Goal: Task Accomplishment & Management: Manage account settings

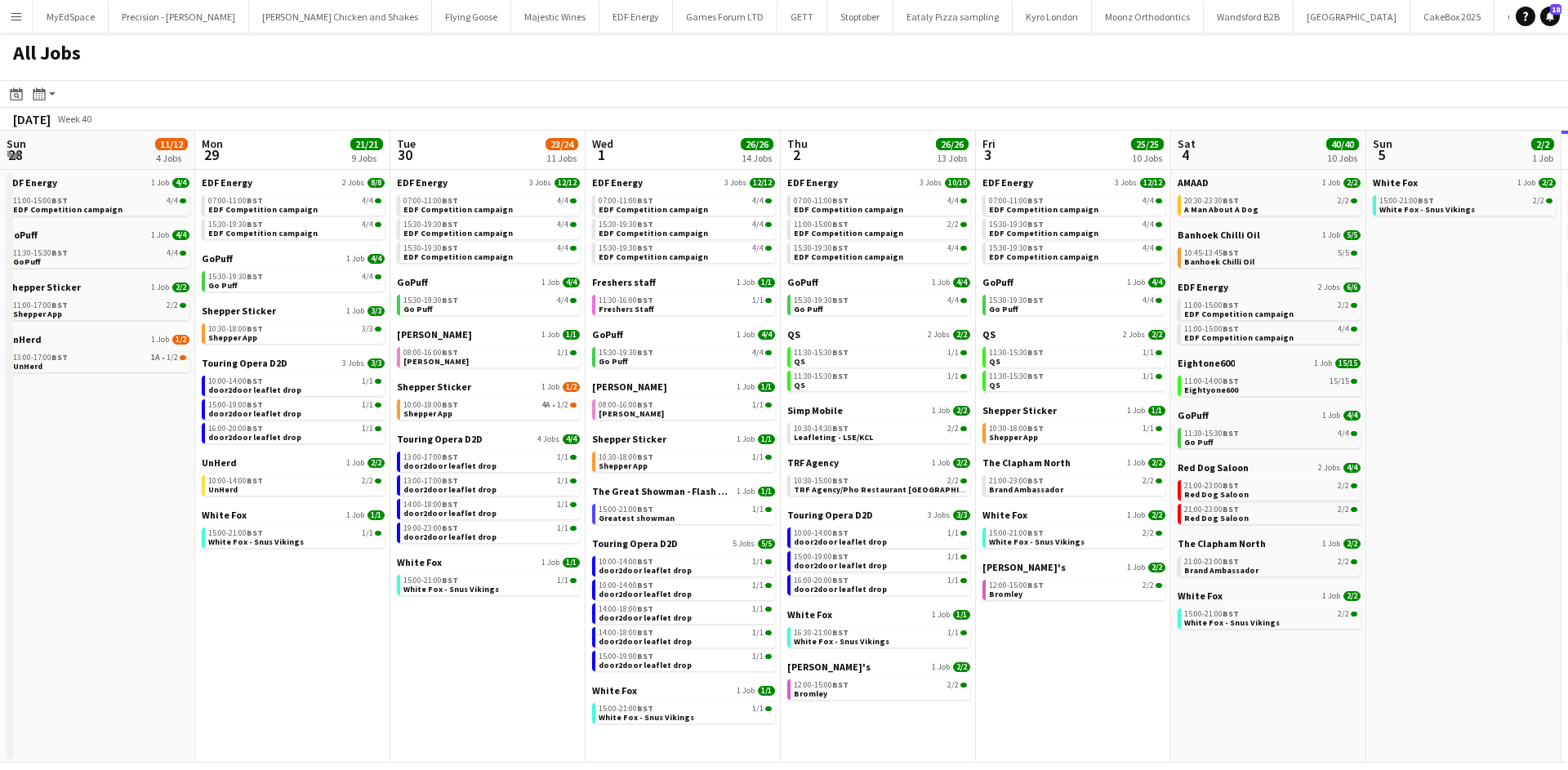
scroll to position [0, 364]
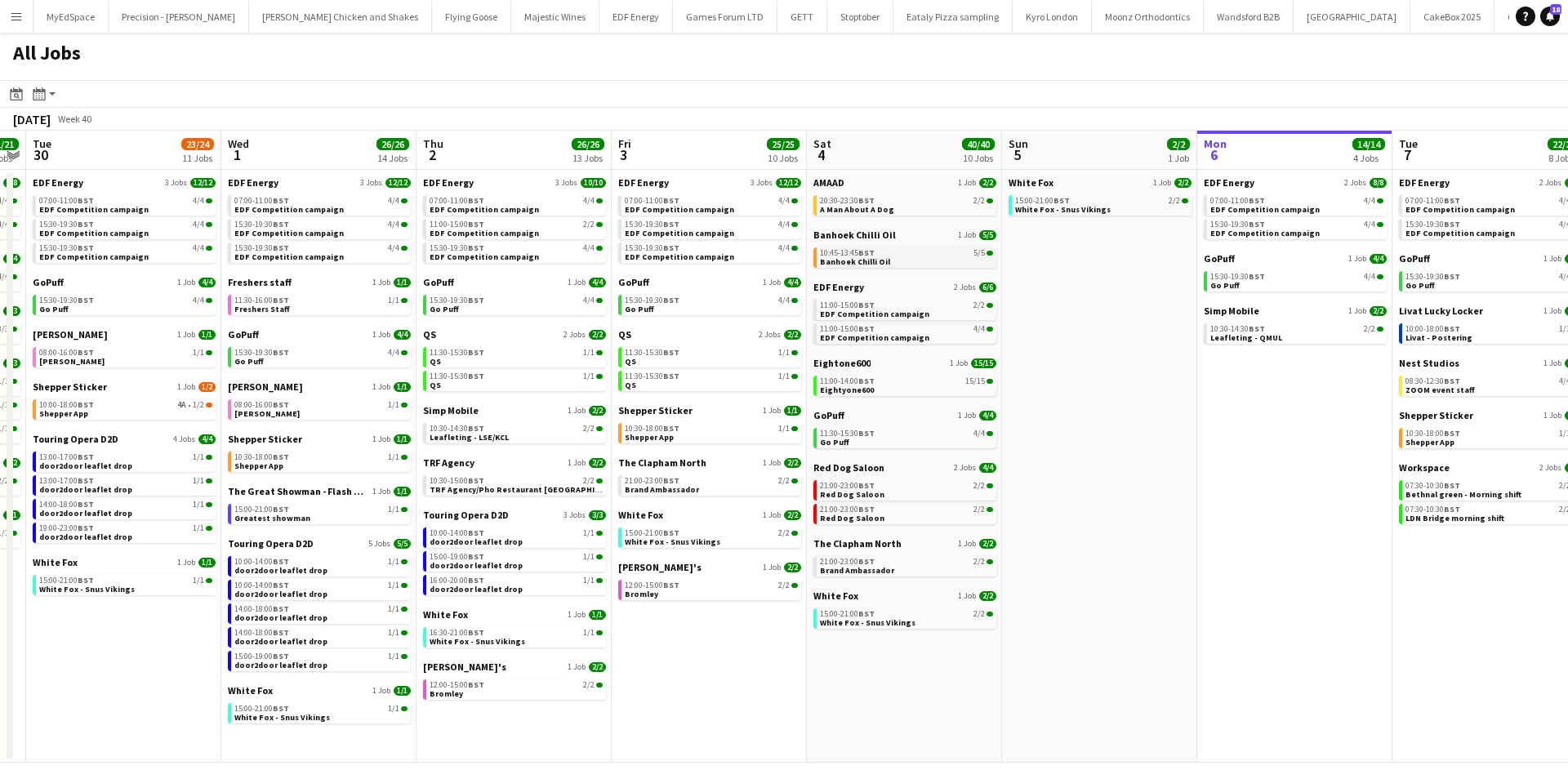
click at [845, 264] on span "Banhoek Chilli Oil" at bounding box center [855, 261] width 70 height 10
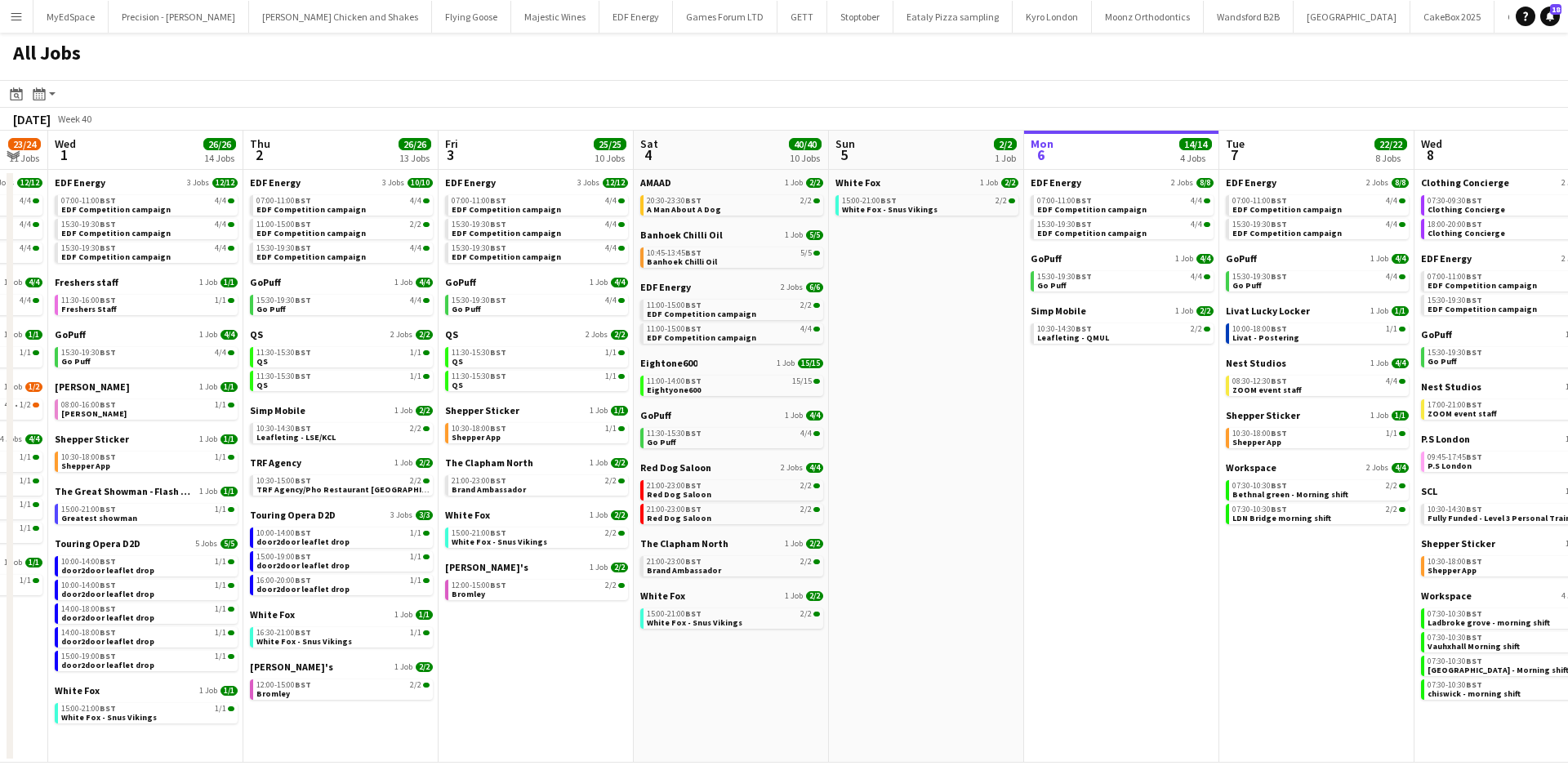
scroll to position [0, 565]
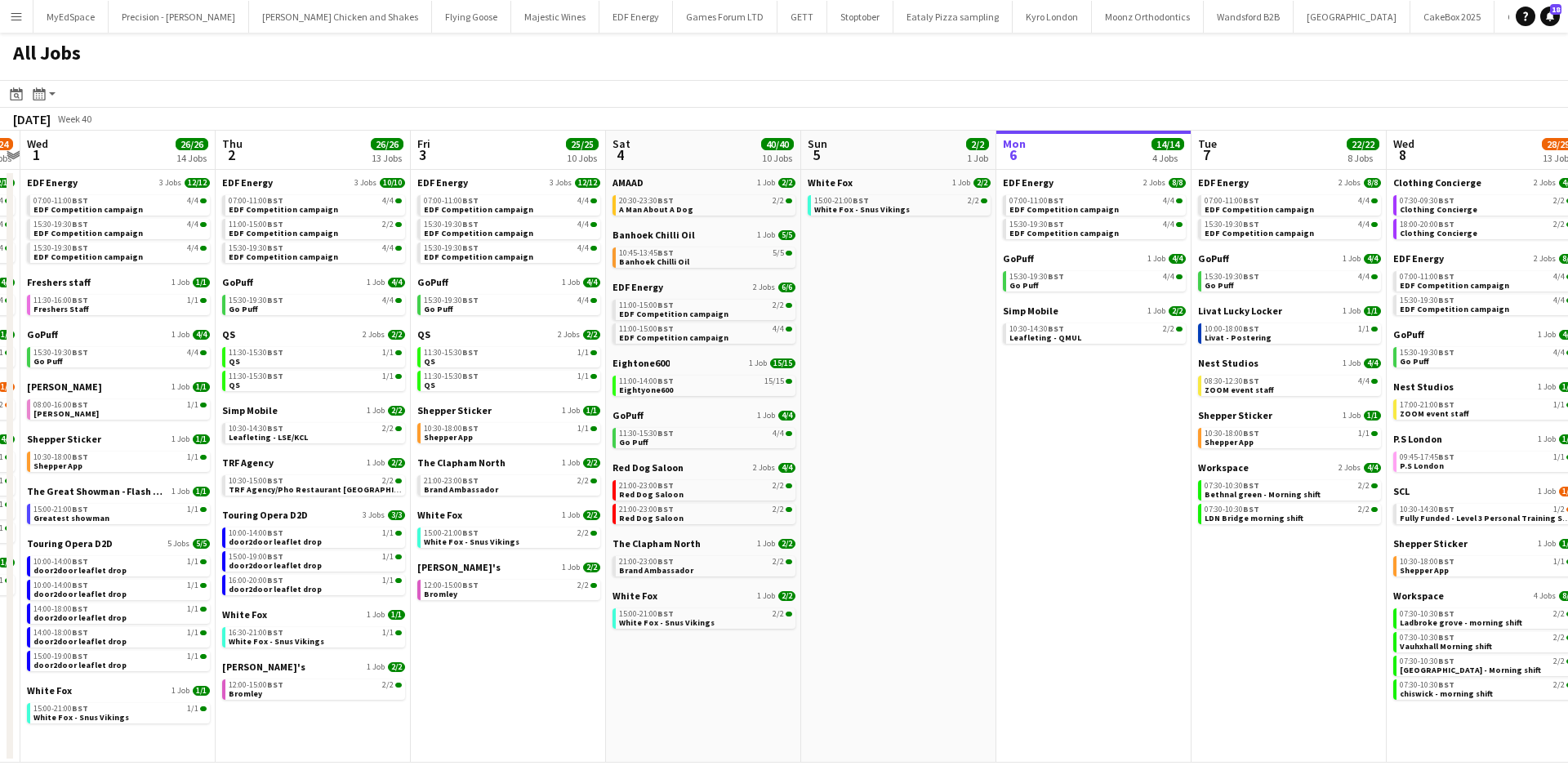
drag, startPoint x: 1120, startPoint y: 326, endPoint x: 919, endPoint y: 311, distance: 201.6
click at [919, 311] on app-calendar-viewport "Sun 28 11/12 4 Jobs Mon 29 21/21 9 Jobs Tue 30 23/24 11 Jobs Wed 1 26/26 14 Job…" at bounding box center [784, 446] width 1568 height 632
click at [701, 385] on link "11:00-14:00 BST 15/15 Eightyone600" at bounding box center [705, 385] width 173 height 19
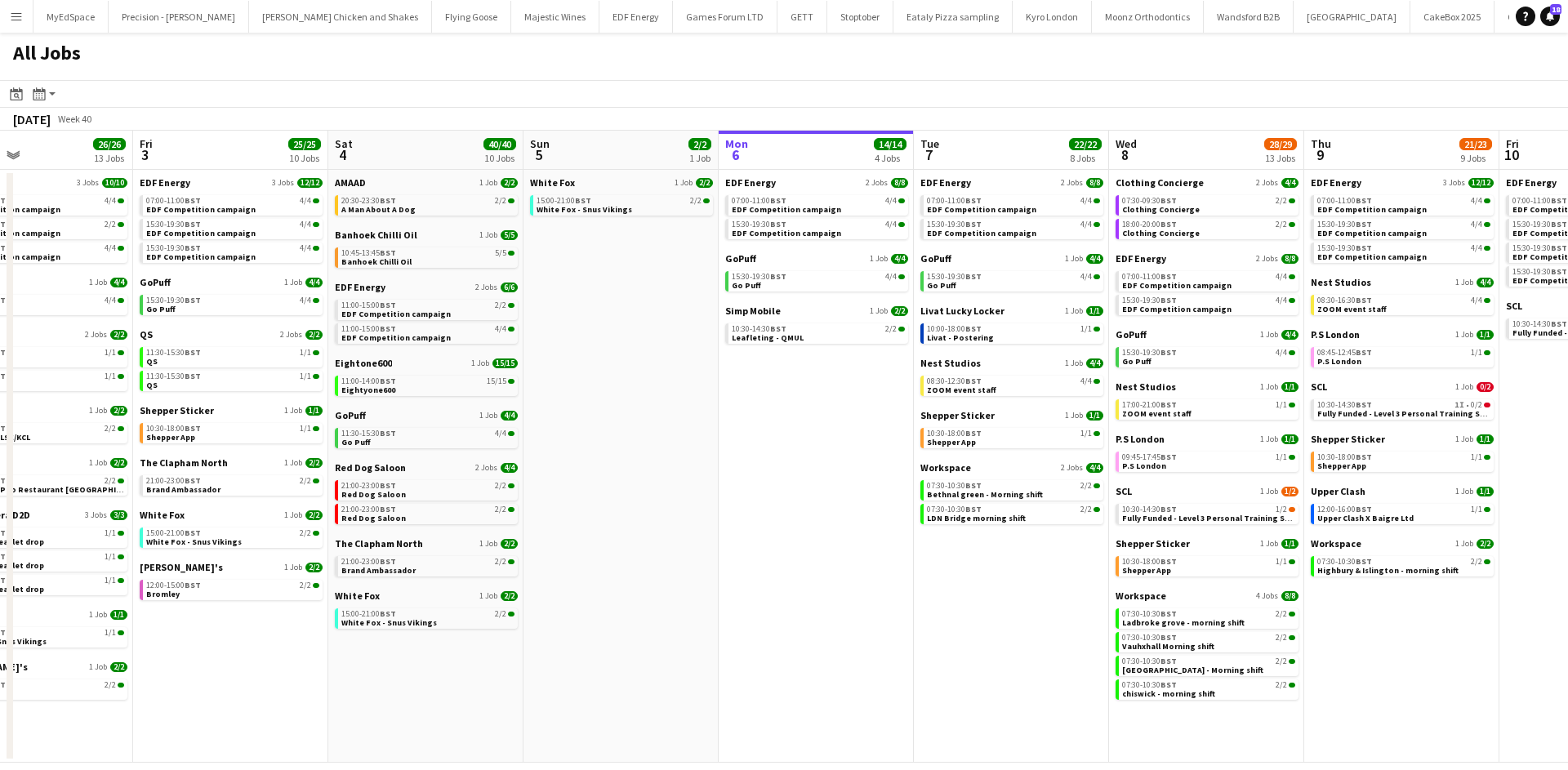
scroll to position [0, 506]
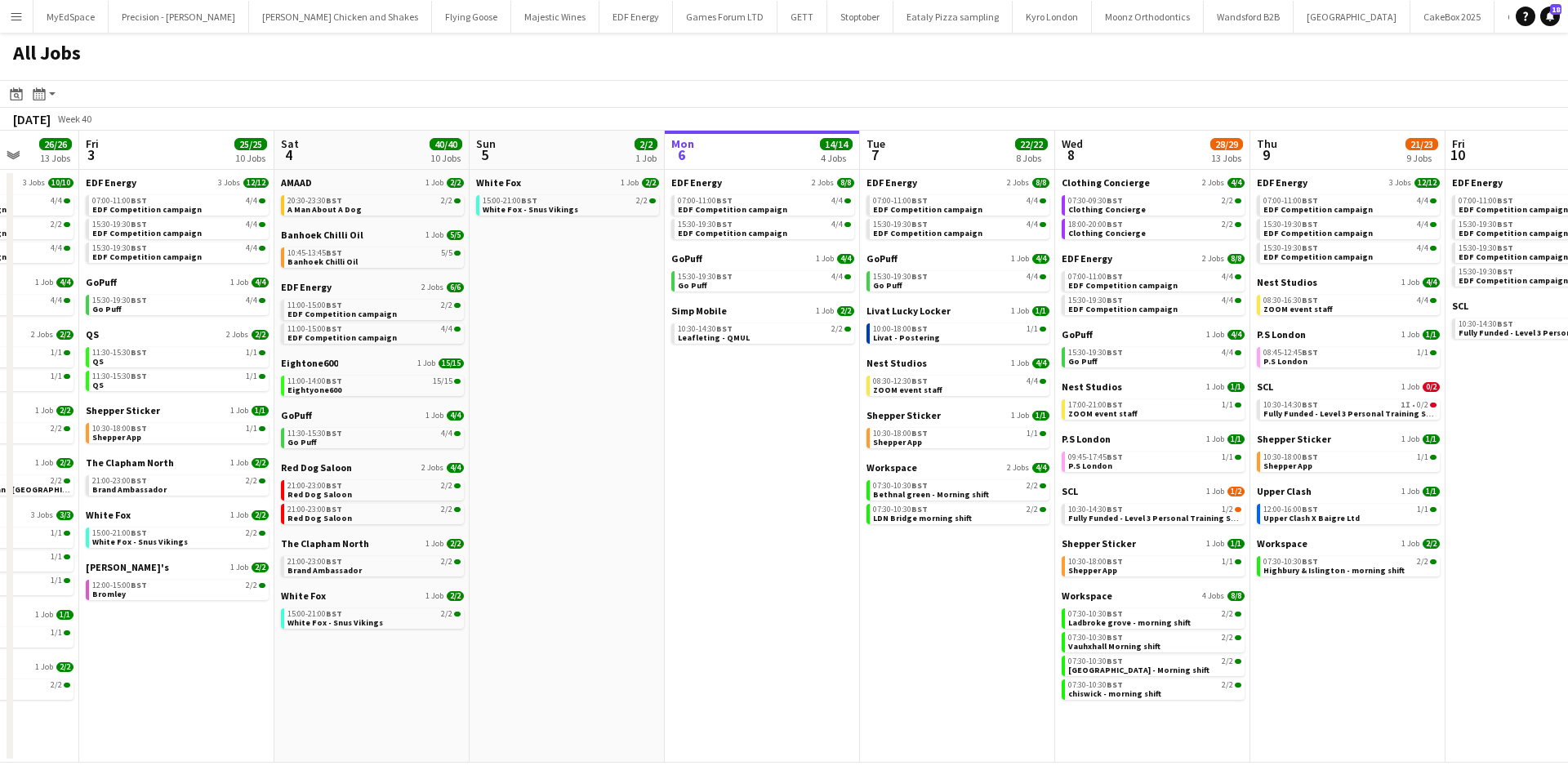
drag, startPoint x: 1069, startPoint y: 585, endPoint x: 795, endPoint y: 551, distance: 276.1
click at [795, 551] on app-calendar-viewport "Tue 30 23/24 11 Jobs Wed 1 26/26 14 Jobs Thu 2 26/26 13 Jobs Fri 3 25/25 10 Job…" at bounding box center [784, 446] width 1568 height 632
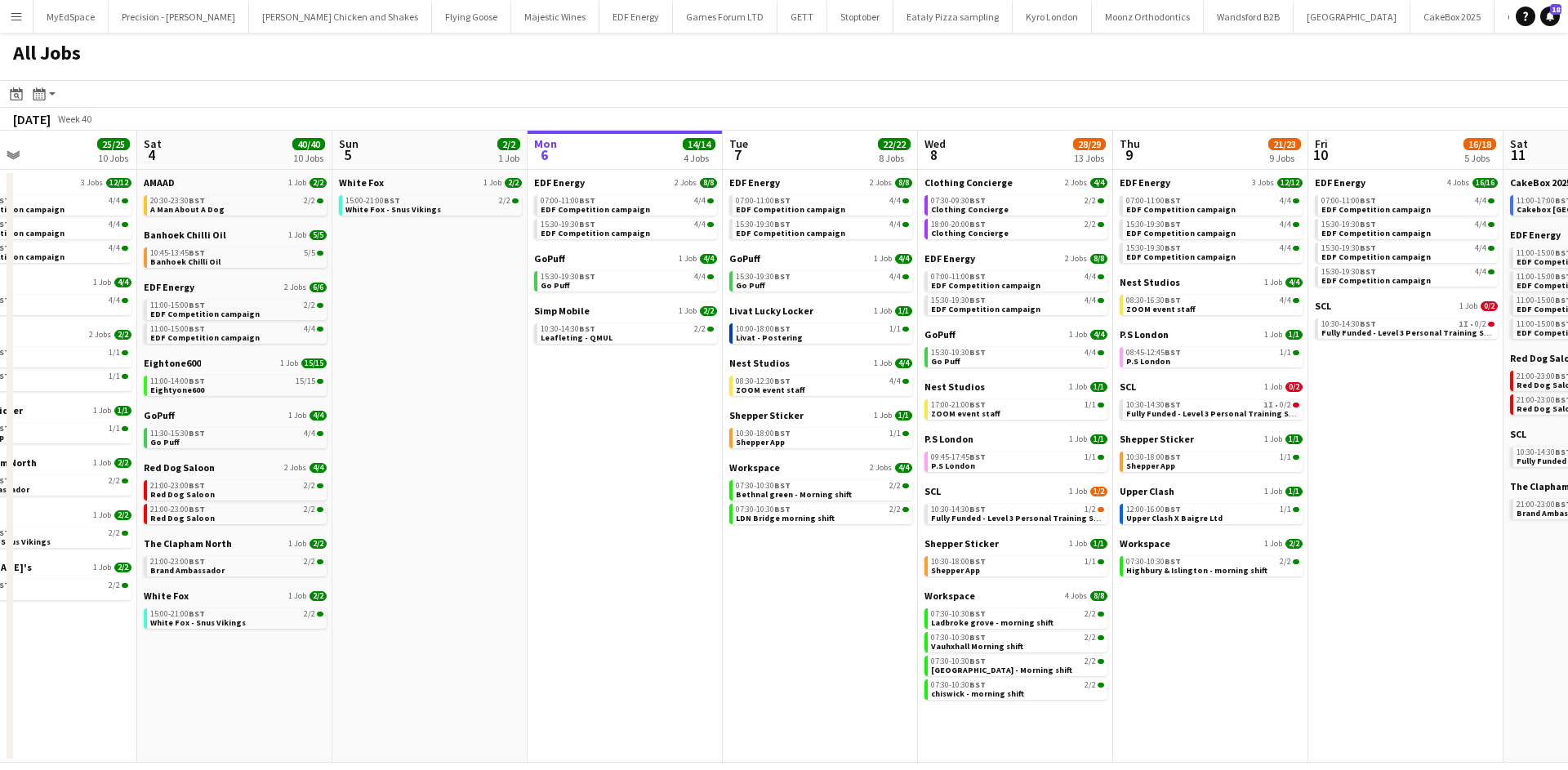
drag, startPoint x: 875, startPoint y: 623, endPoint x: 736, endPoint y: 617, distance: 139.1
click at [738, 617] on app-calendar-viewport "Tue 30 23/24 11 Jobs Wed 1 26/26 14 Jobs Thu 2 26/26 13 Jobs Fri 3 25/25 10 Job…" at bounding box center [784, 446] width 1568 height 632
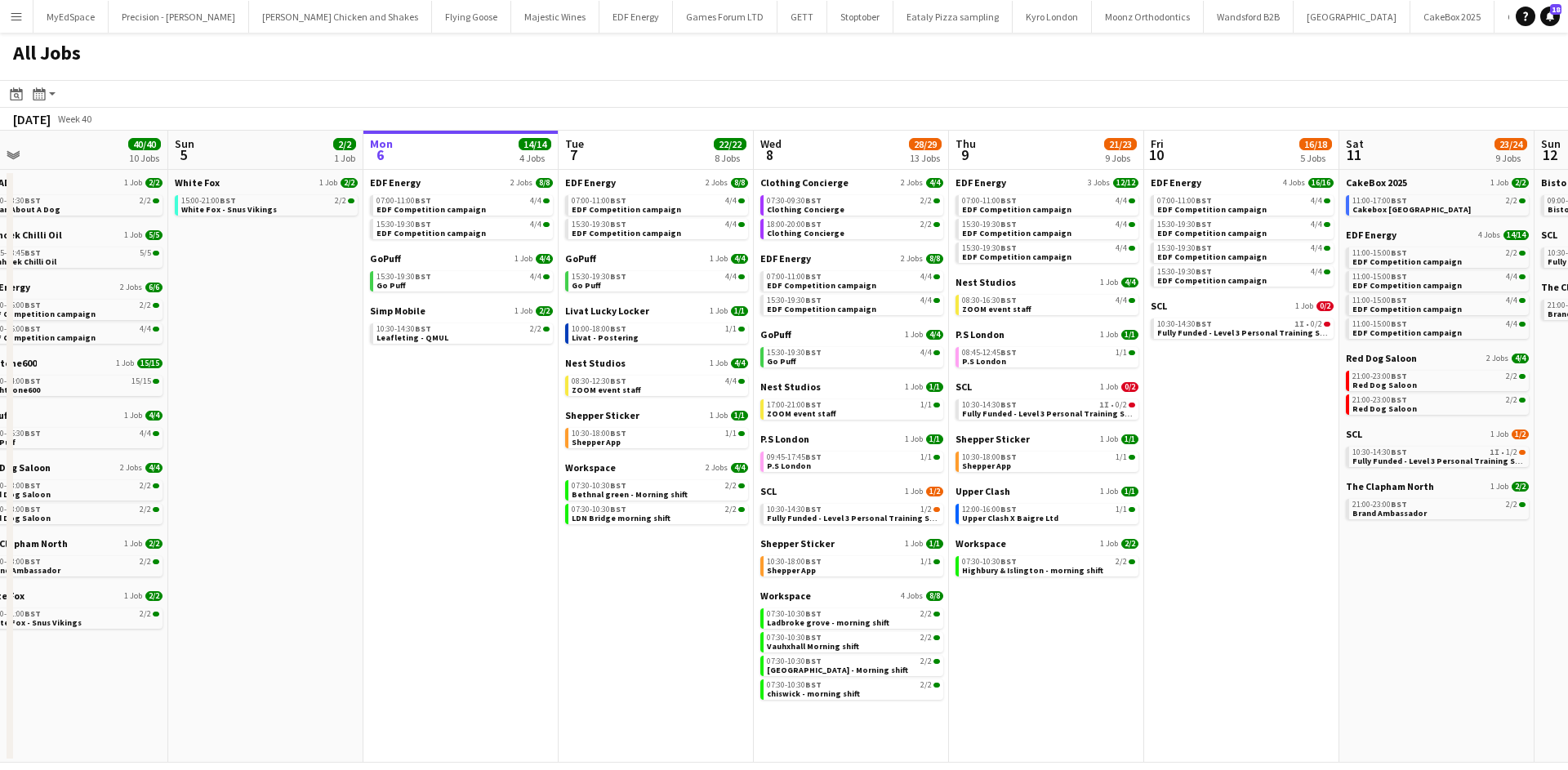
scroll to position [0, 540]
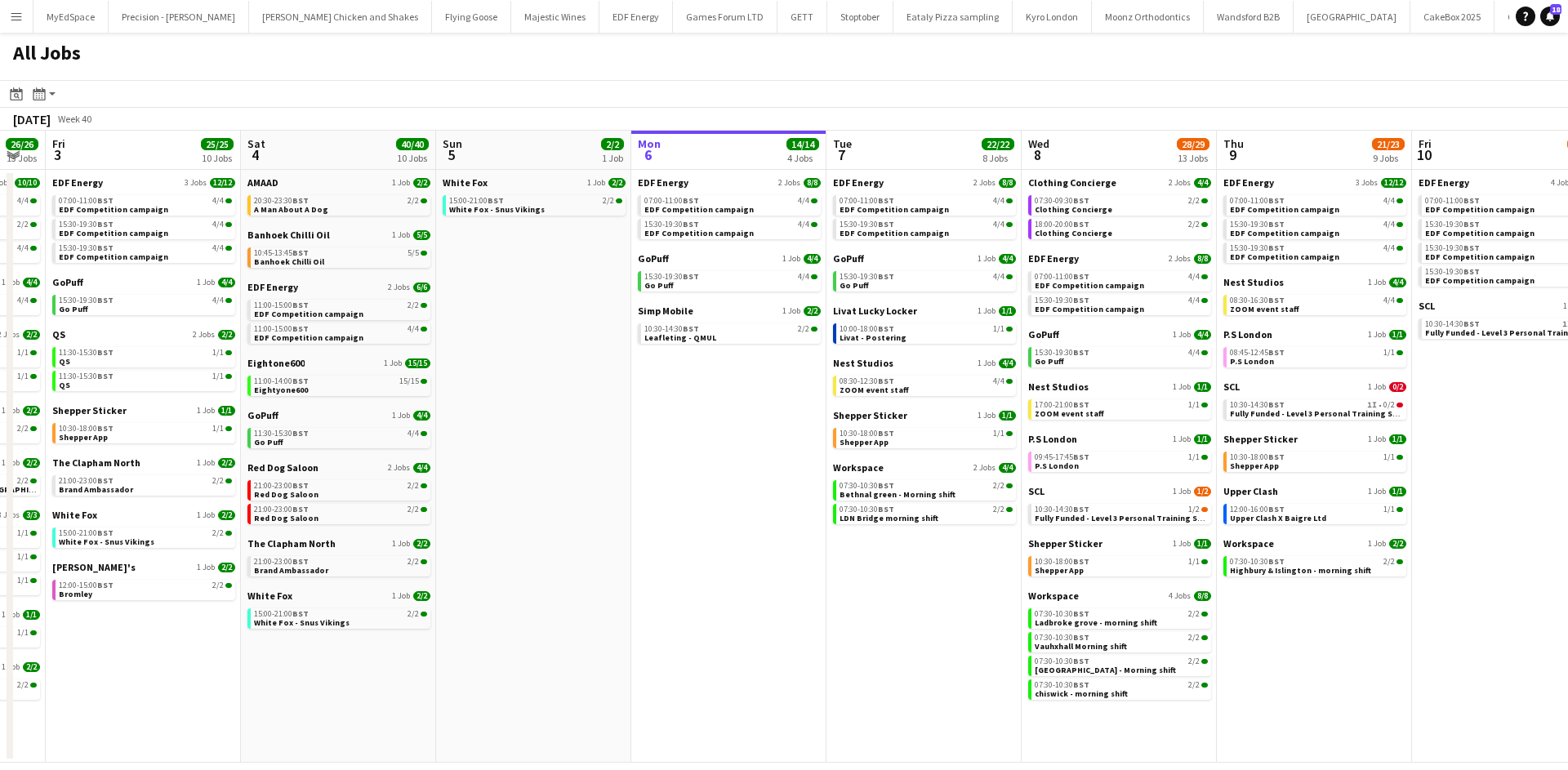
drag, startPoint x: 1290, startPoint y: 480, endPoint x: 1055, endPoint y: 473, distance: 235.1
click at [1055, 473] on app-calendar-viewport "Tue 30 23/24 11 Jobs Wed 1 26/26 14 Jobs Thu 2 26/26 13 Jobs Fri 3 25/25 10 Job…" at bounding box center [784, 446] width 1568 height 632
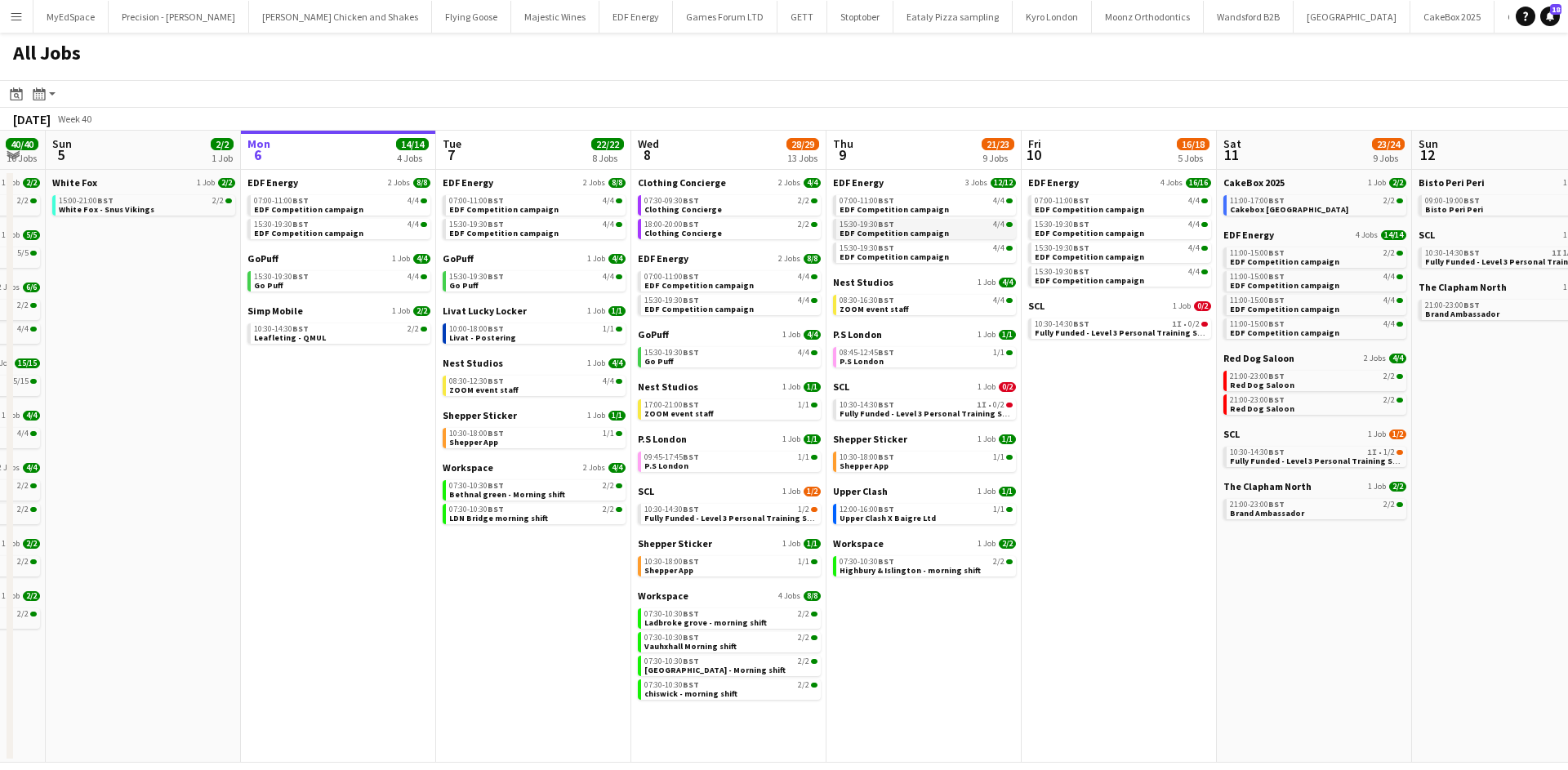
click at [922, 220] on link "15:30-19:30 BST 4/4 EDF Competition campaign" at bounding box center [925, 229] width 173 height 19
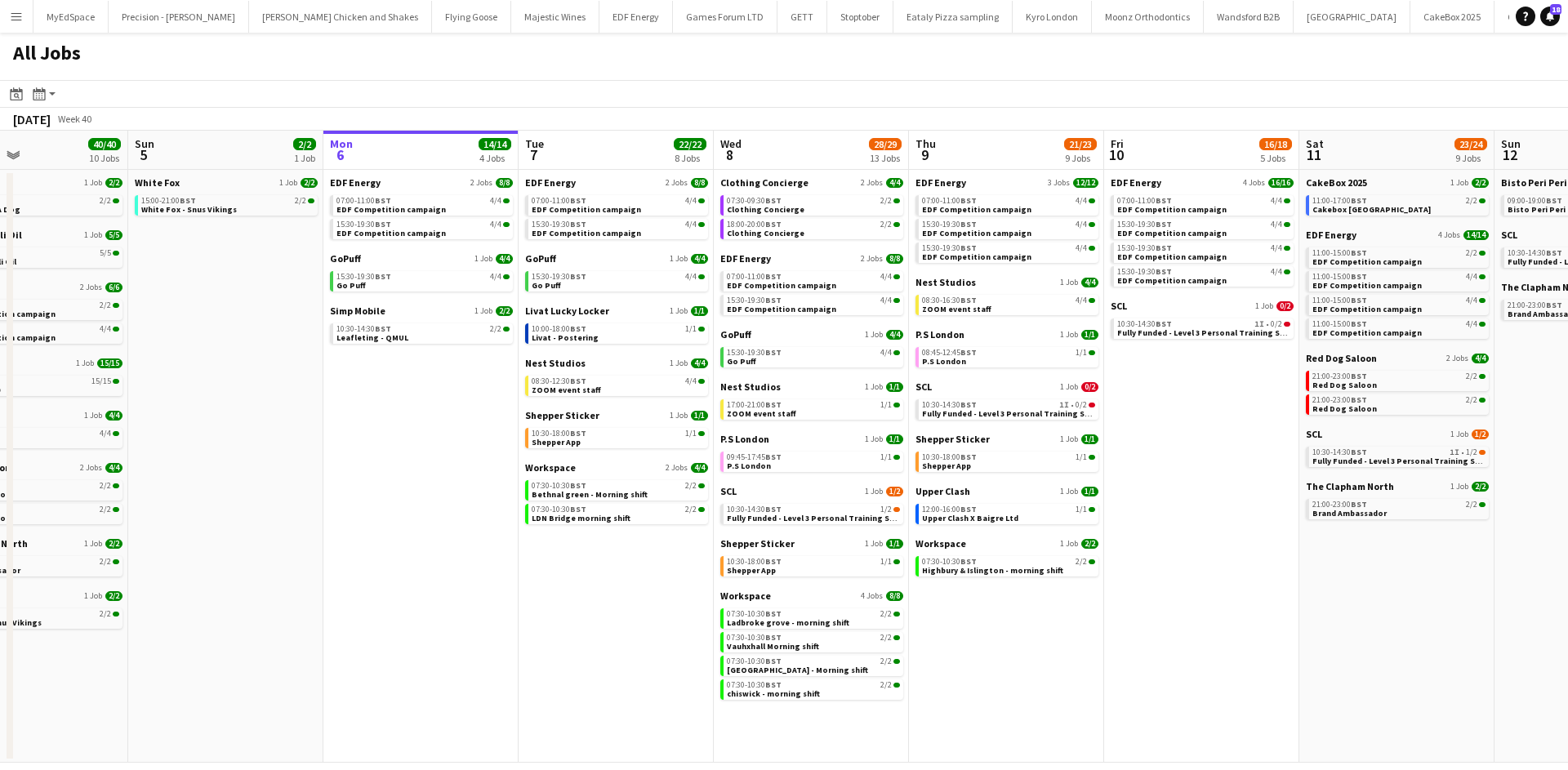
drag, startPoint x: 375, startPoint y: 572, endPoint x: 475, endPoint y: 545, distance: 103.6
click at [475, 545] on app-calendar-viewport "Thu 2 26/26 13 Jobs Fri 3 25/25 10 Jobs Sat 4 40/40 10 Jobs Sun 5 2/2 1 Job Mon…" at bounding box center [784, 446] width 1568 height 632
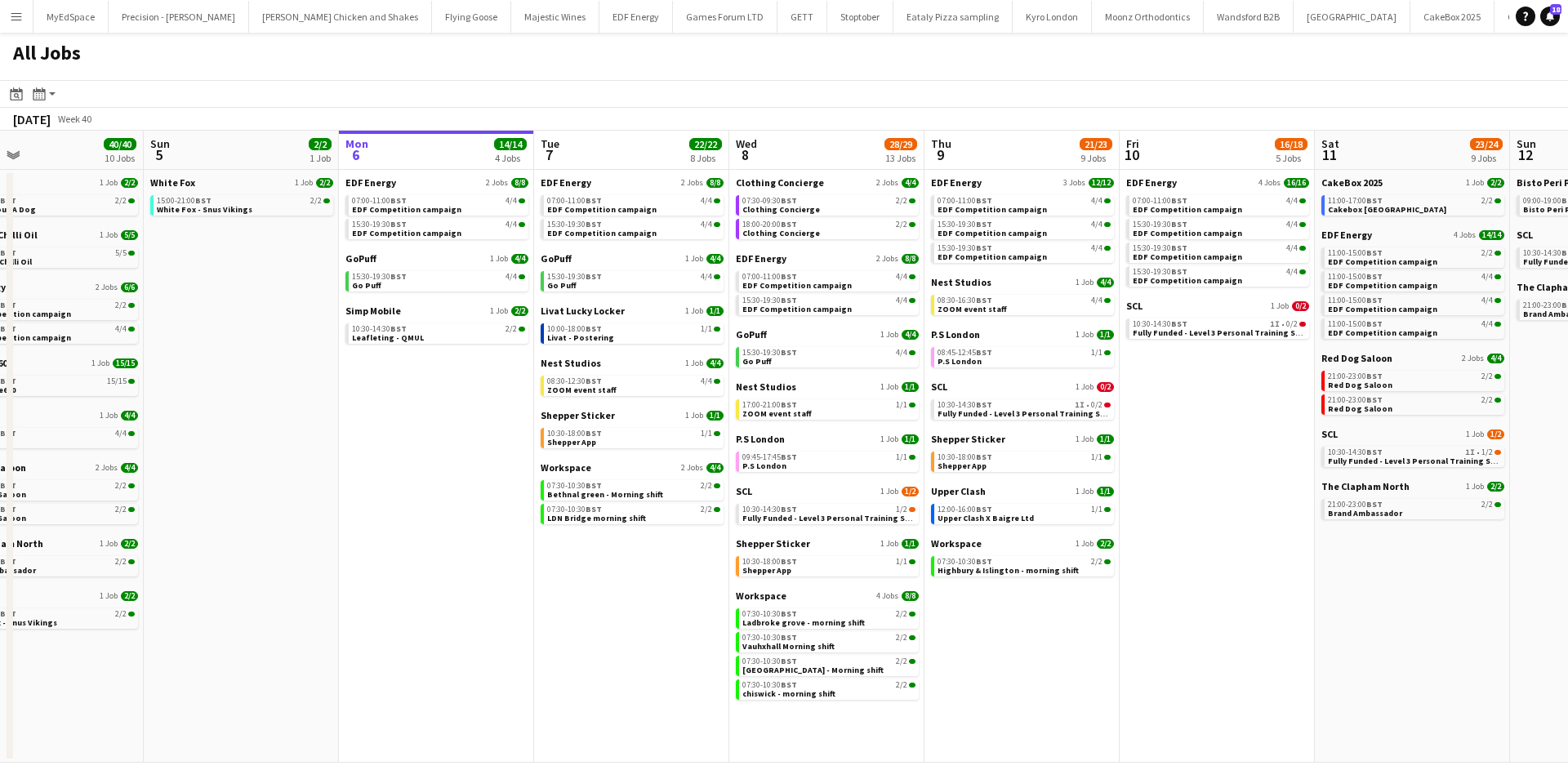
click at [456, 348] on app-date-cell "EDF Energy 2 Jobs 8/8 07:00-11:00 BST 4/4 EDF Competition campaign 15:30-19:30 …" at bounding box center [436, 467] width 195 height 593
click at [462, 337] on link "10:30-14:30 BST 2/2 Leafleting - QMUL" at bounding box center [438, 333] width 173 height 19
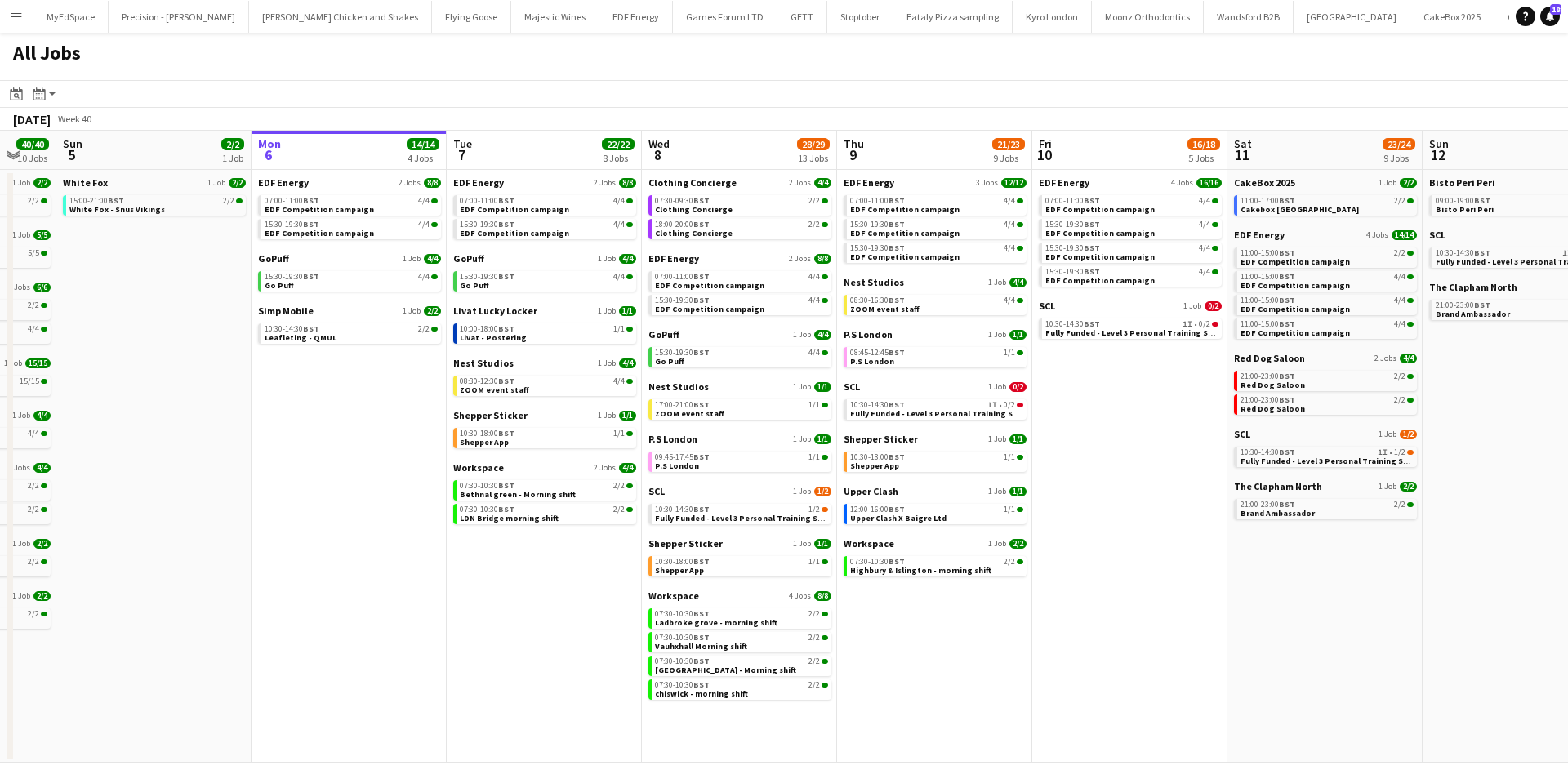
scroll to position [0, 539]
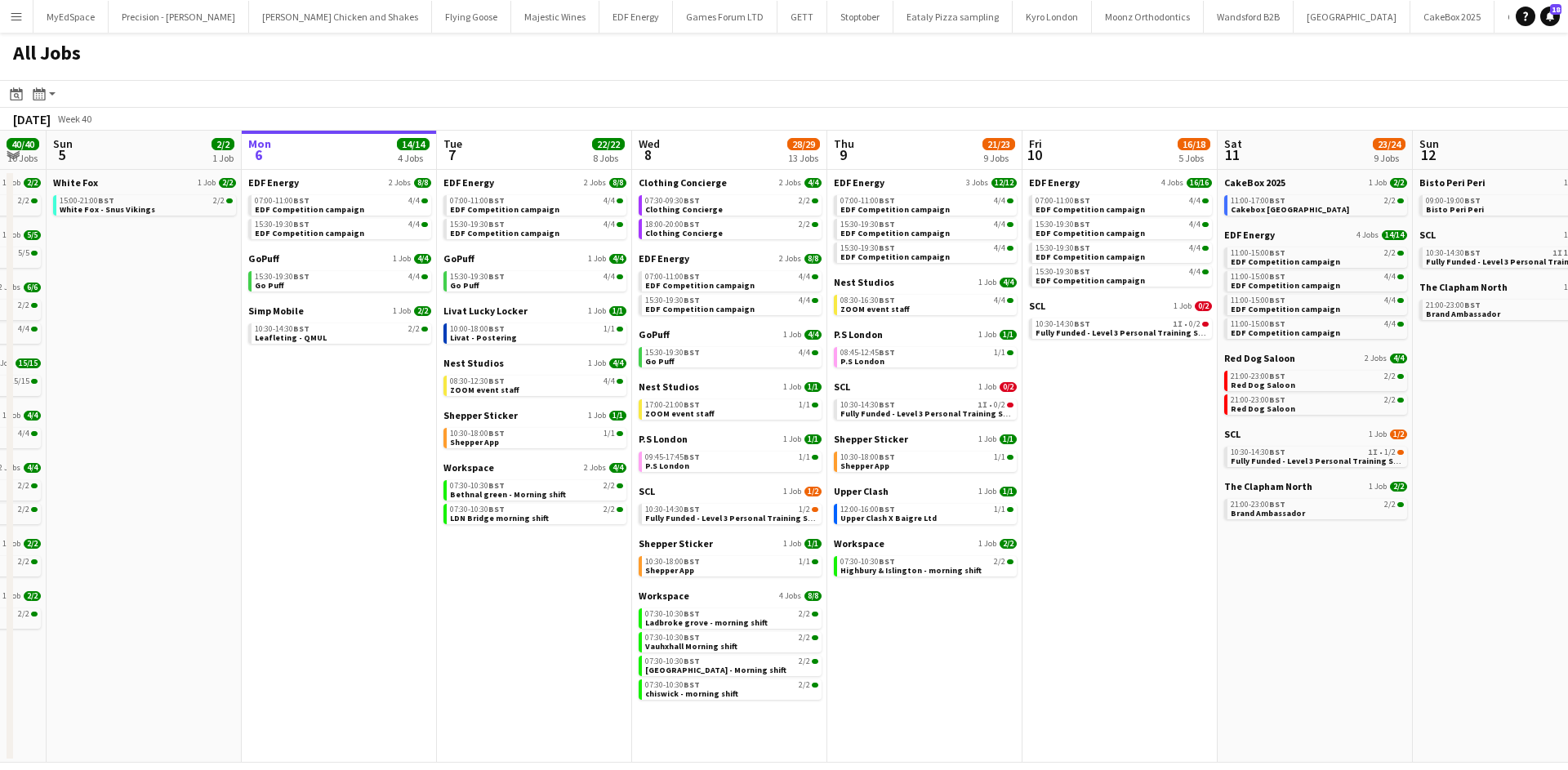
drag, startPoint x: 705, startPoint y: 582, endPoint x: 683, endPoint y: 583, distance: 22.0
click at [683, 583] on app-calendar-viewport "Thu 2 26/26 13 Jobs Fri 3 25/25 10 Jobs Sat 4 40/40 10 Jobs Sun 5 2/2 1 Job Mon…" at bounding box center [784, 446] width 1568 height 632
click at [728, 277] on div "07:00-11:00 BST 4/4" at bounding box center [731, 276] width 173 height 8
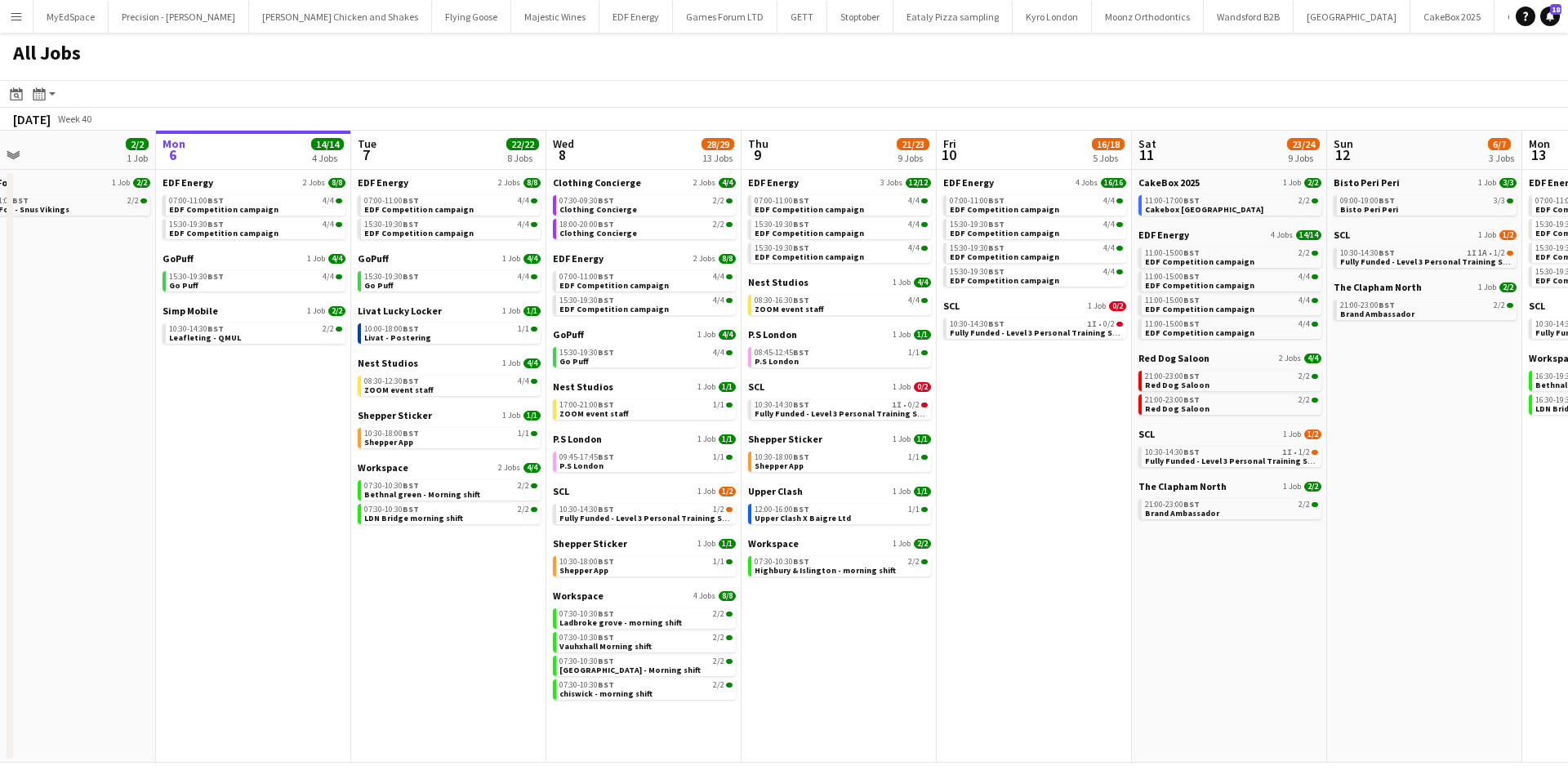
scroll to position [0, 629]
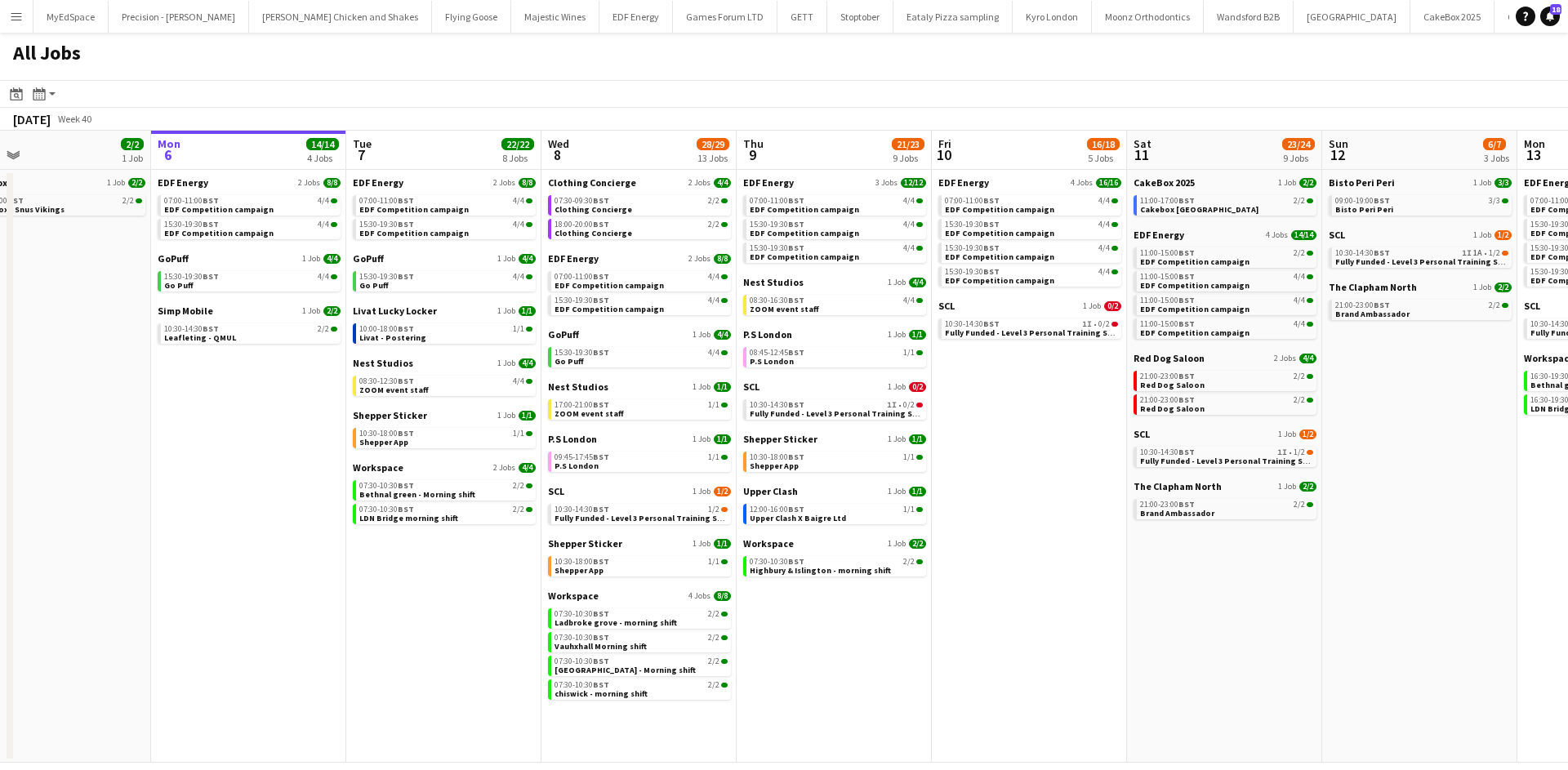
drag, startPoint x: 1082, startPoint y: 544, endPoint x: 1012, endPoint y: 562, distance: 72.3
click at [1012, 562] on app-calendar-viewport "Thu 2 26/26 13 Jobs Fri 3 25/25 10 Jobs Sat 4 40/40 10 Jobs Sun 5 2/2 1 Job Mon…" at bounding box center [784, 446] width 1568 height 632
click at [661, 359] on link "15:30-19:30 BST 4/4 Go Puff" at bounding box center [640, 357] width 173 height 19
click at [609, 411] on span "ZOOM event staff" at bounding box center [589, 413] width 70 height 10
click at [660, 518] on span "Fully Funded - Level 3 Personal Training Skills Bootcamp" at bounding box center [665, 517] width 223 height 10
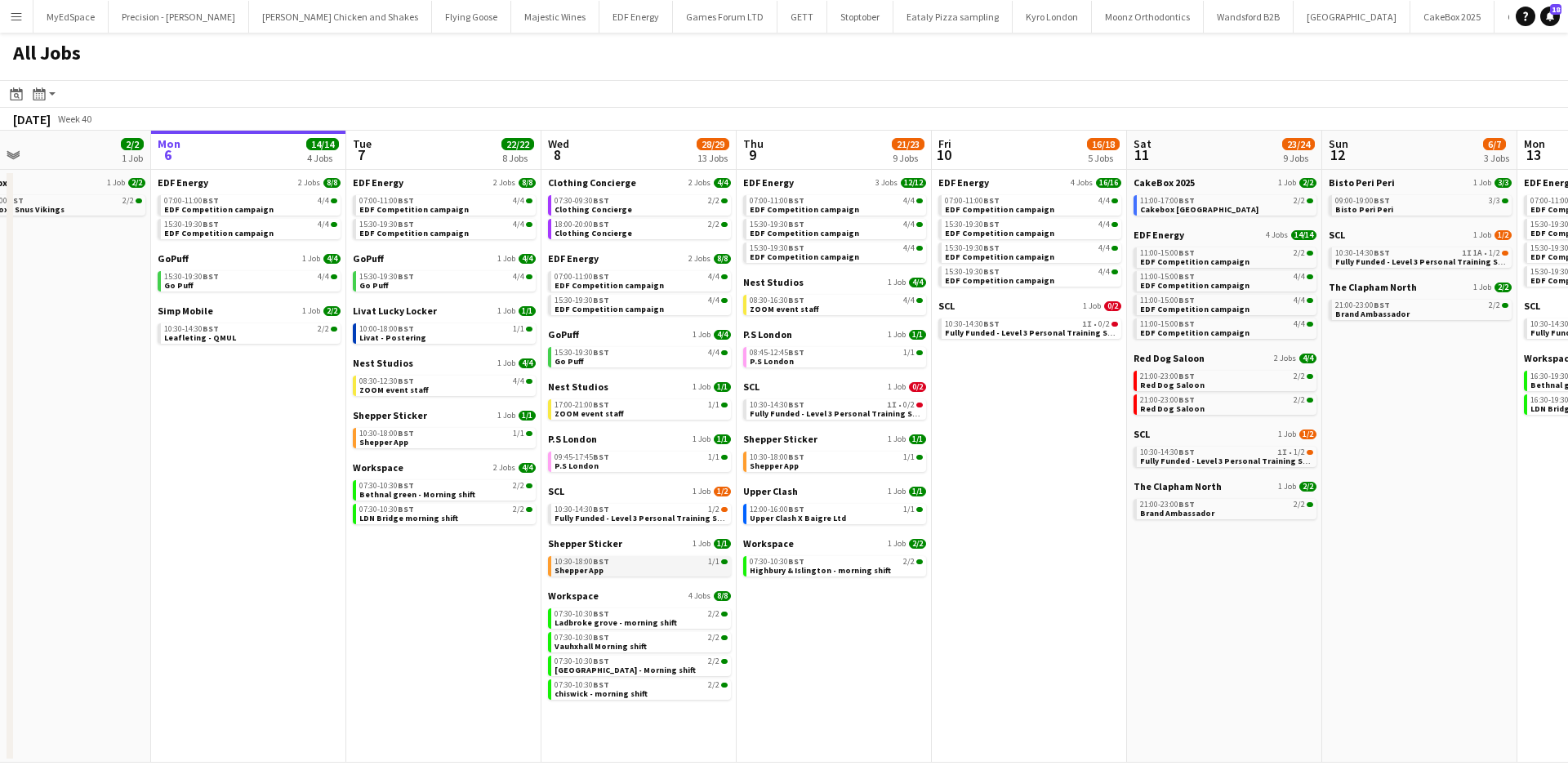
click at [627, 576] on app-brief-job-card "10:30-18:00 BST 1/1 Shepper App" at bounding box center [639, 566] width 183 height 21
click at [623, 620] on span "Ladbroke grove - morning shift" at bounding box center [616, 622] width 122 height 10
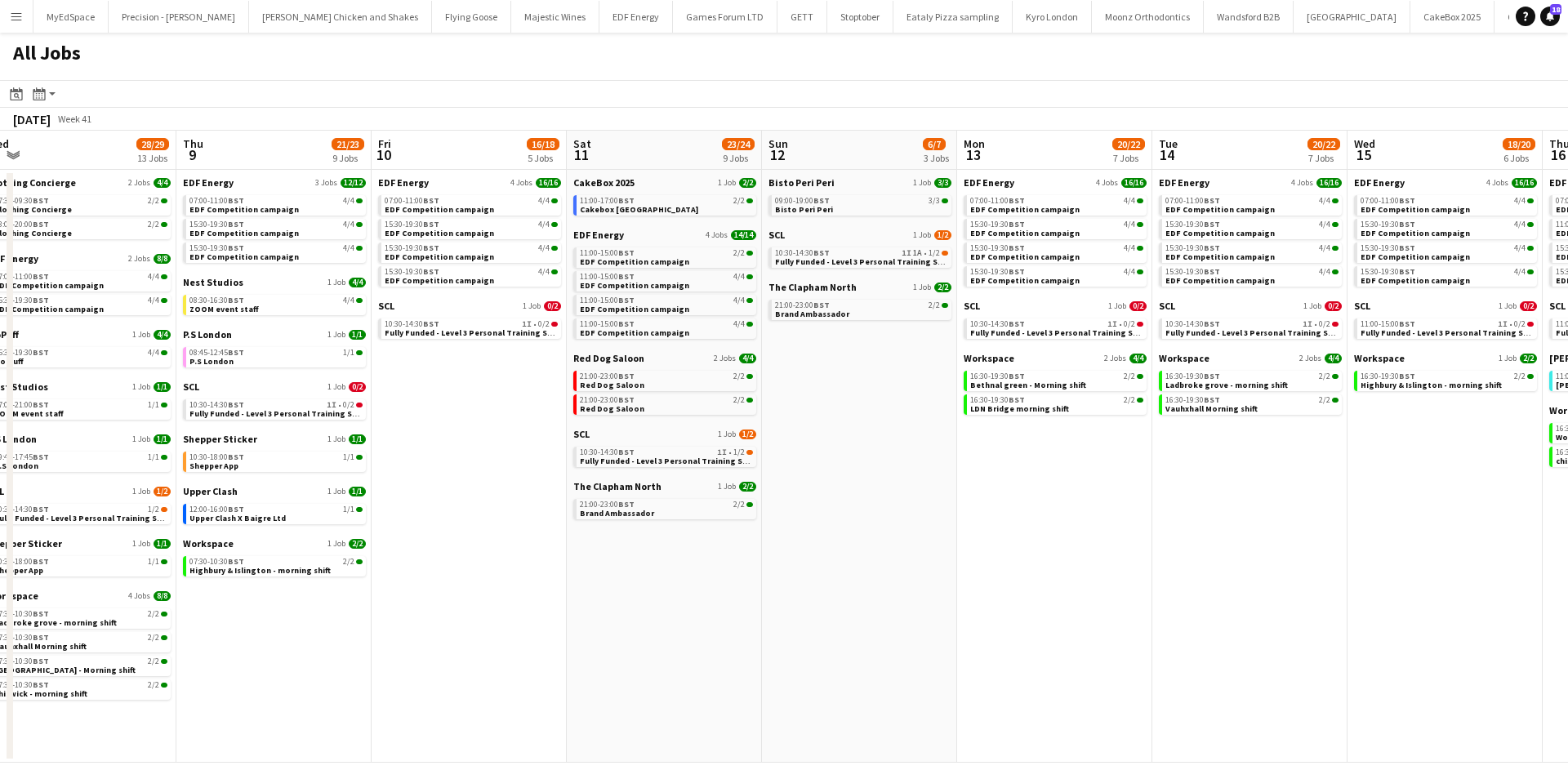
drag, startPoint x: 984, startPoint y: 465, endPoint x: 793, endPoint y: 449, distance: 191.7
click at [551, 407] on app-calendar-viewport "Sat 4 40/40 10 Jobs Sun 5 2/2 1 Job Mon 6 14/14 4 Jobs Tue 7 22/22 8 Jobs Wed 8…" at bounding box center [784, 446] width 1568 height 632
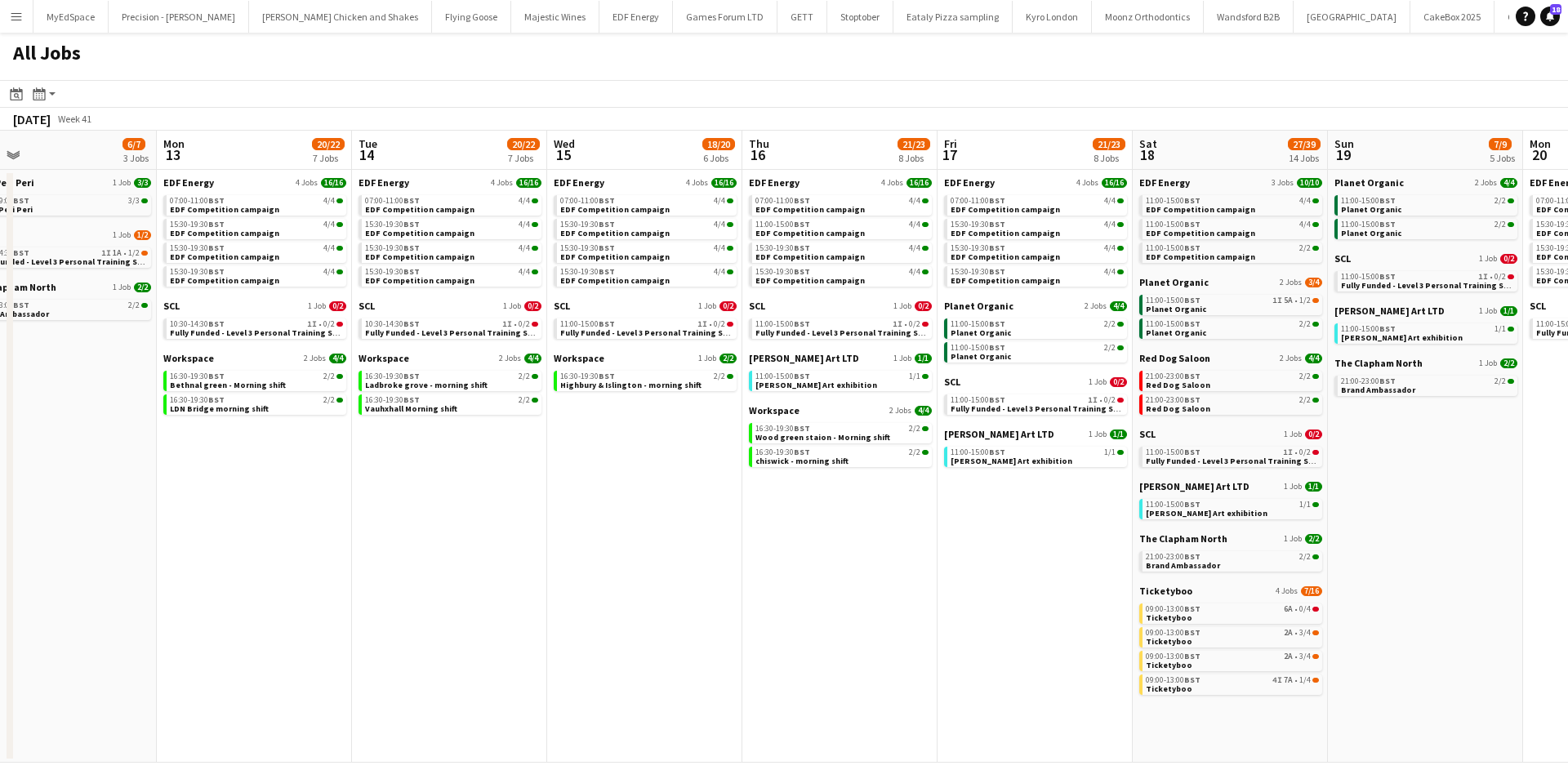
drag, startPoint x: 1039, startPoint y: 455, endPoint x: 229, endPoint y: 379, distance: 813.6
click at [229, 379] on app-calendar-viewport "Wed 8 28/29 13 Jobs Thu 9 21/23 9 Jobs Fri 10 16/18 5 Jobs Sat 11 23/24 9 Jobs …" at bounding box center [784, 446] width 1568 height 632
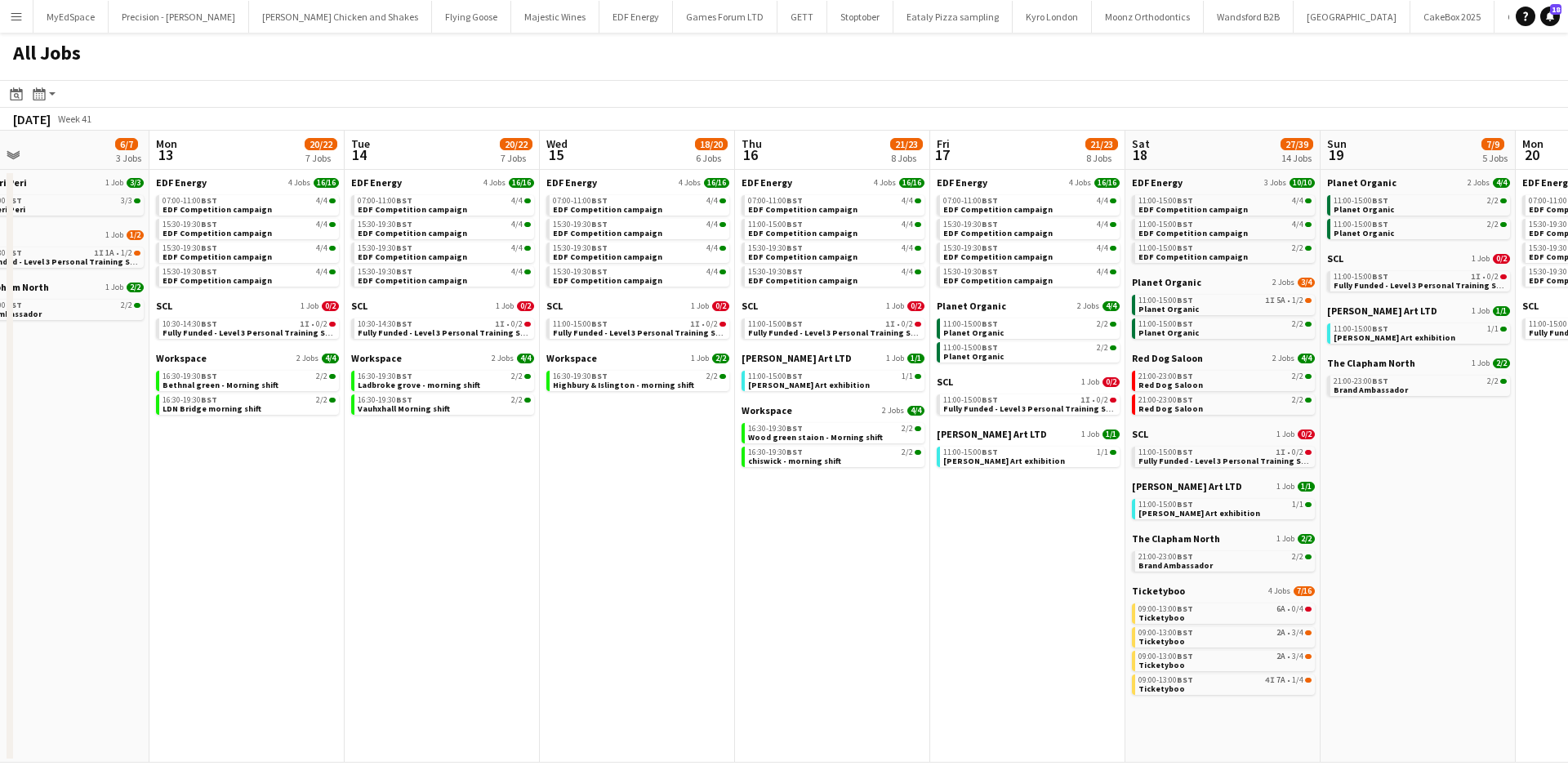
scroll to position [0, 495]
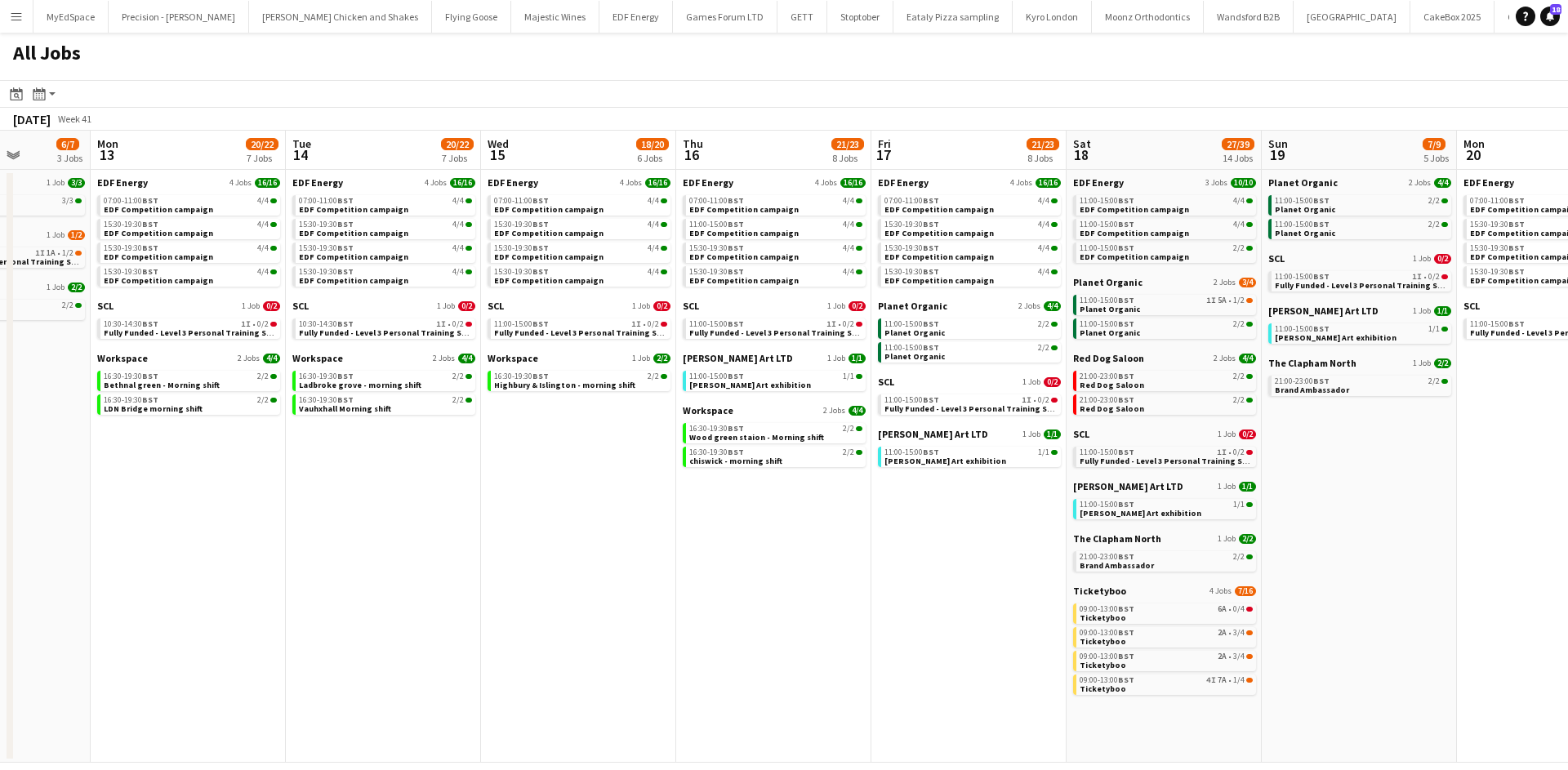
drag, startPoint x: 531, startPoint y: 450, endPoint x: 473, endPoint y: 454, distance: 58.1
click at [473, 454] on app-calendar-viewport "Fri 10 16/18 5 Jobs Sat 11 23/24 9 Jobs Sun 12 6/7 3 Jobs Mon 13 20/22 7 Jobs T…" at bounding box center [784, 446] width 1568 height 632
click at [377, 381] on span "Ladbroke grove - morning shift" at bounding box center [360, 385] width 122 height 10
drag, startPoint x: 512, startPoint y: 572, endPoint x: 1185, endPoint y: 549, distance: 673.4
click at [1310, 565] on app-calendar-viewport "Fri 10 16/18 5 Jobs Sat 11 23/24 9 Jobs Sun 12 6/7 3 Jobs Mon 13 20/22 7 Jobs T…" at bounding box center [784, 446] width 1568 height 632
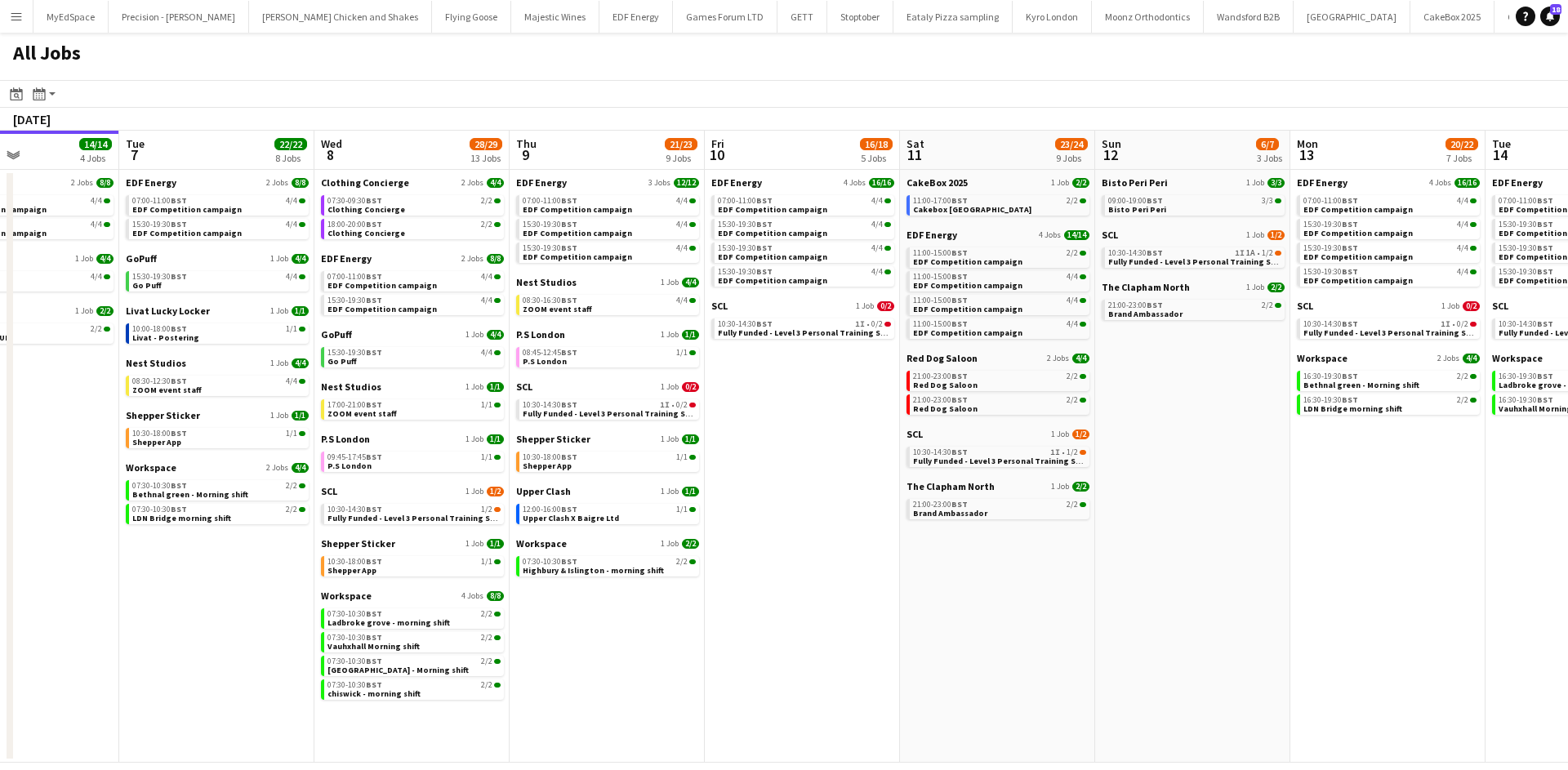
drag, startPoint x: 383, startPoint y: 481, endPoint x: 995, endPoint y: 464, distance: 612.2
click at [1048, 471] on app-calendar-viewport "Sat 4 40/40 10 Jobs Sun 5 2/2 1 Job Mon 6 14/14 4 Jobs Tue 7 22/22 8 Jobs Wed 8…" at bounding box center [784, 446] width 1568 height 632
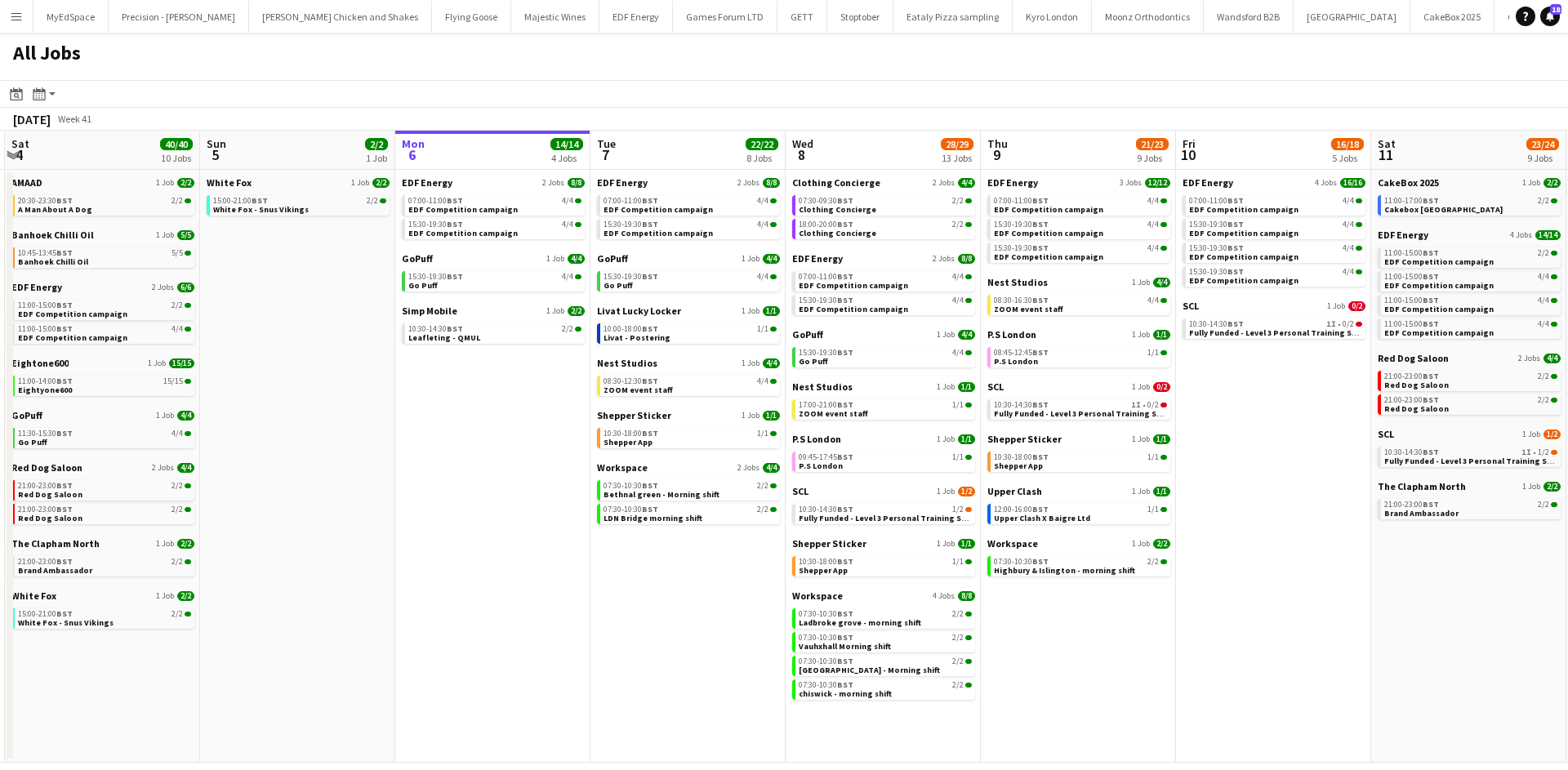
scroll to position [0, 419]
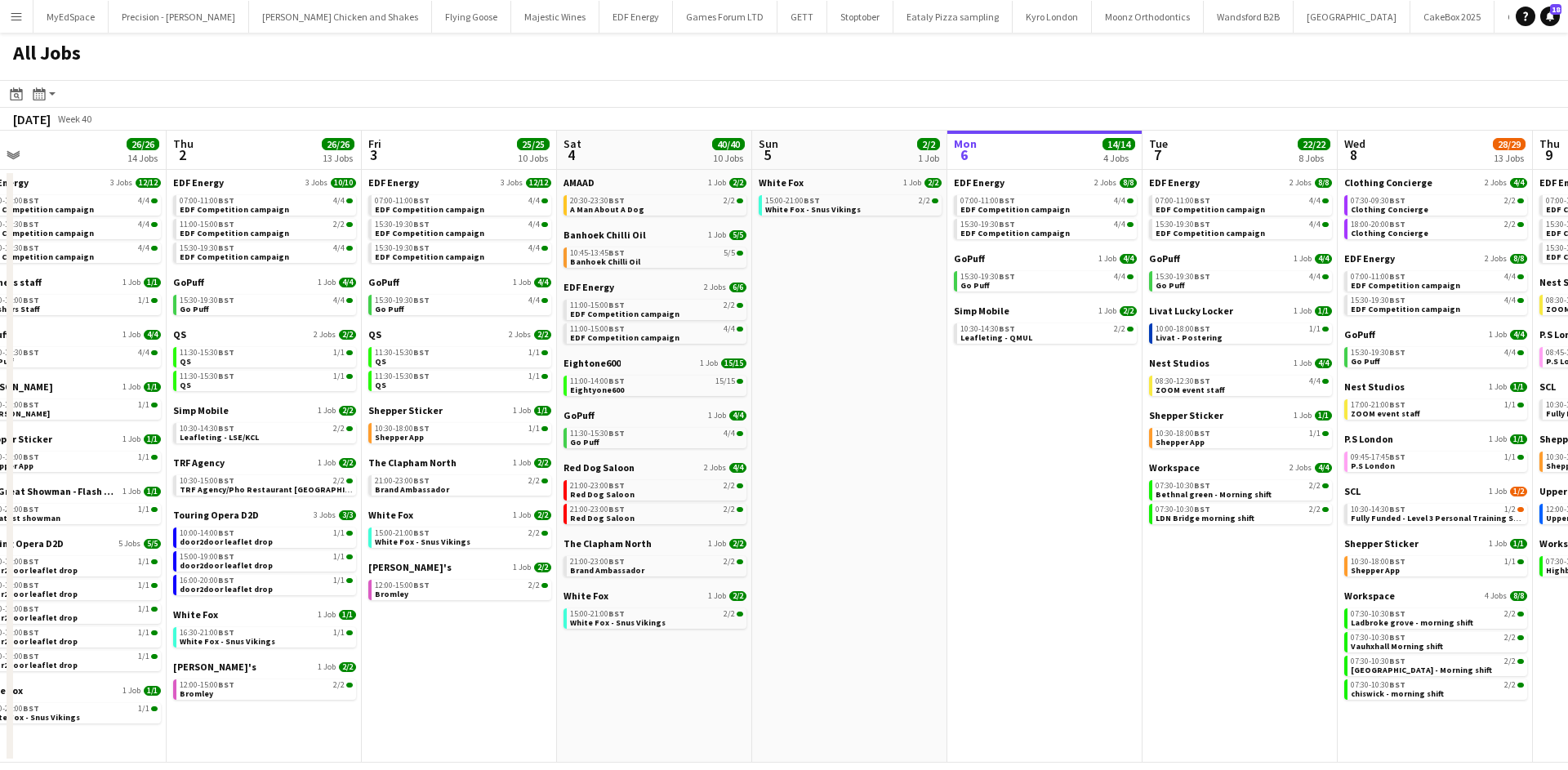
drag, startPoint x: 237, startPoint y: 402, endPoint x: 789, endPoint y: 410, distance: 552.1
click at [789, 410] on app-calendar-viewport "Mon 29 21/21 9 Jobs Tue 30 23/24 11 Jobs Wed 1 26/26 14 Jobs Thu 2 26/26 13 Job…" at bounding box center [784, 446] width 1568 height 632
click at [1035, 287] on link "15:30-19:30 BST 4/4 Go Puff" at bounding box center [1046, 280] width 173 height 19
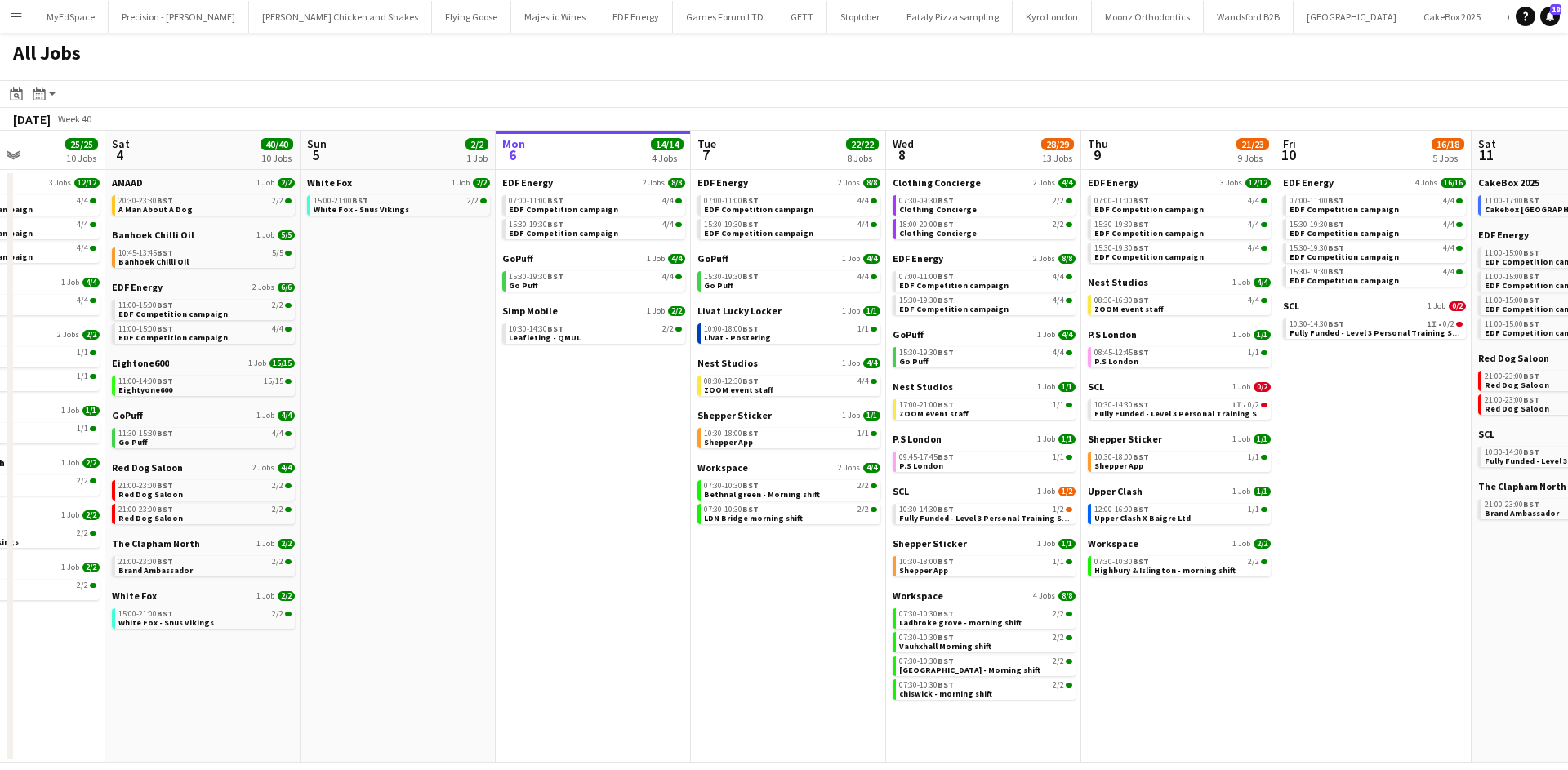
drag, startPoint x: 712, startPoint y: 452, endPoint x: 487, endPoint y: 419, distance: 227.4
click at [487, 419] on app-calendar-viewport "Wed 1 26/26 14 Jobs Thu 2 26/26 13 Jobs Fri 3 25/25 10 Jobs Sat 4 40/40 10 Jobs…" at bounding box center [784, 446] width 1568 height 632
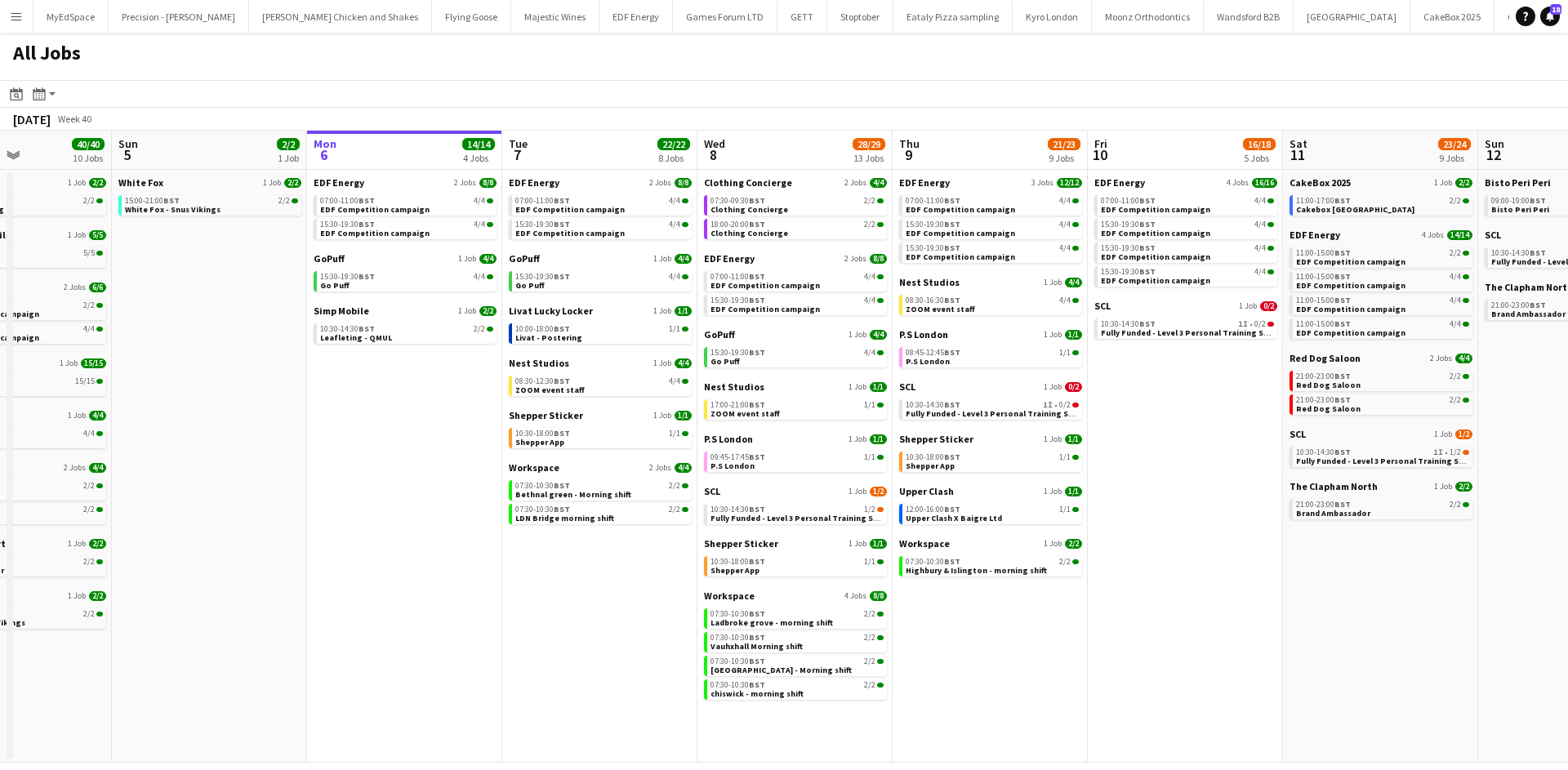
scroll to position [0, 670]
drag, startPoint x: 704, startPoint y: 560, endPoint x: 591, endPoint y: 566, distance: 113.2
click at [591, 566] on app-calendar-viewport "Wed 1 26/26 14 Jobs Thu 2 26/26 13 Jobs Fri 3 25/25 10 Jobs Sat 4 40/40 10 Jobs…" at bounding box center [784, 446] width 1568 height 632
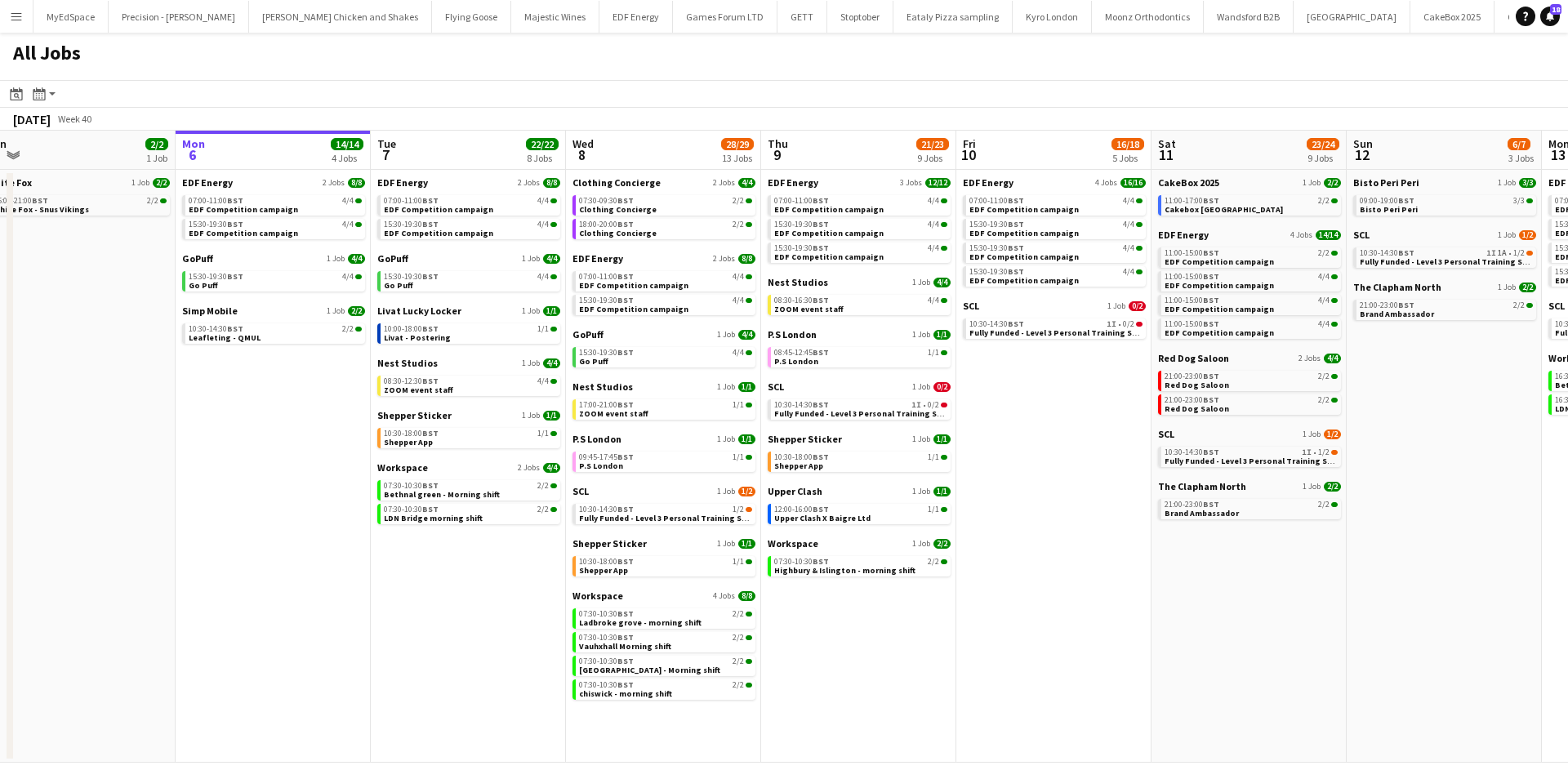
scroll to position [0, 460]
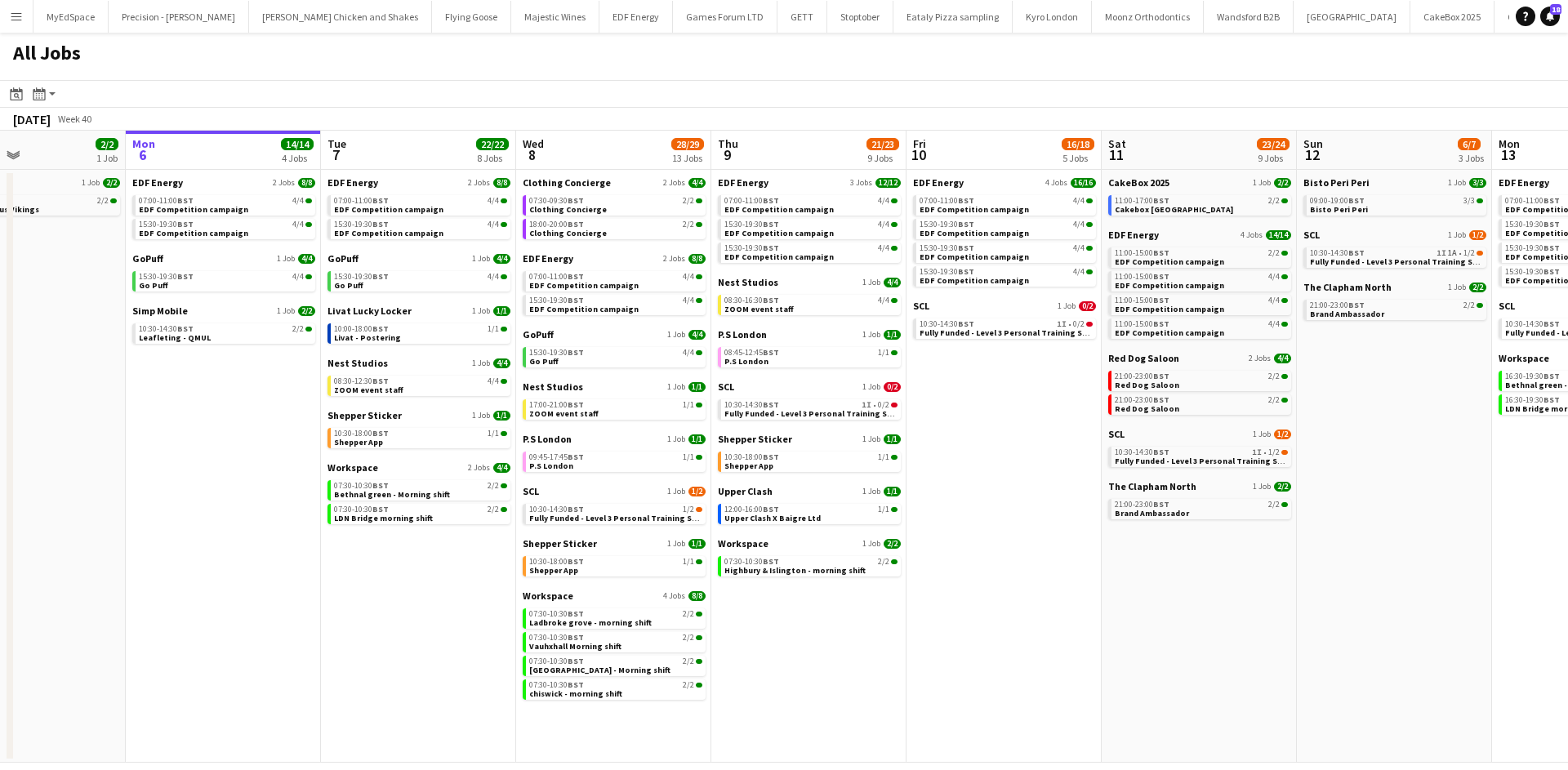
drag, startPoint x: 1356, startPoint y: 593, endPoint x: 1240, endPoint y: 577, distance: 117.1
click at [1240, 577] on app-calendar-viewport "Fri 3 25/25 10 Jobs Sat 4 40/40 10 Jobs Sun 5 2/2 1 Job Mon 6 14/14 4 Jobs Tue …" at bounding box center [784, 446] width 1568 height 632
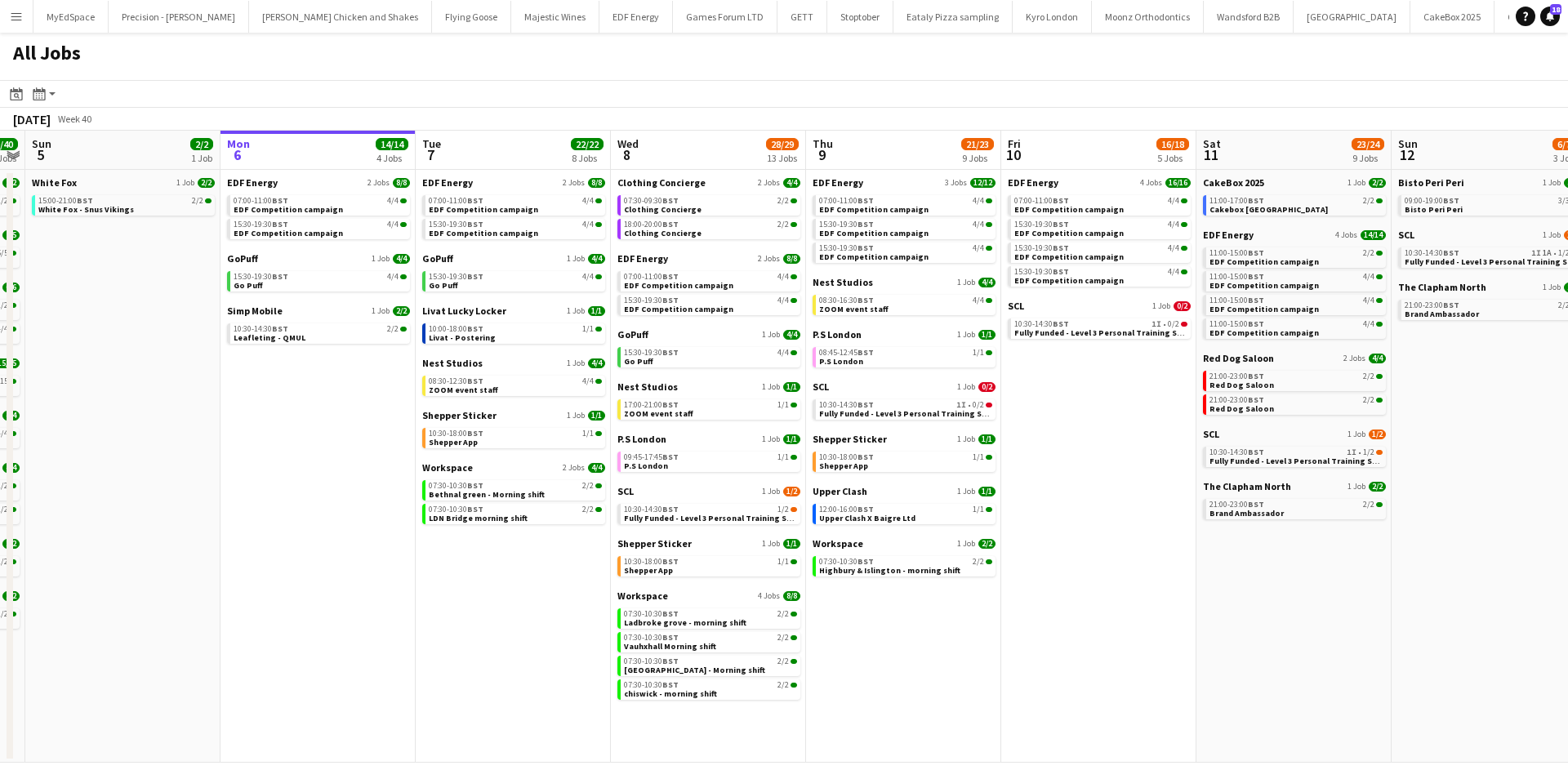
scroll to position [0, 508]
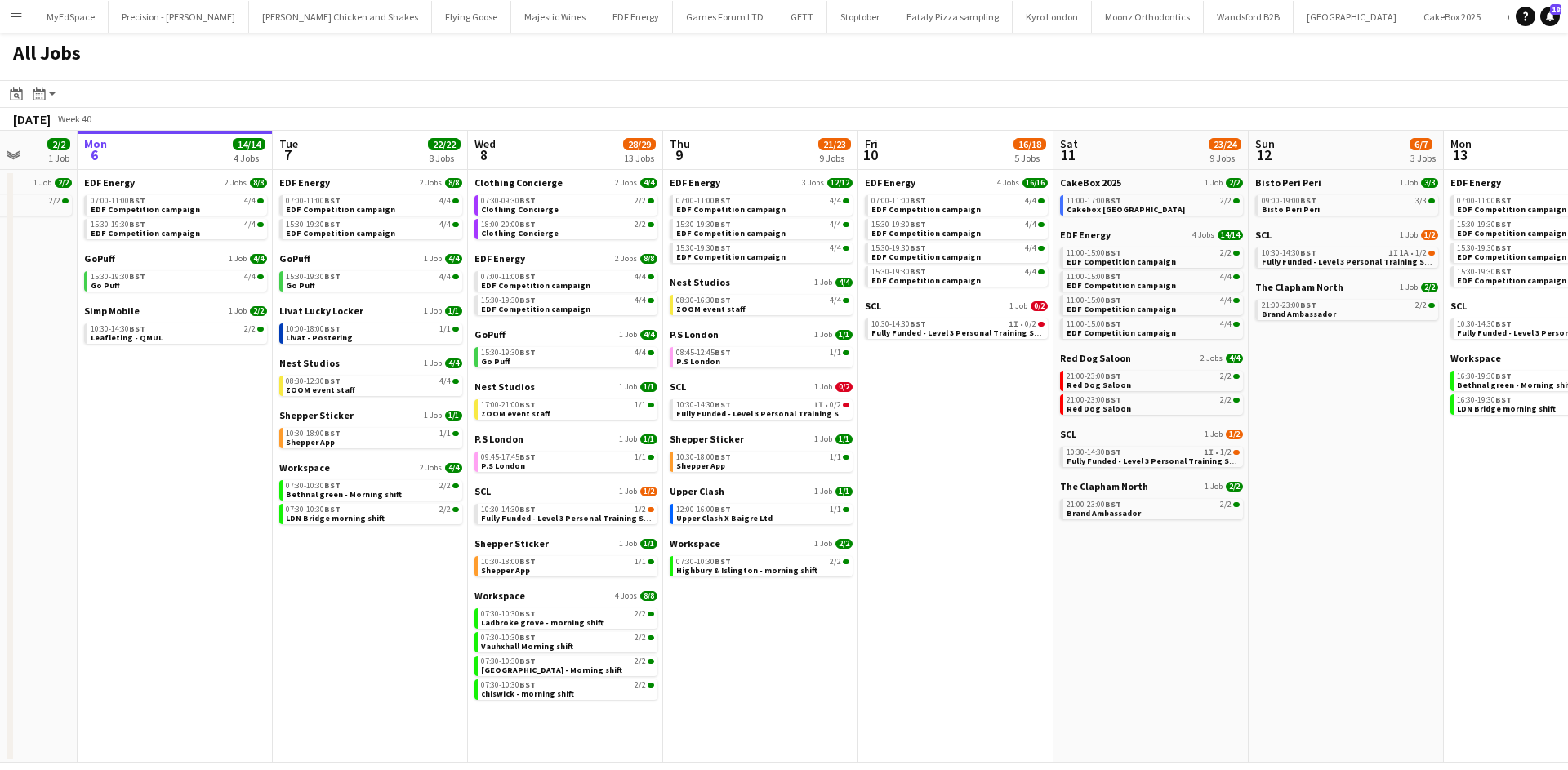
drag, startPoint x: 419, startPoint y: 596, endPoint x: 536, endPoint y: 596, distance: 117.0
click at [536, 596] on app-calendar-viewport "Fri 3 25/25 10 Jobs Sat 4 40/40 10 Jobs Sun 5 2/2 1 Job Mon 6 14/14 4 Jobs Tue …" at bounding box center [784, 446] width 1568 height 632
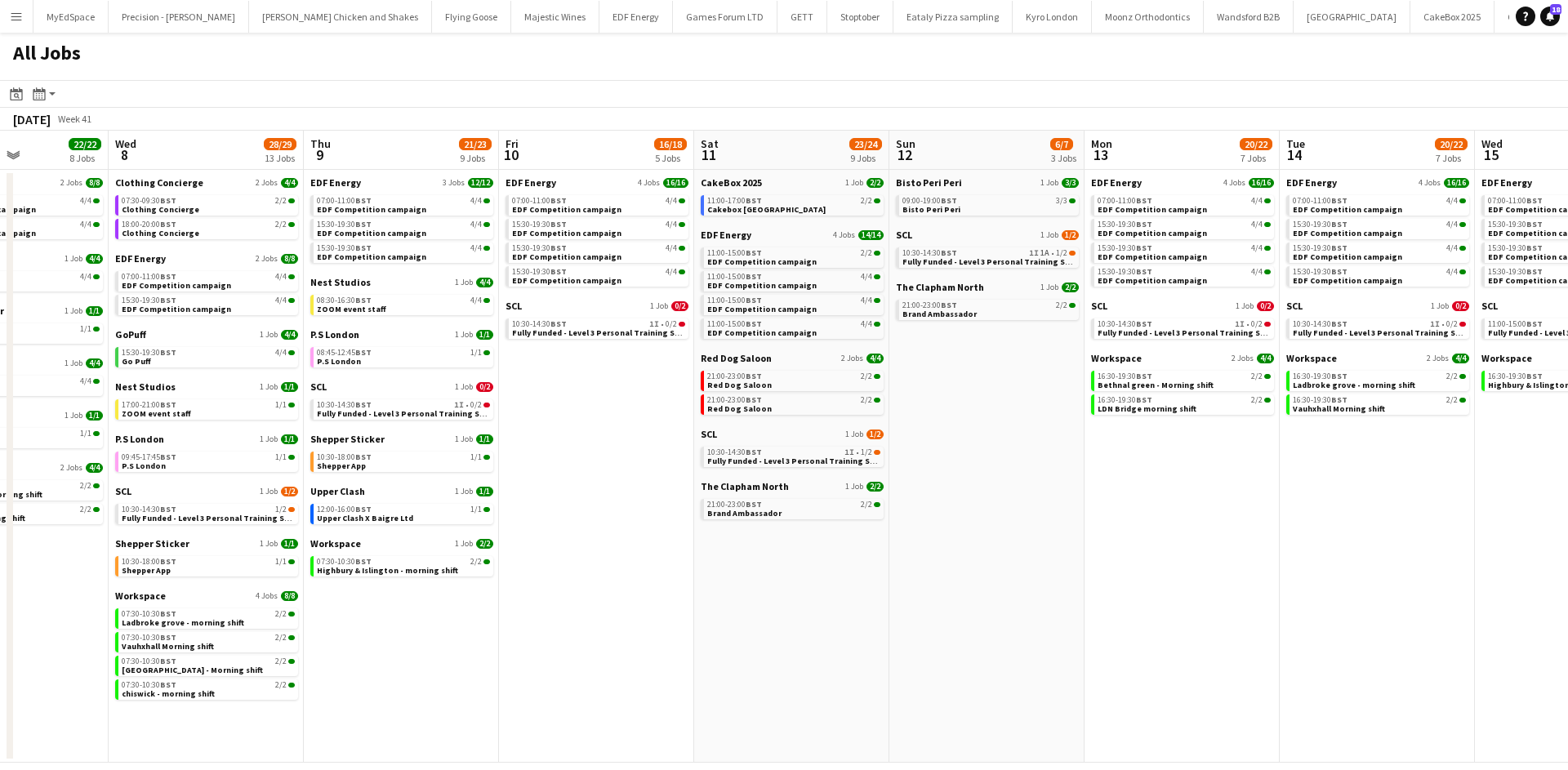
drag, startPoint x: 1176, startPoint y: 483, endPoint x: 621, endPoint y: 419, distance: 558.7
click at [621, 419] on app-calendar-viewport "Sat 4 40/40 10 Jobs Sun 5 2/2 1 Job Mon 6 14/14 4 Jobs Tue 7 22/22 8 Jobs Wed 8…" at bounding box center [784, 446] width 1568 height 632
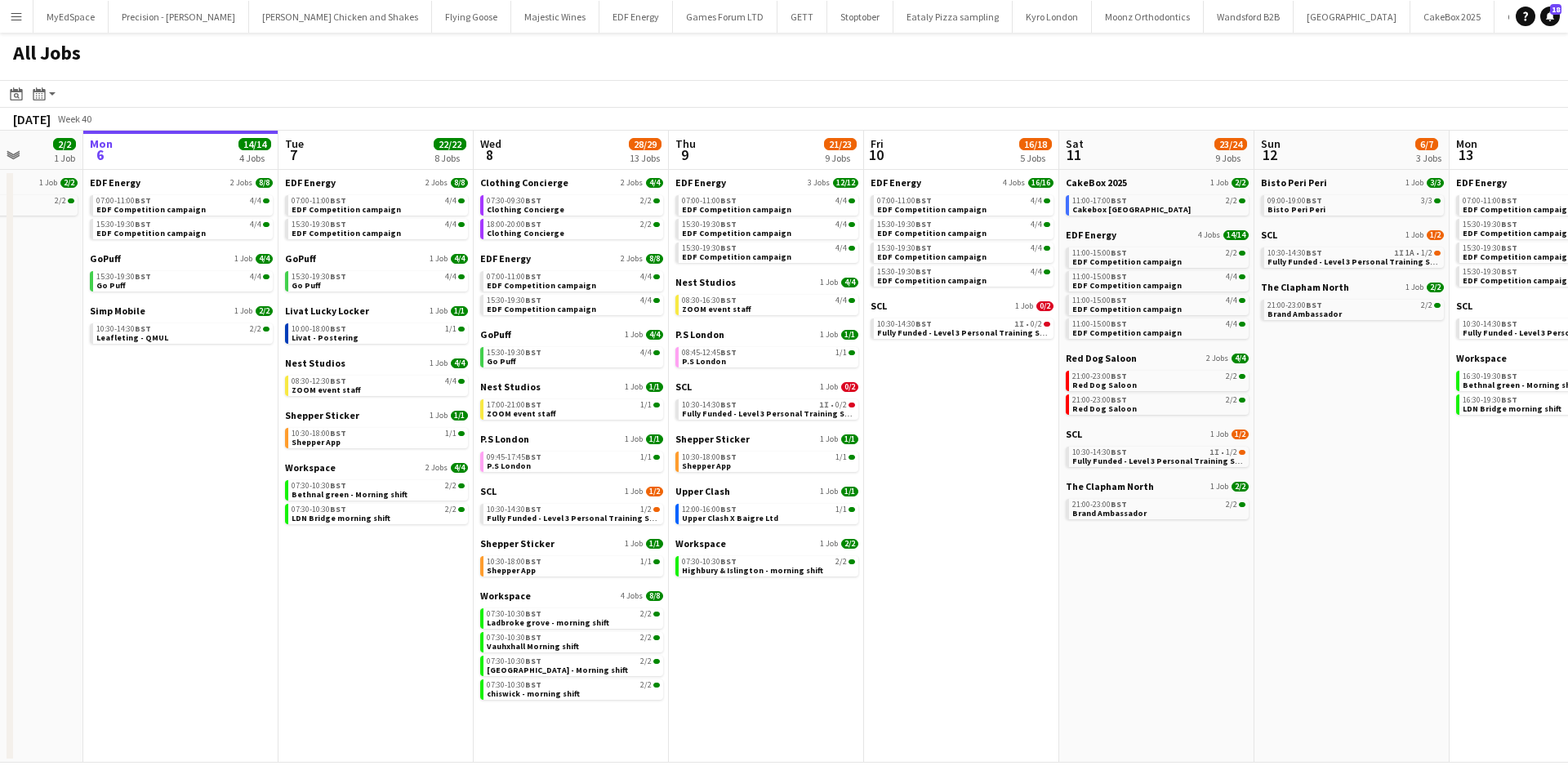
drag, startPoint x: 634, startPoint y: 564, endPoint x: 1005, endPoint y: 576, distance: 371.2
click at [1018, 578] on app-calendar-viewport "Fri 3 25/25 10 Jobs Sat 4 40/40 10 Jobs Sun 5 2/2 1 Job Mon 6 14/14 4 Jobs Tue …" at bounding box center [784, 446] width 1568 height 632
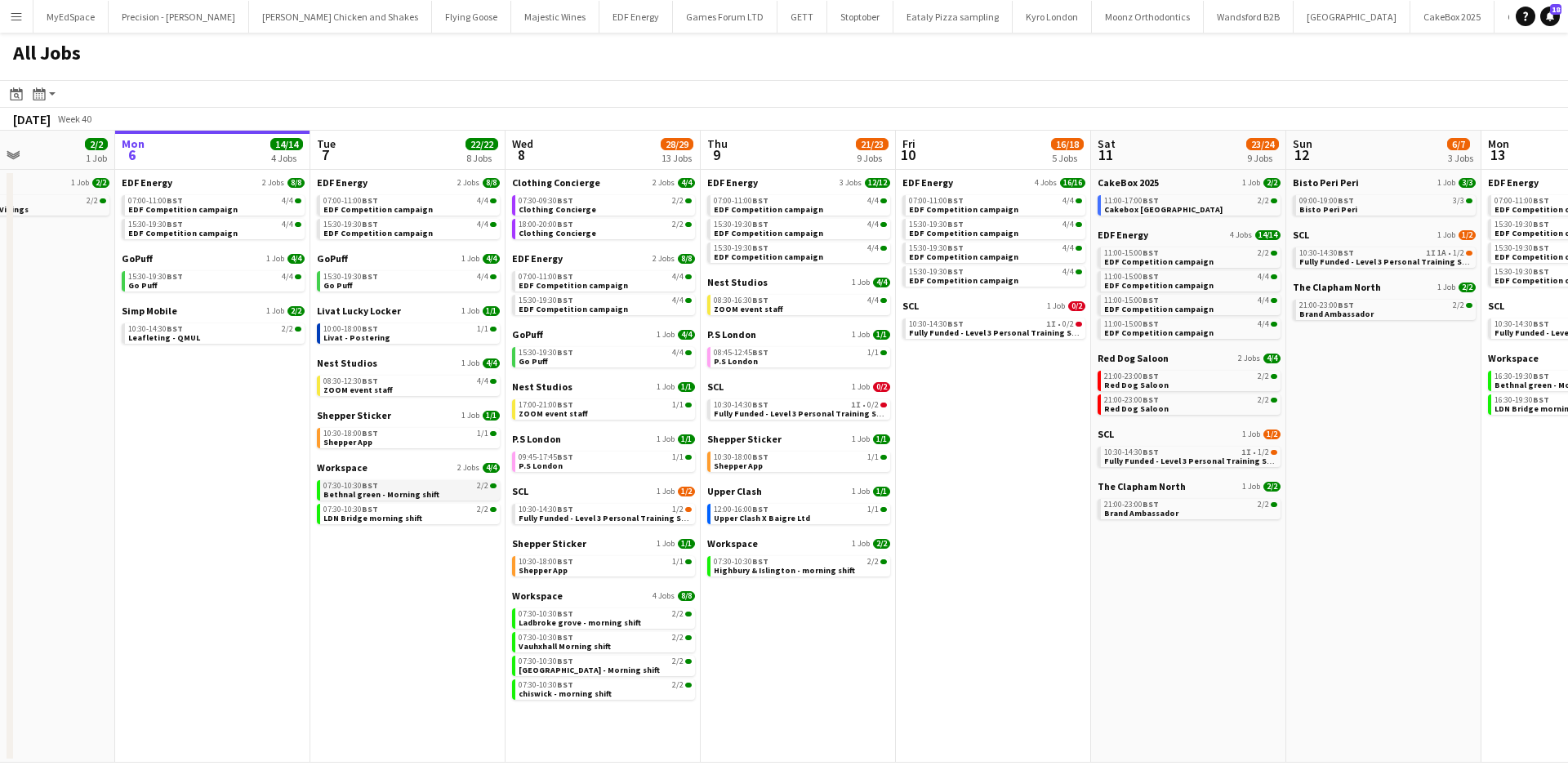
click at [453, 486] on div "07:30-10:30 BST 2/2" at bounding box center [409, 485] width 173 height 8
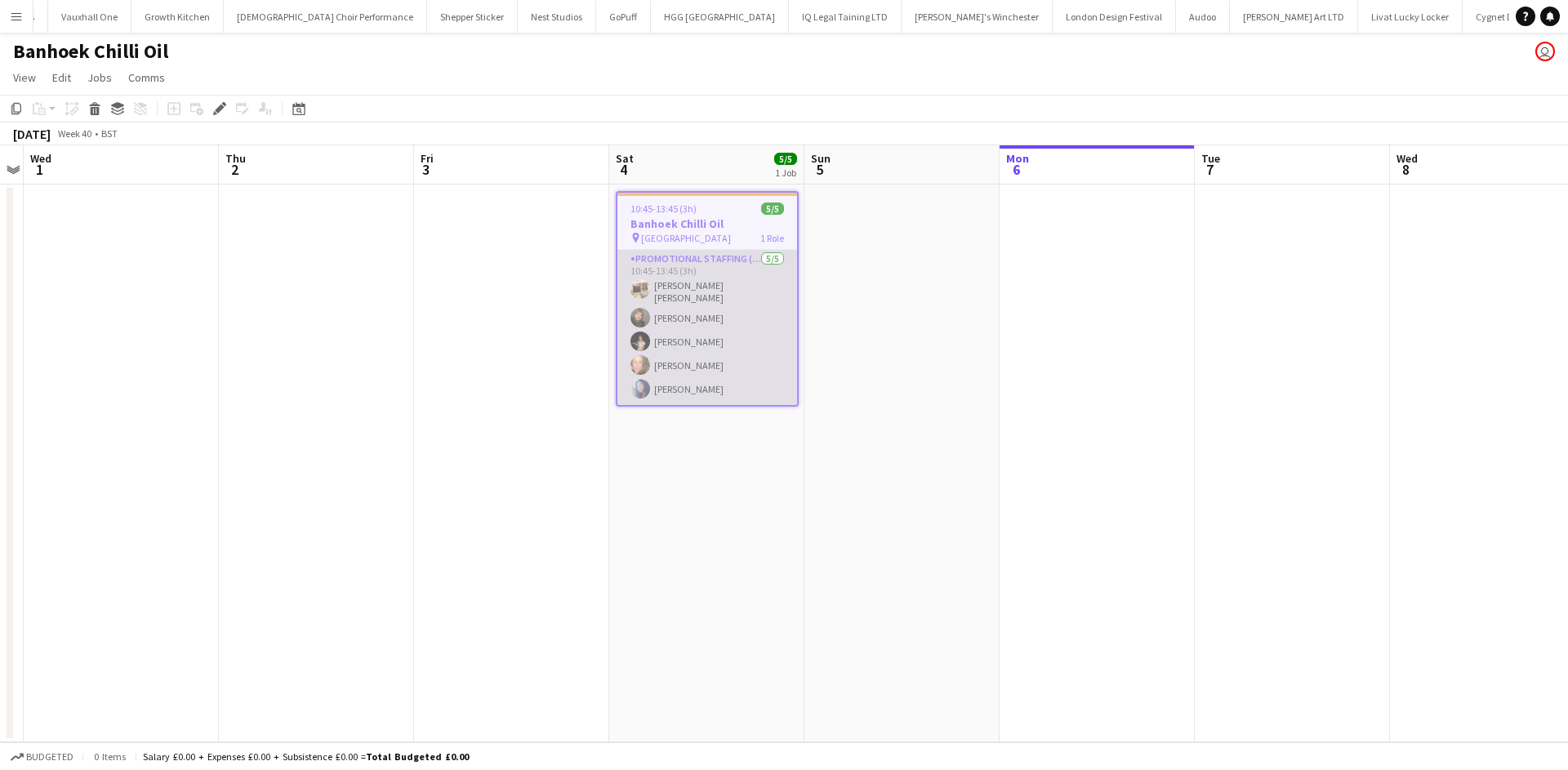
scroll to position [0, 3245]
click at [693, 383] on app-card-role "Promotional Staffing (Sampling Staff) 5/5 10:45-13:45 (3h) Annie Dan Chiara Pat…" at bounding box center [707, 327] width 180 height 155
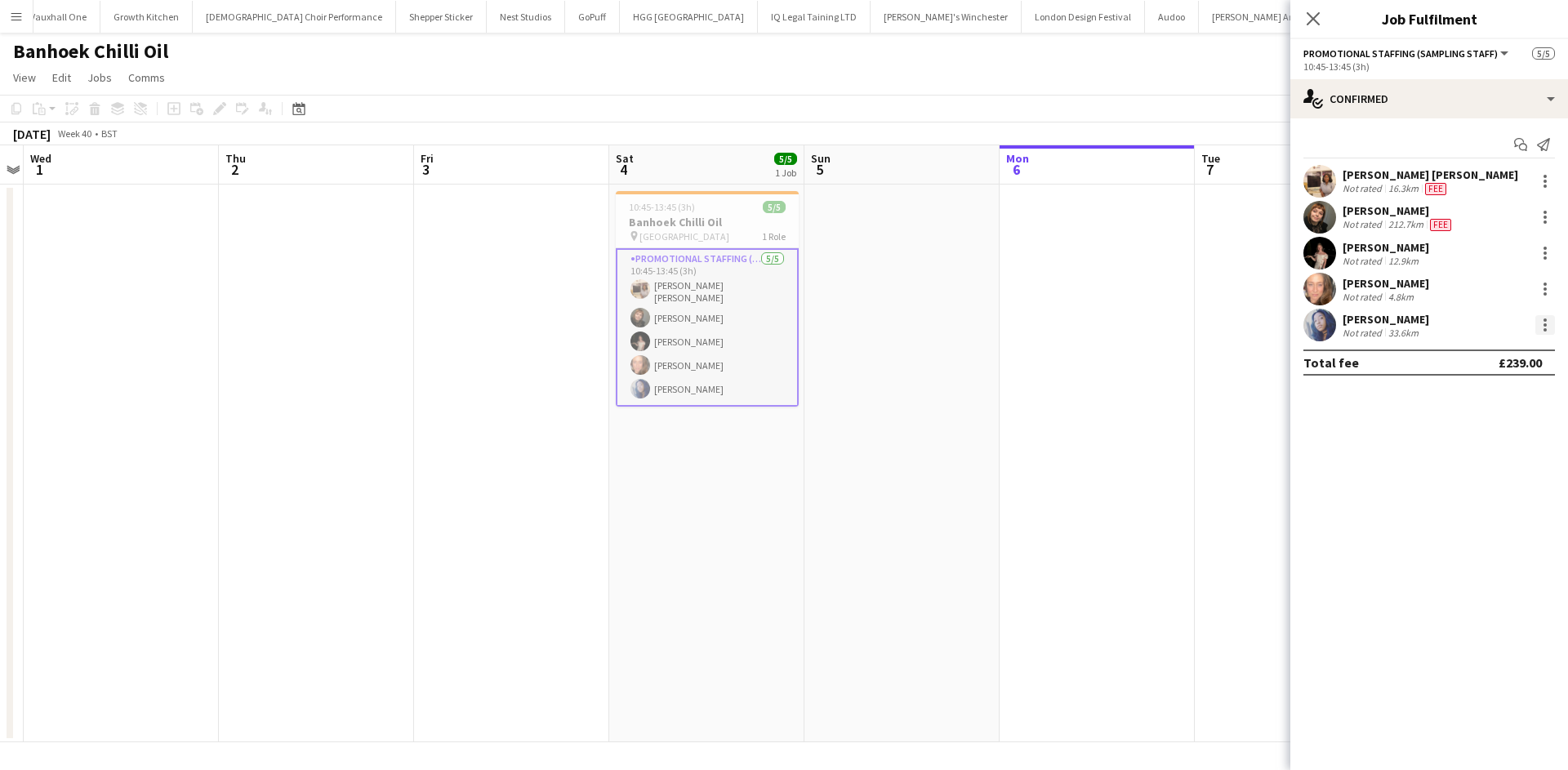
click at [1540, 324] on div at bounding box center [1545, 325] width 20 height 20
click at [1500, 516] on span "Remove" at bounding box center [1491, 511] width 101 height 15
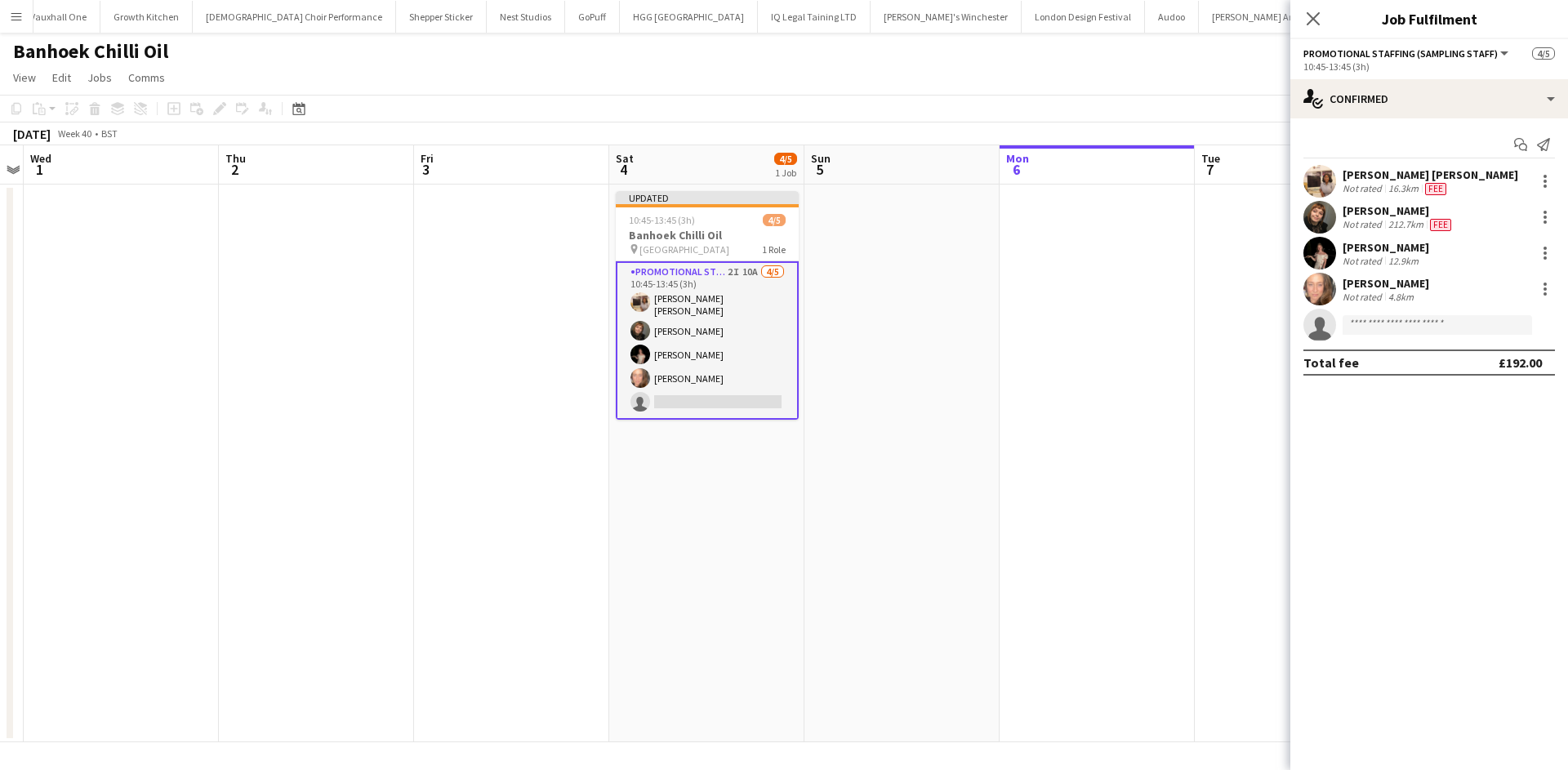
click at [958, 392] on app-date-cell at bounding box center [902, 463] width 195 height 558
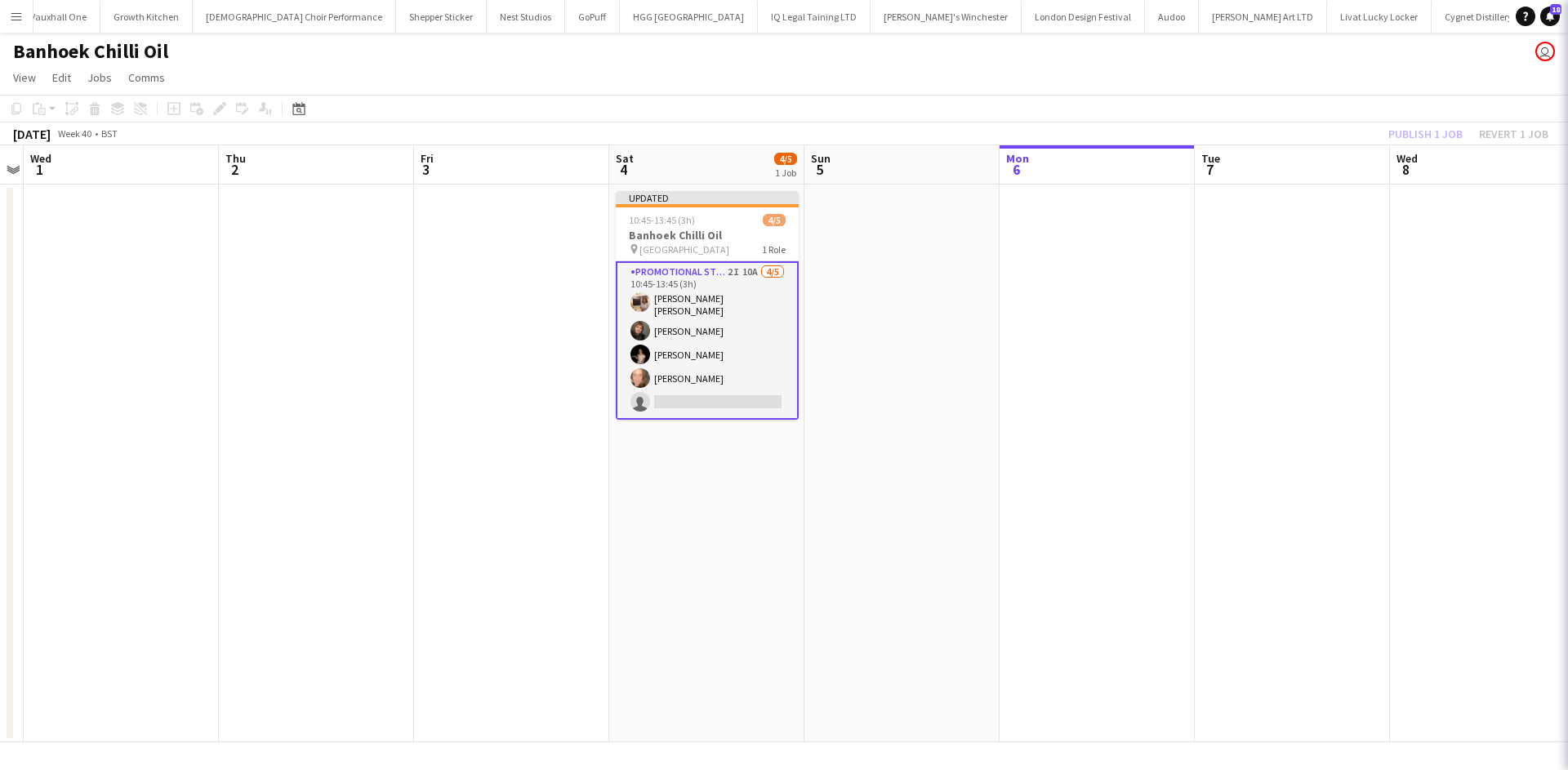
scroll to position [0, 561]
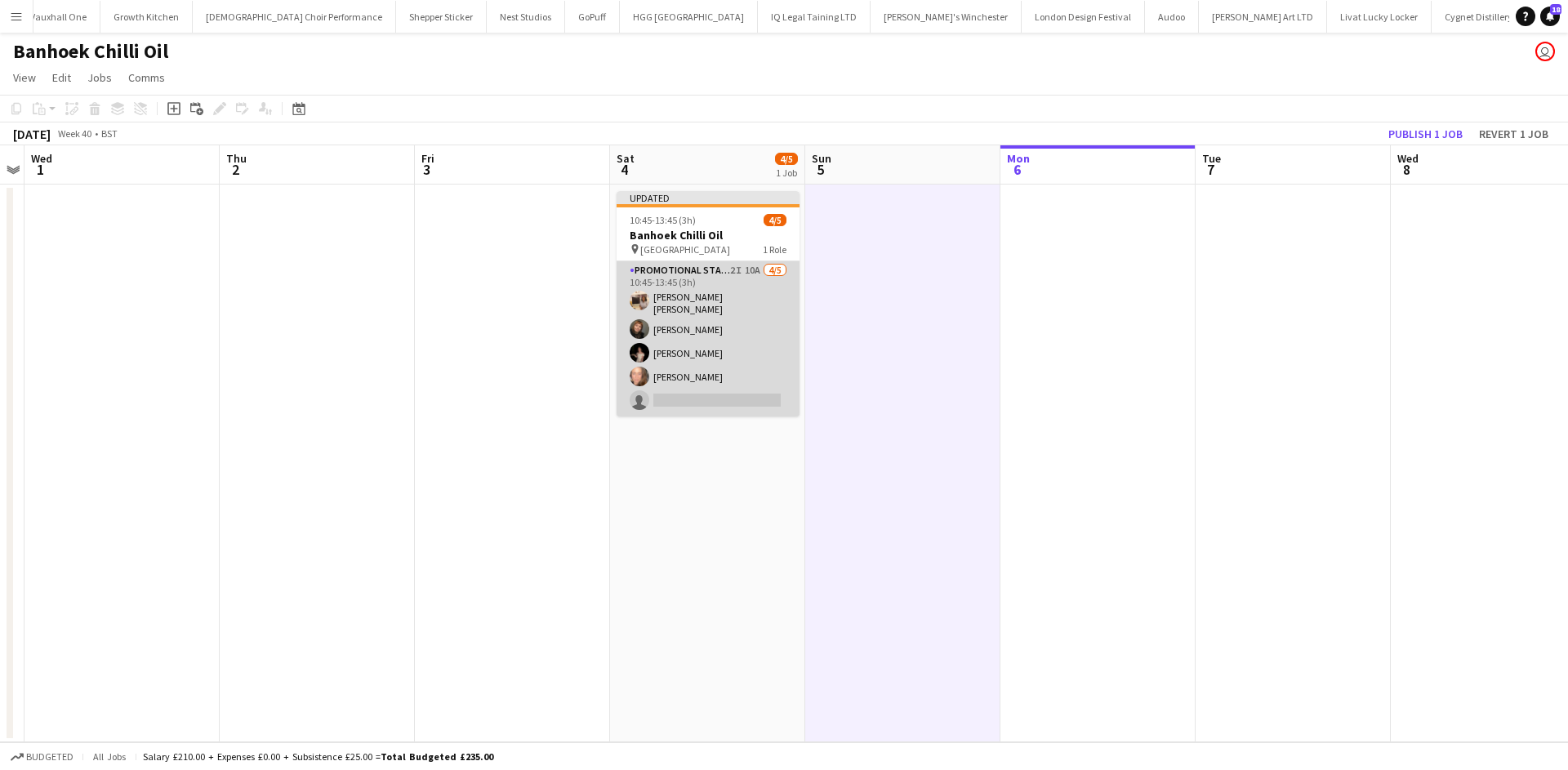
drag, startPoint x: 754, startPoint y: 272, endPoint x: 746, endPoint y: 283, distance: 13.6
click at [755, 273] on app-card-role "Promotional Staffing (Sampling Staff) 2I 10A 4/5 10:45-13:45 (3h) Annie Dan Chi…" at bounding box center [707, 339] width 183 height 155
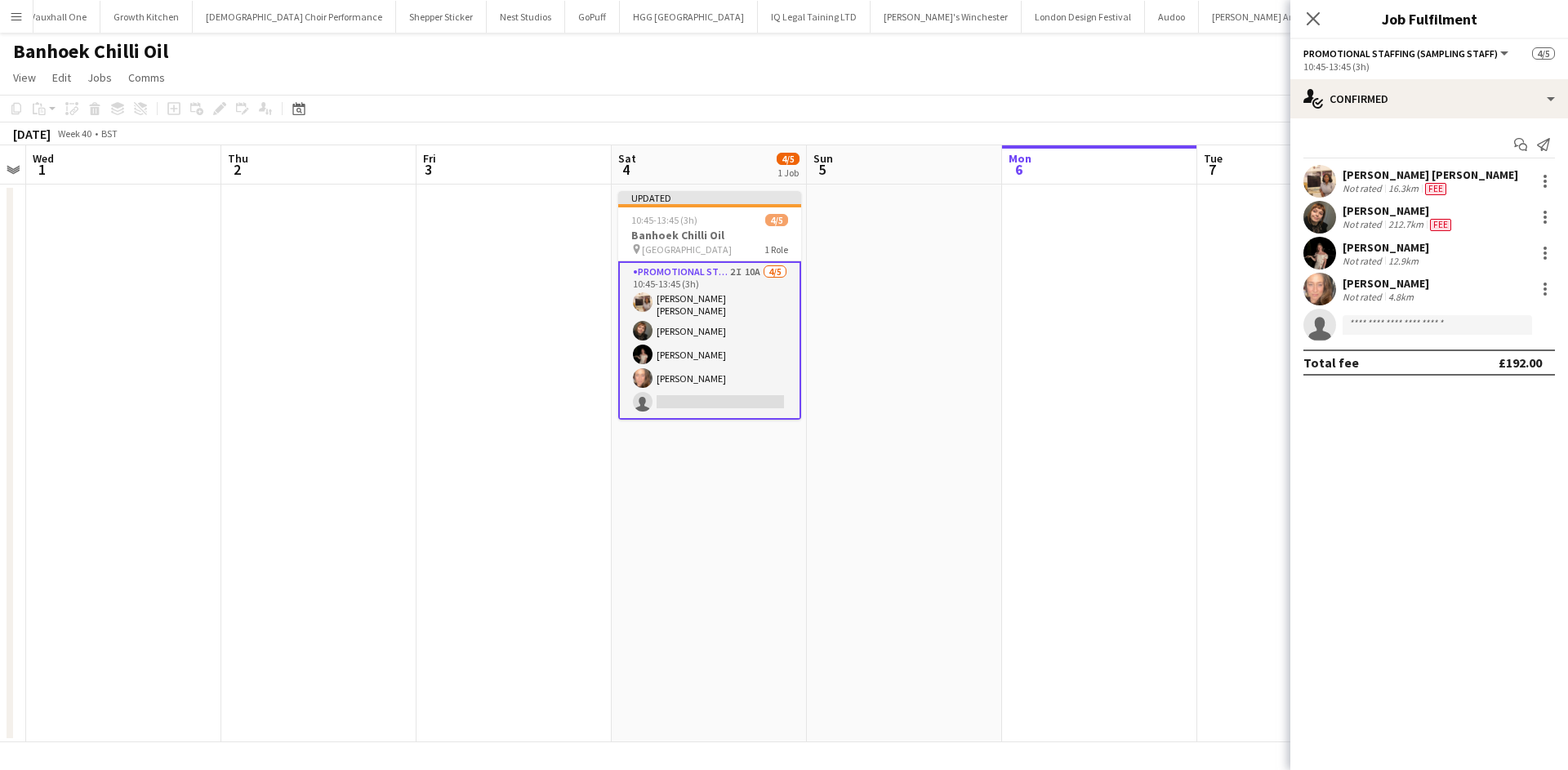
click at [1436, 337] on app-invite-slot "single-neutral-actions" at bounding box center [1429, 325] width 278 height 33
click at [1435, 330] on input at bounding box center [1436, 325] width 189 height 20
type input "******"
click at [1393, 352] on span "Mariia Koptieva" at bounding box center [1402, 348] width 94 height 14
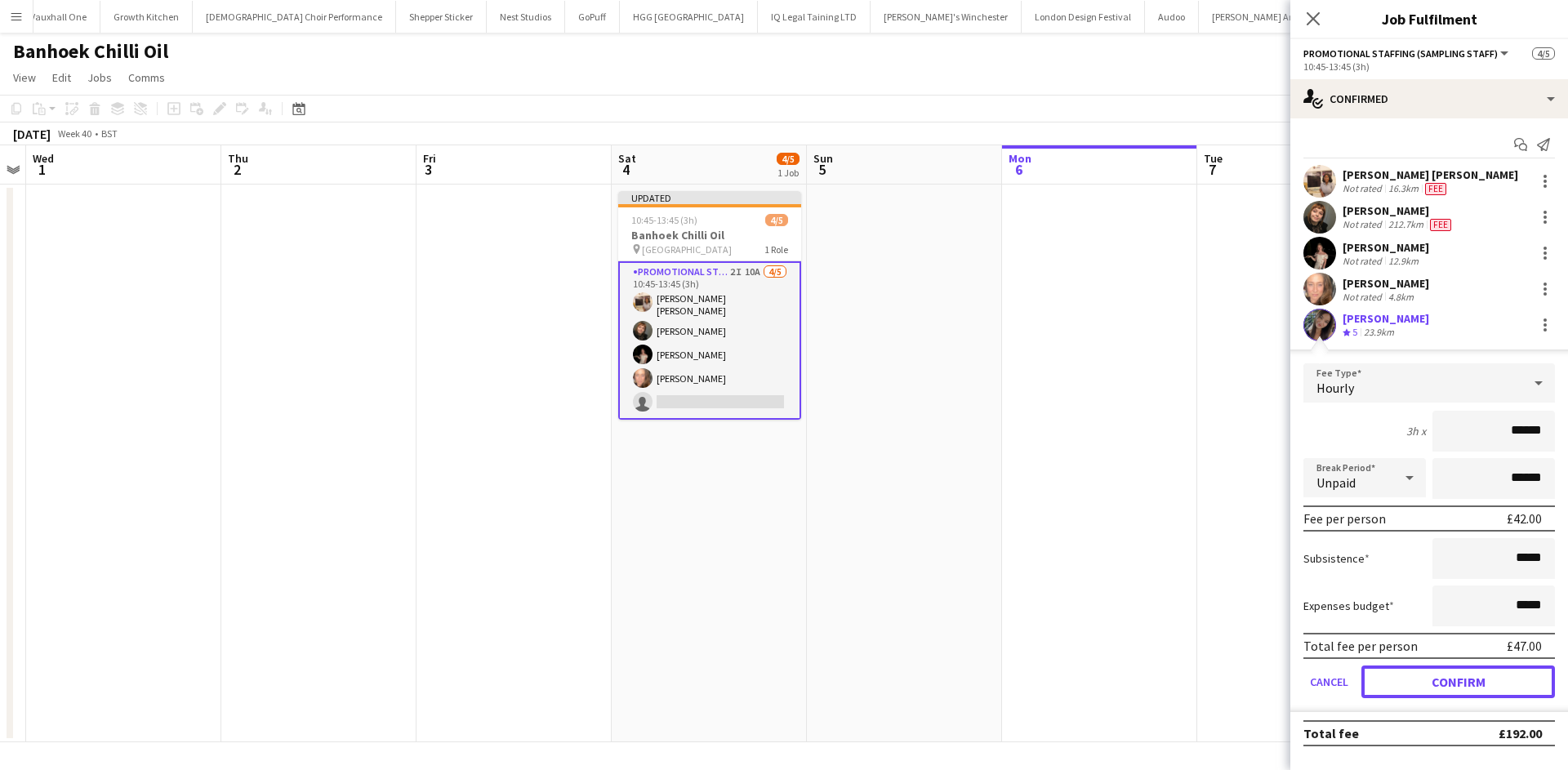
drag, startPoint x: 1471, startPoint y: 680, endPoint x: 1442, endPoint y: 669, distance: 31.0
click at [1466, 676] on button "Confirm" at bounding box center [1457, 681] width 193 height 33
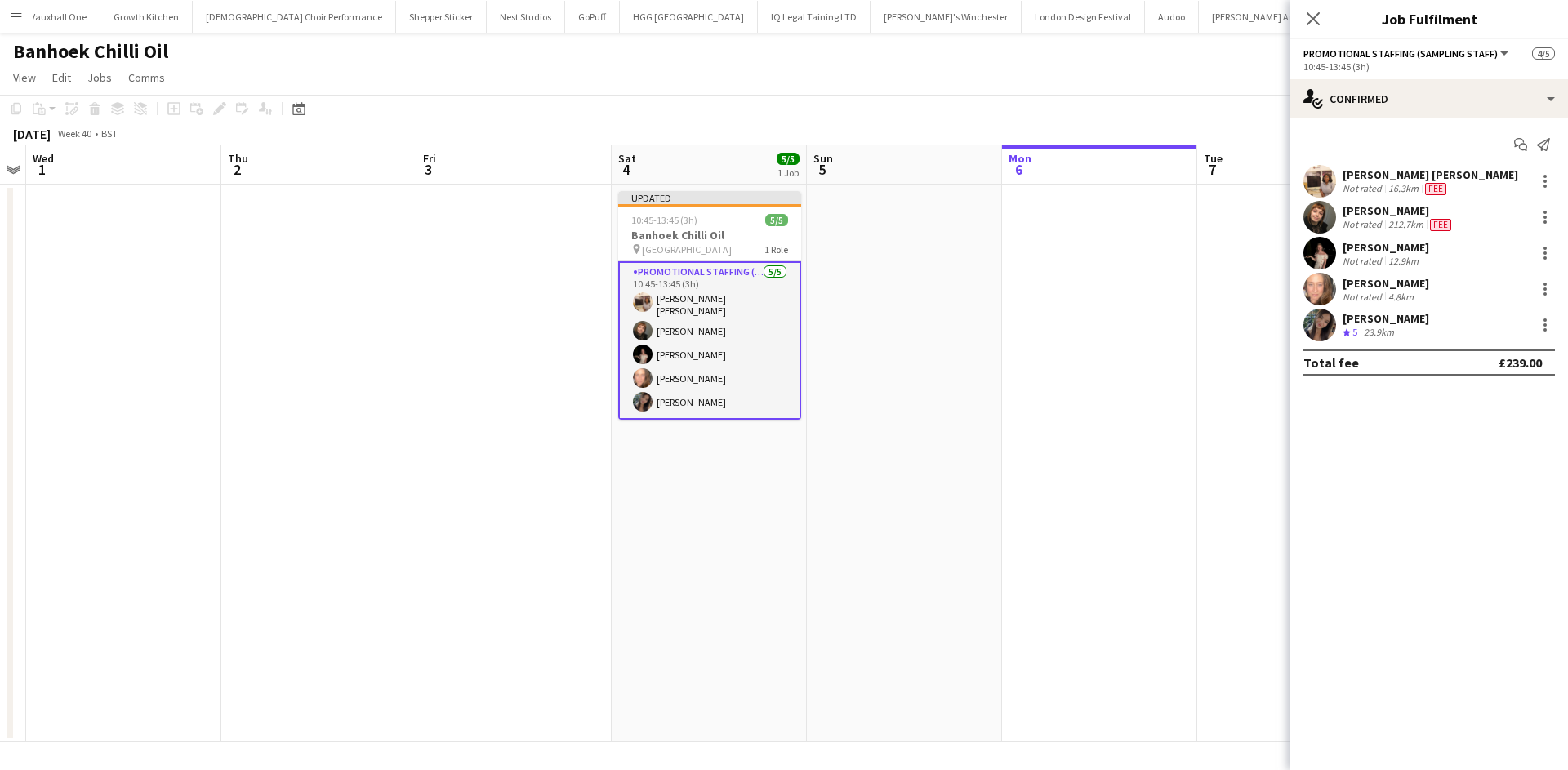
drag, startPoint x: 1185, startPoint y: 483, endPoint x: 1229, endPoint y: 422, distance: 75.2
click at [1184, 482] on app-date-cell at bounding box center [1099, 463] width 195 height 558
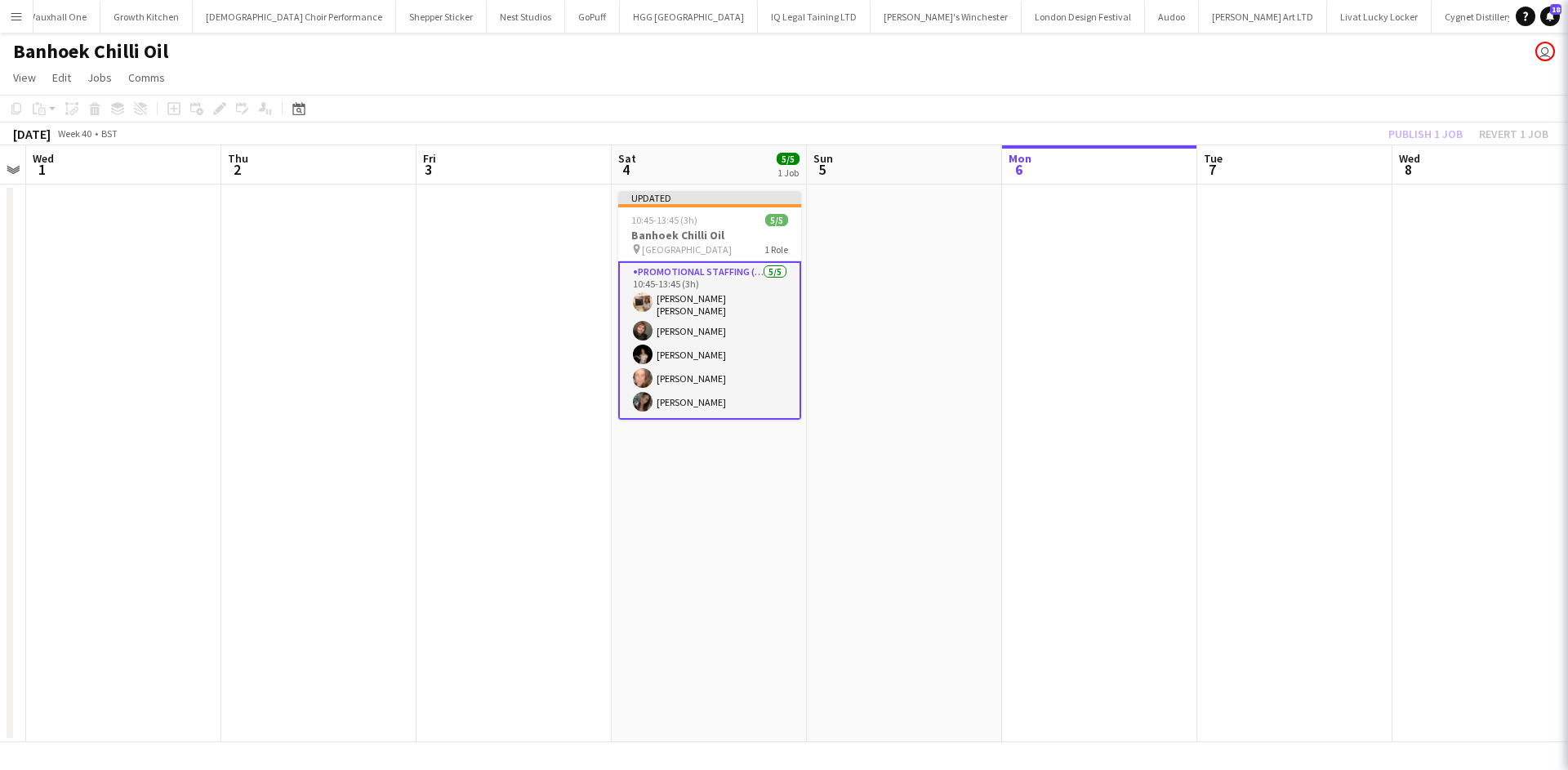
scroll to position [0, 560]
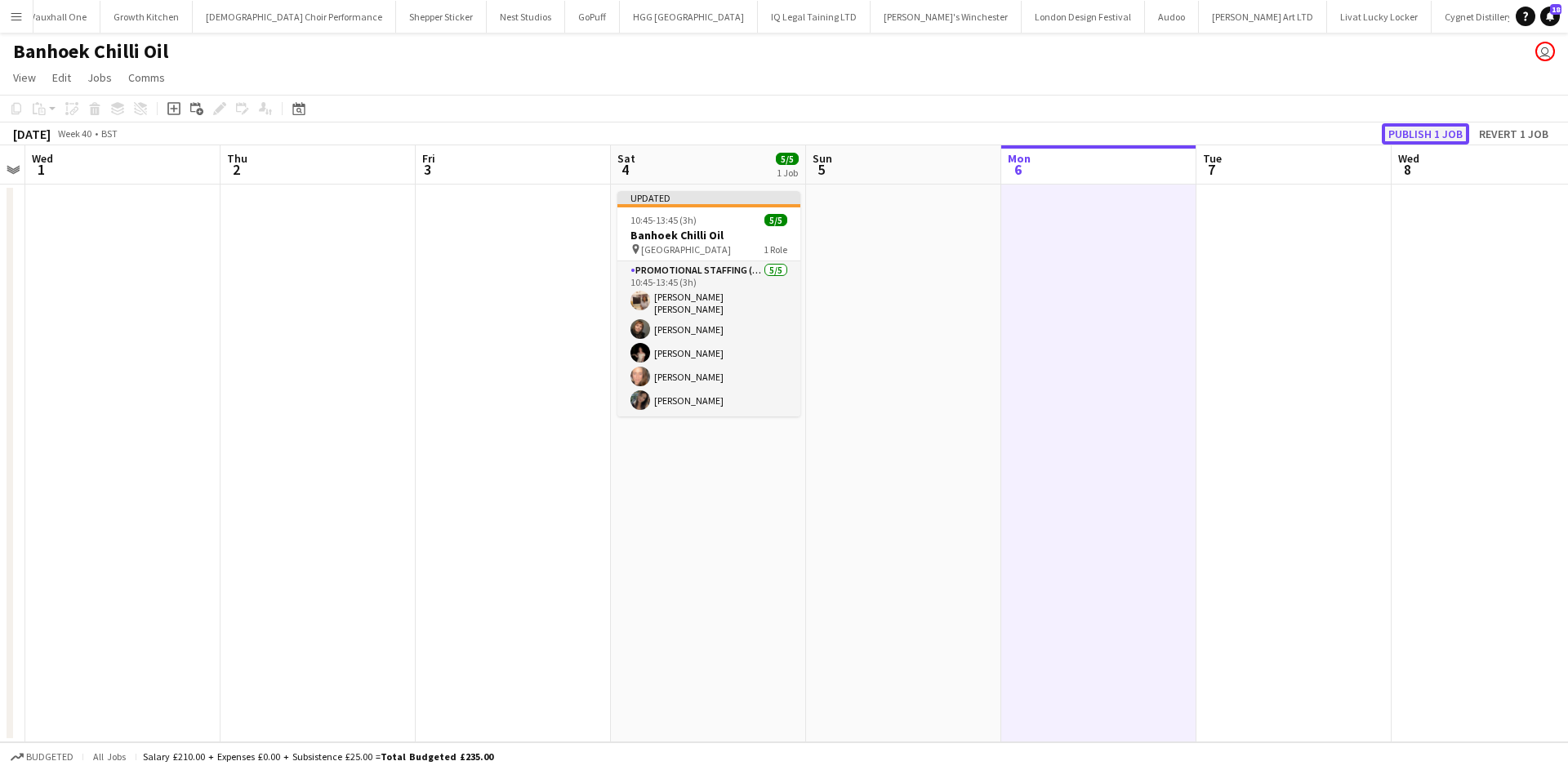
click at [1427, 135] on button "Publish 1 job" at bounding box center [1425, 133] width 88 height 21
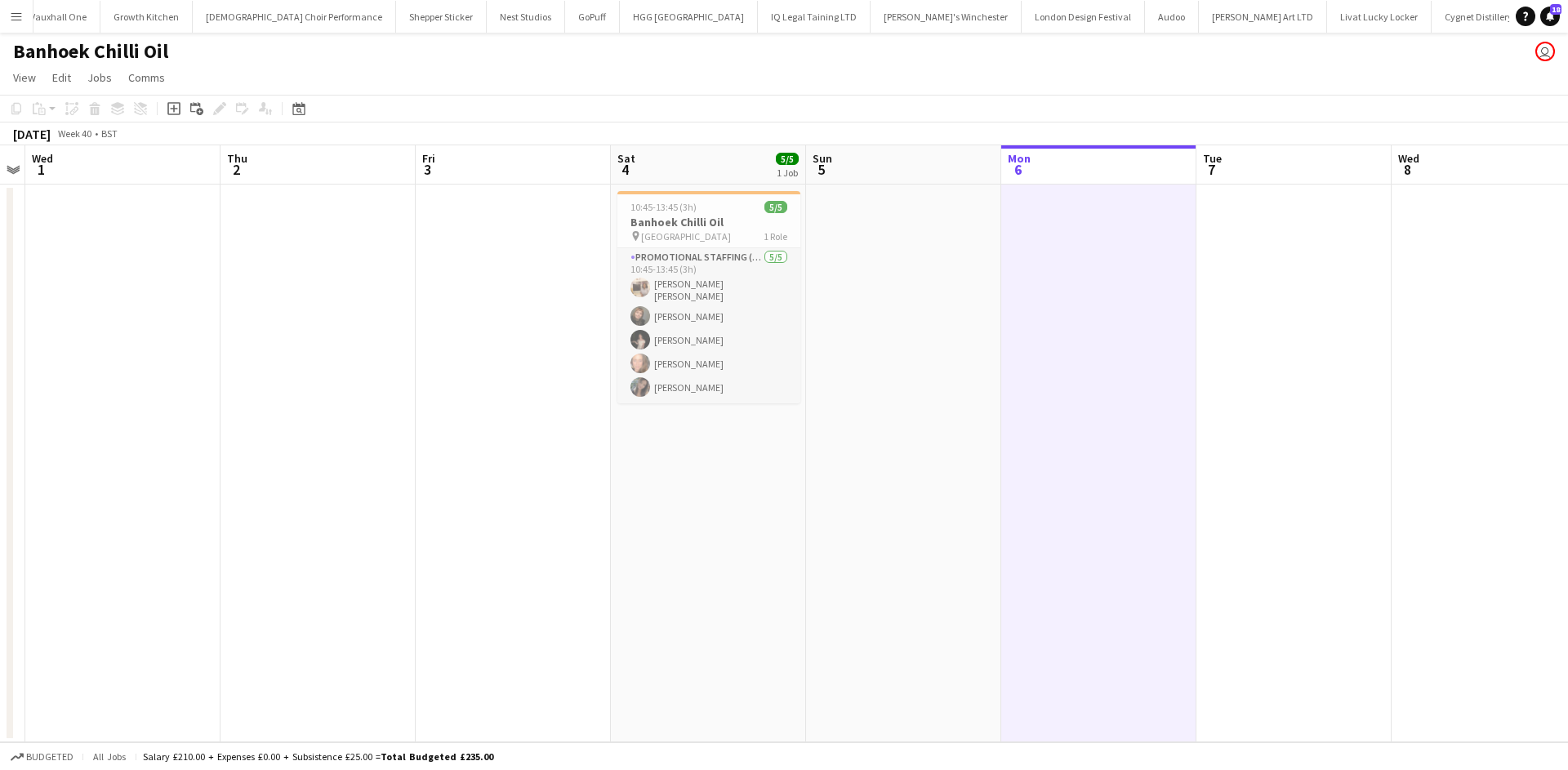
click at [17, 12] on app-icon "Menu" at bounding box center [15, 15] width 13 height 13
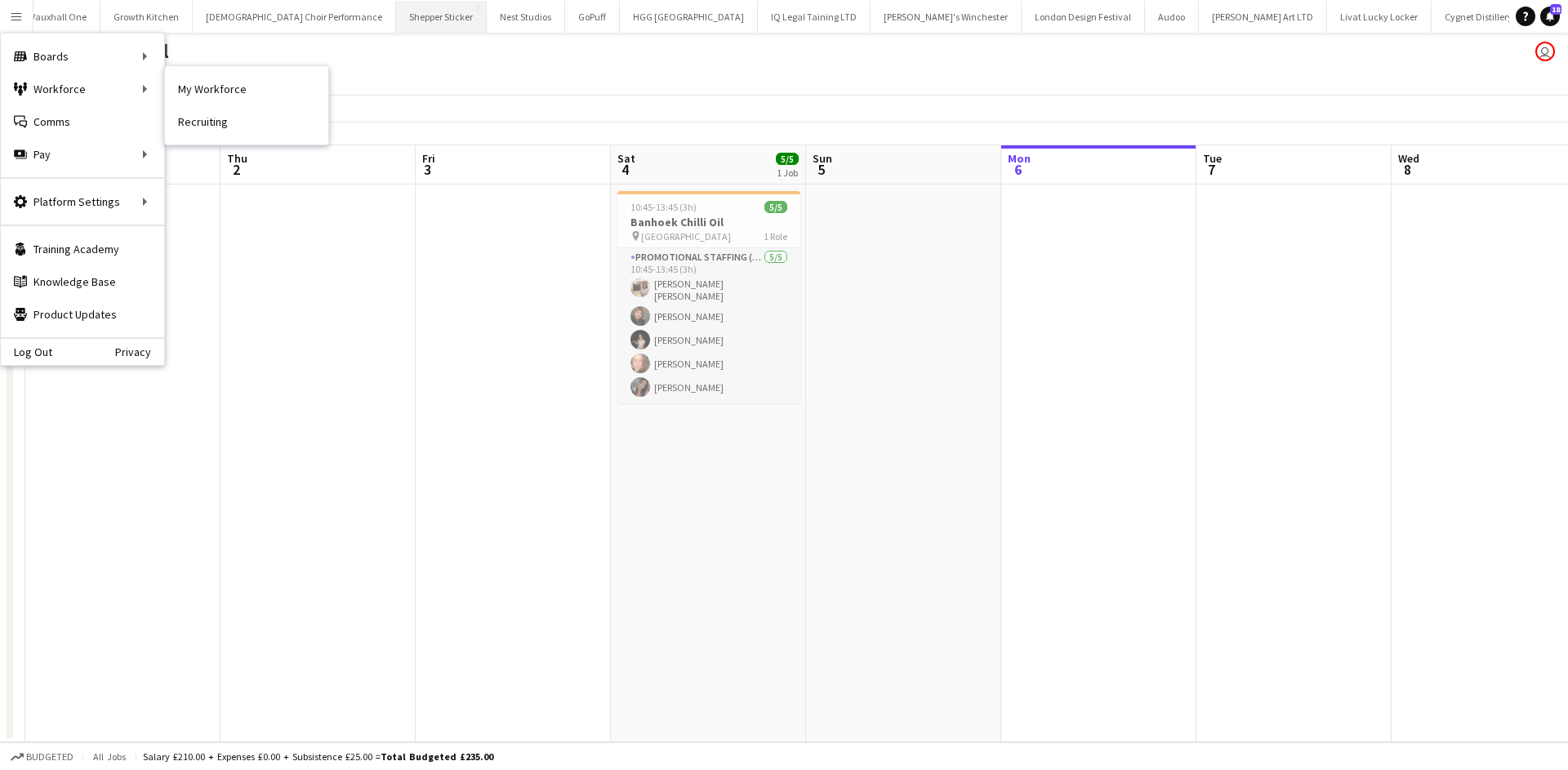
drag, startPoint x: 210, startPoint y: 88, endPoint x: 221, endPoint y: 3, distance: 85.7
click at [210, 88] on link "My Workforce" at bounding box center [247, 89] width 163 height 33
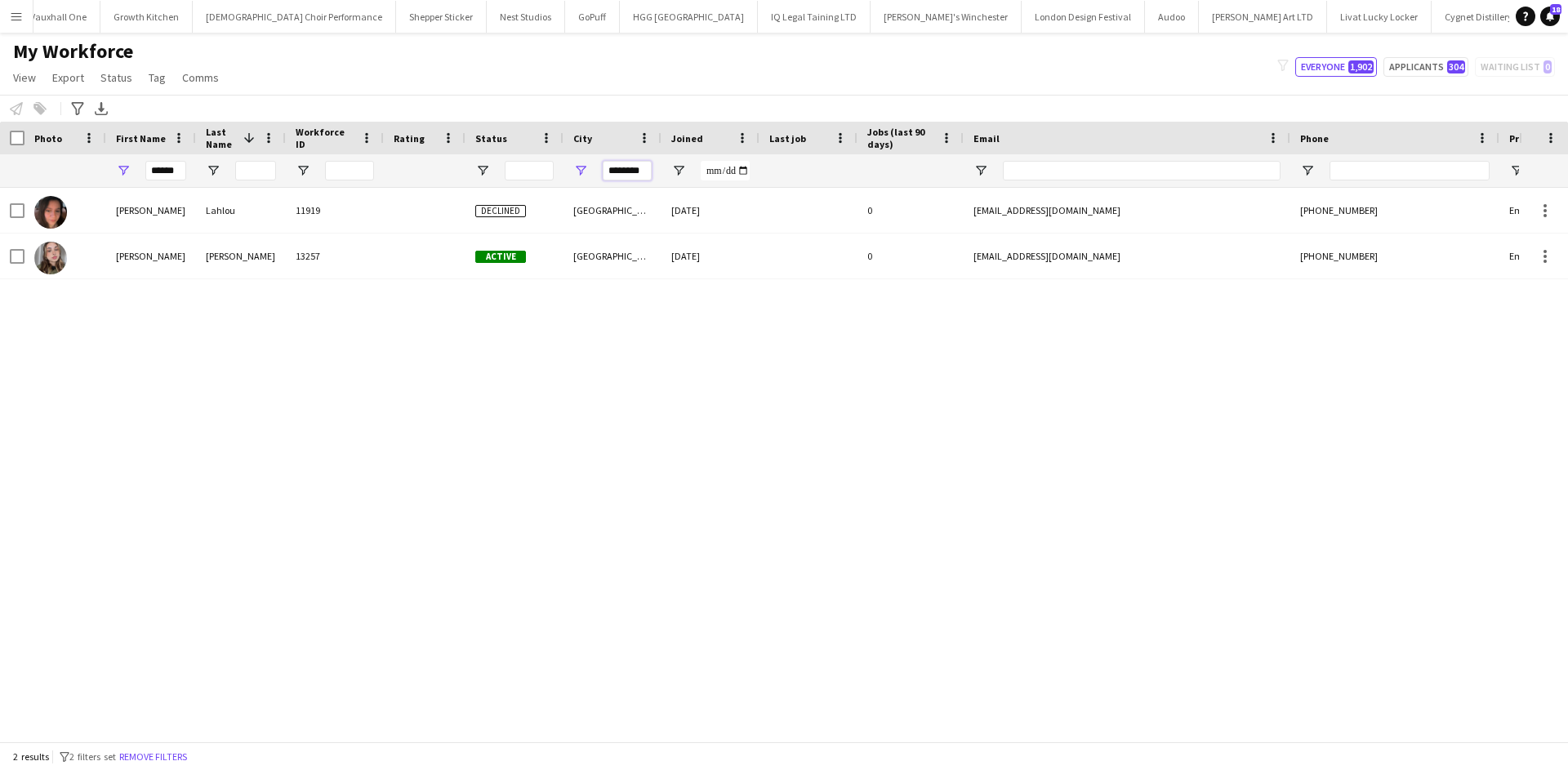
click at [628, 166] on input "********" at bounding box center [627, 170] width 49 height 20
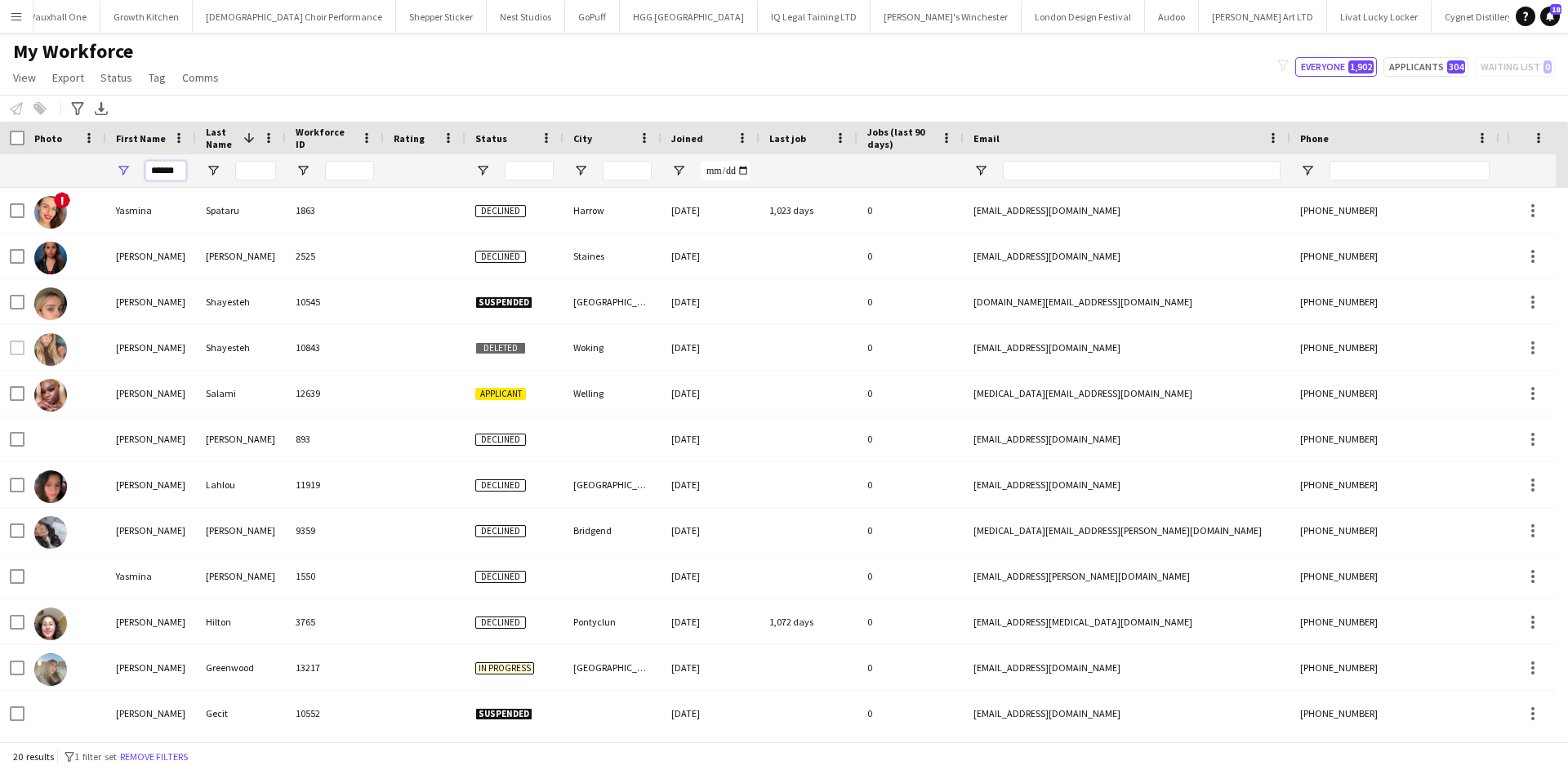
click at [167, 169] on input "******" at bounding box center [165, 170] width 40 height 20
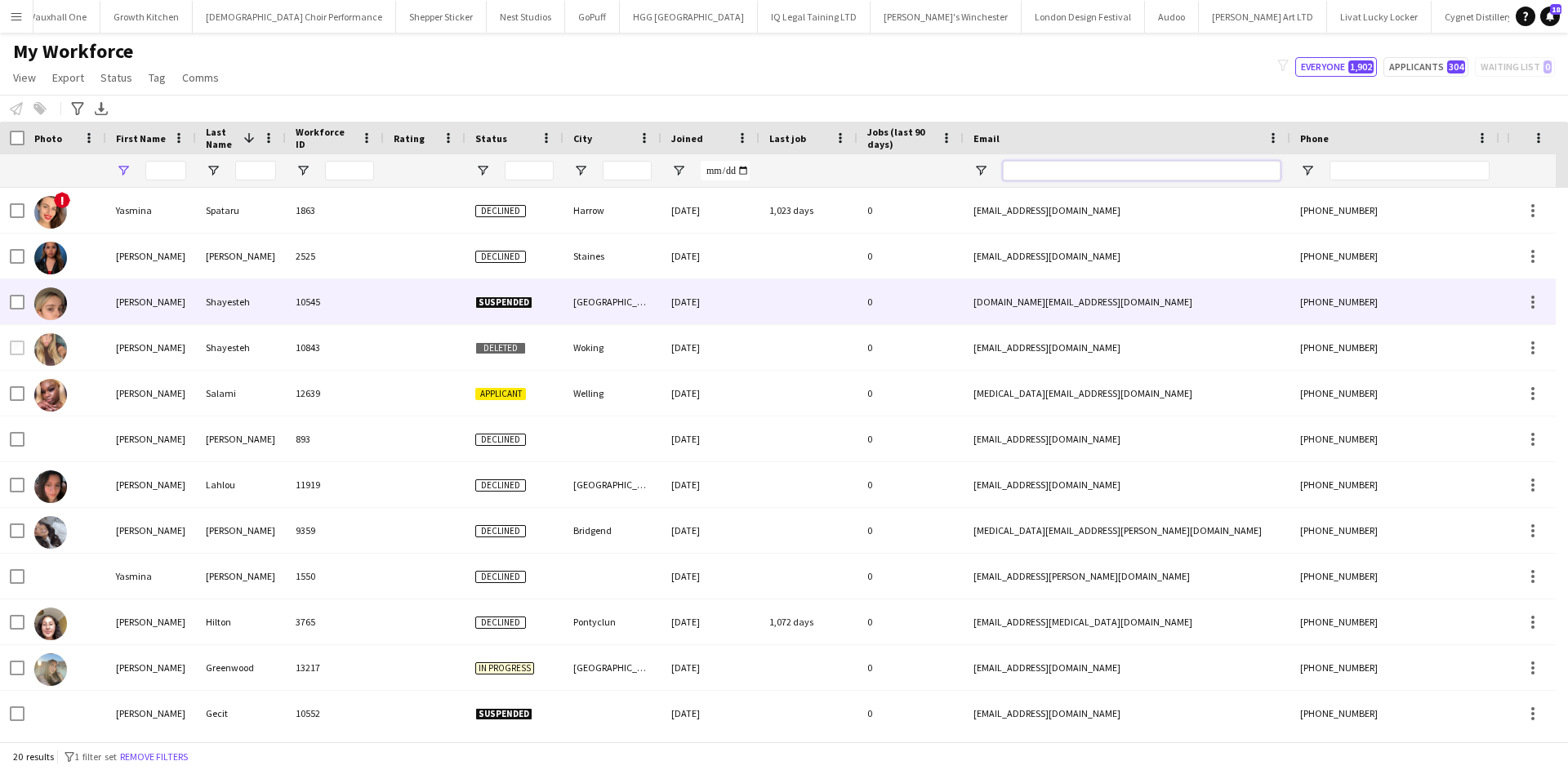
click at [1159, 171] on input "Email Filter Input" at bounding box center [1141, 170] width 278 height 20
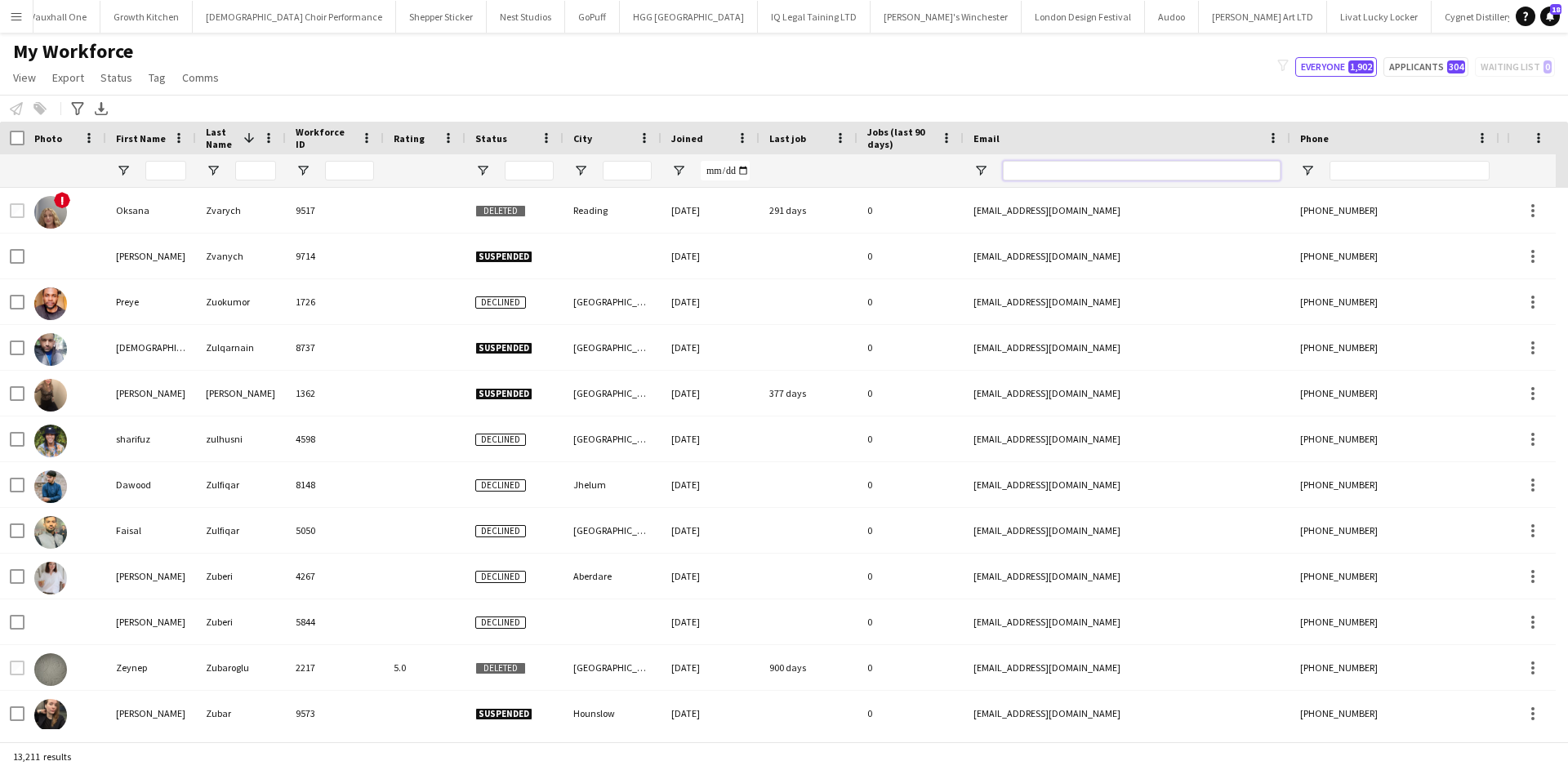
click at [1043, 168] on input "Email Filter Input" at bounding box center [1141, 170] width 278 height 20
paste input "**********"
type input "**********"
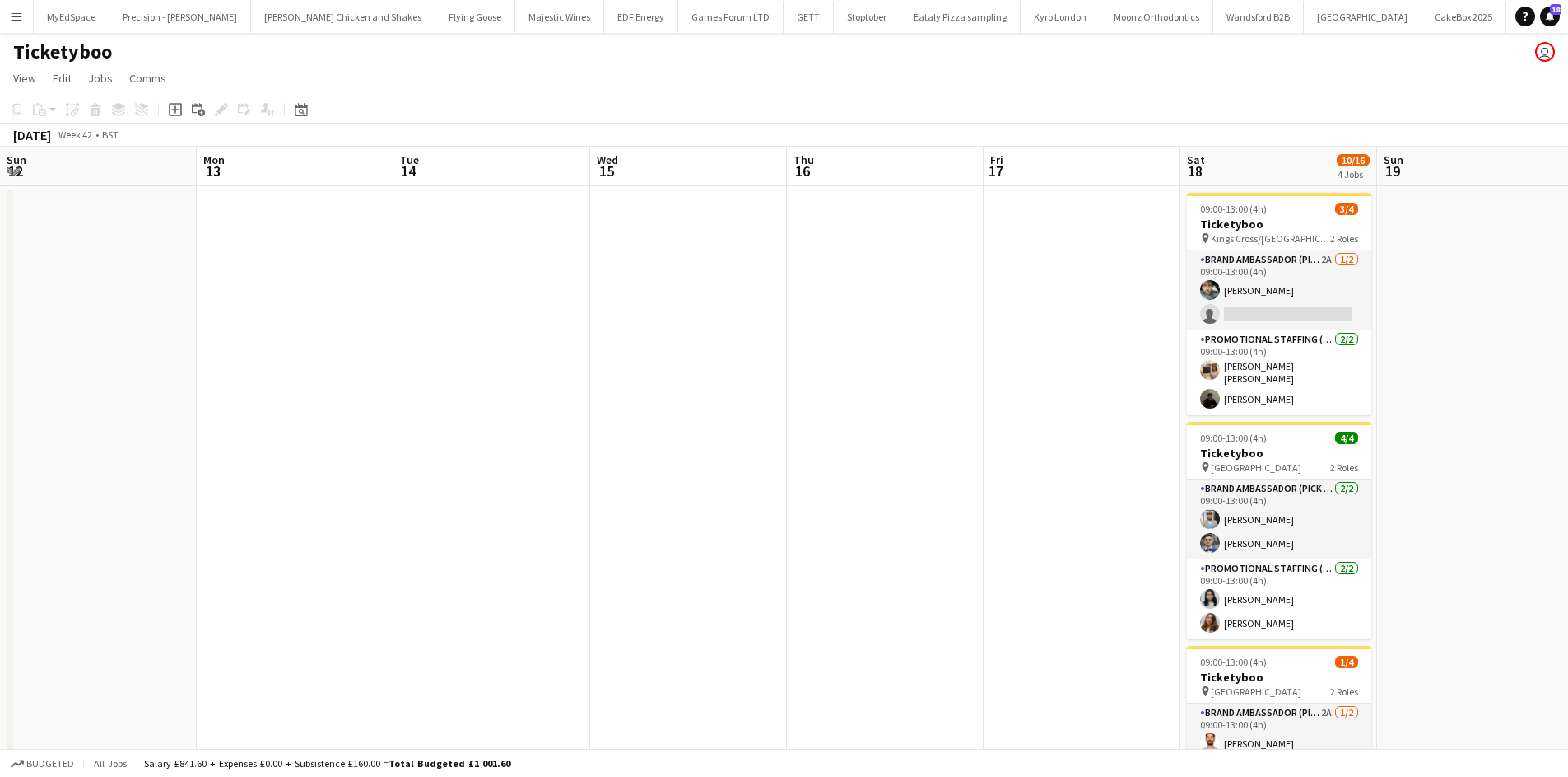
scroll to position [0, 566]
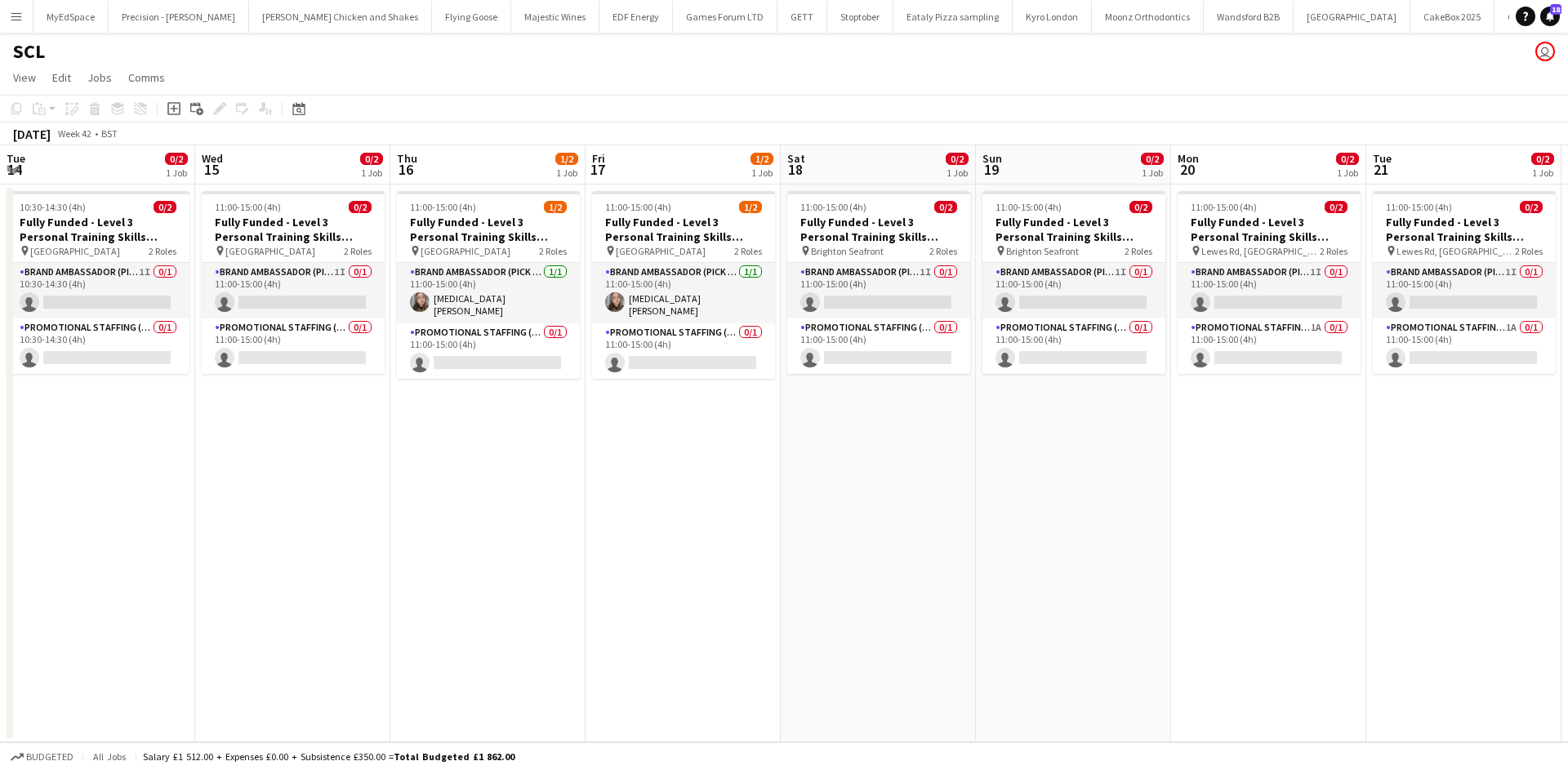
scroll to position [0, 431]
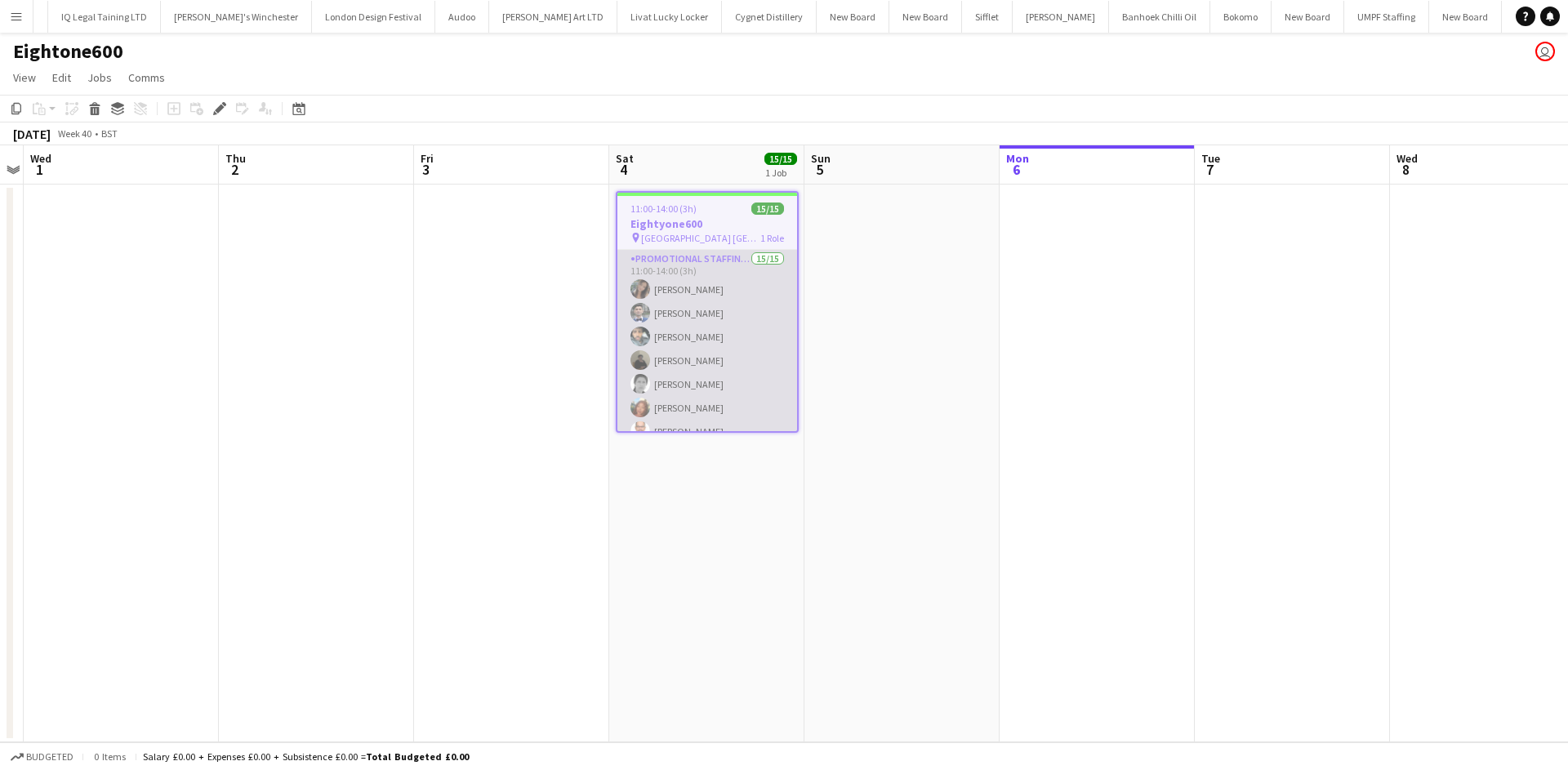
scroll to position [0, 3964]
click at [698, 284] on app-card-role "Promotional Staffing (Brand Ambassadors) 15/15 11:00-14:00 (3h) Mariia Koptieva…" at bounding box center [707, 443] width 180 height 387
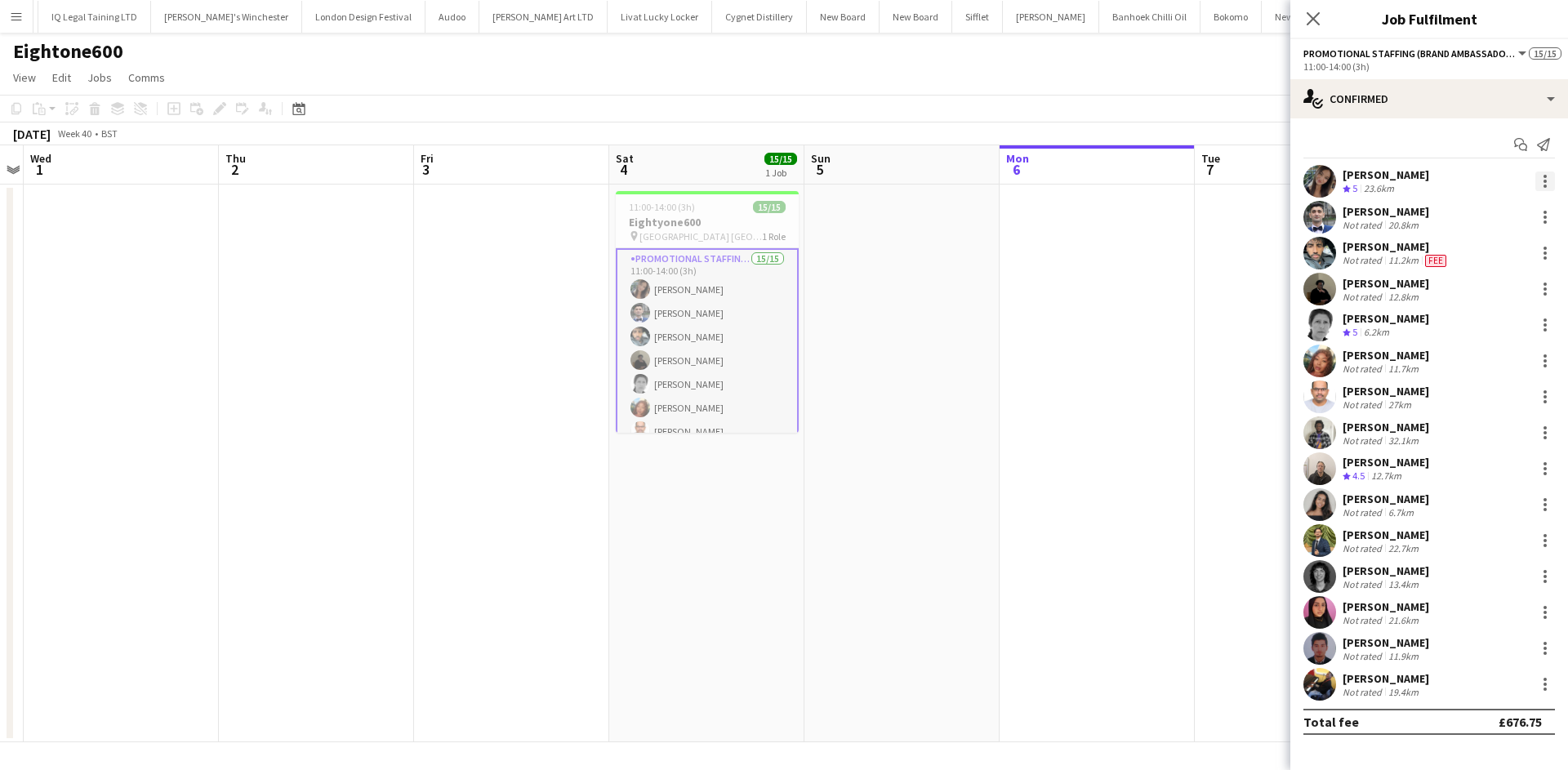
click at [1551, 181] on div at bounding box center [1545, 180] width 20 height 20
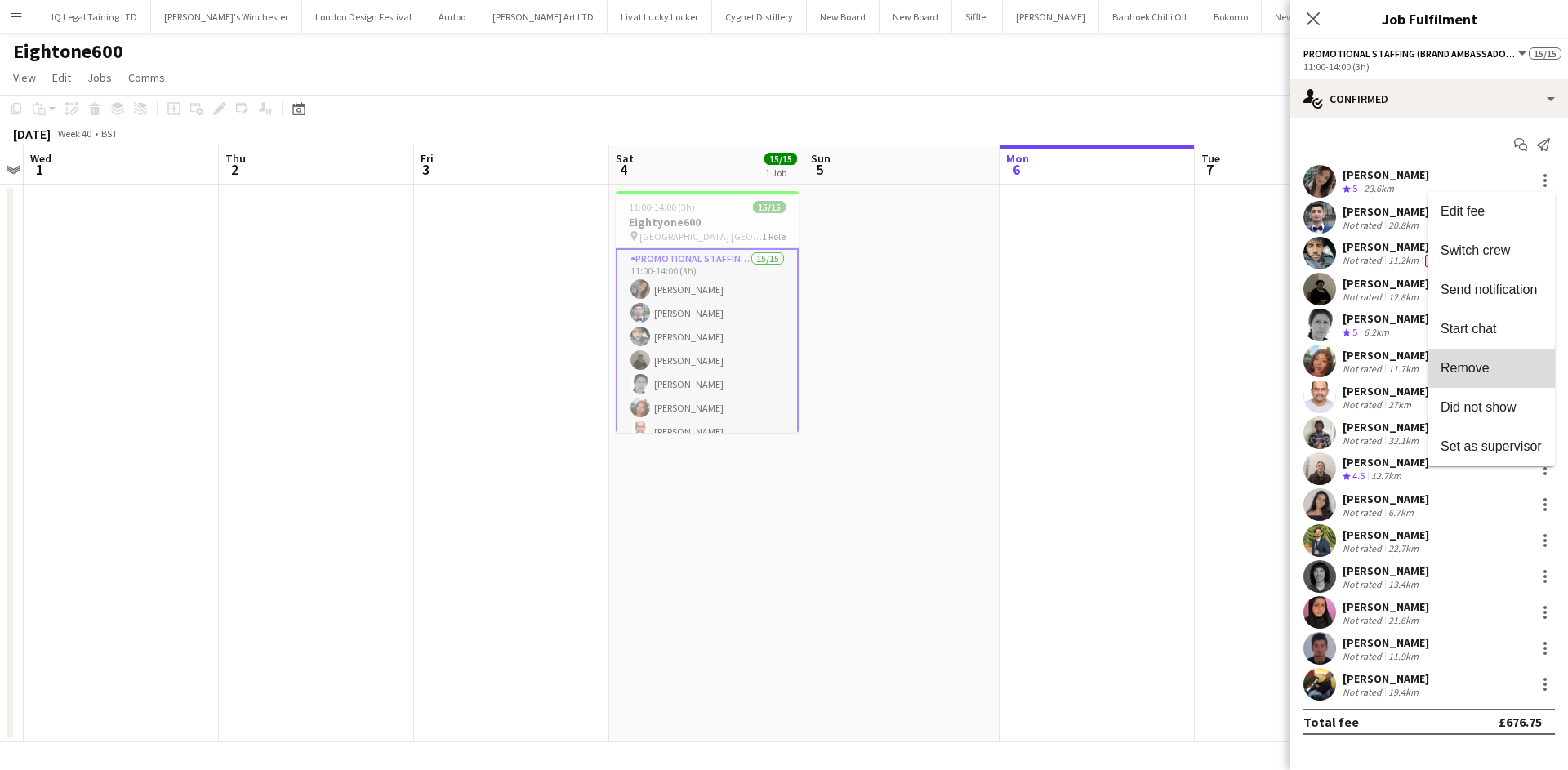
click at [1503, 372] on span "Remove" at bounding box center [1491, 368] width 101 height 15
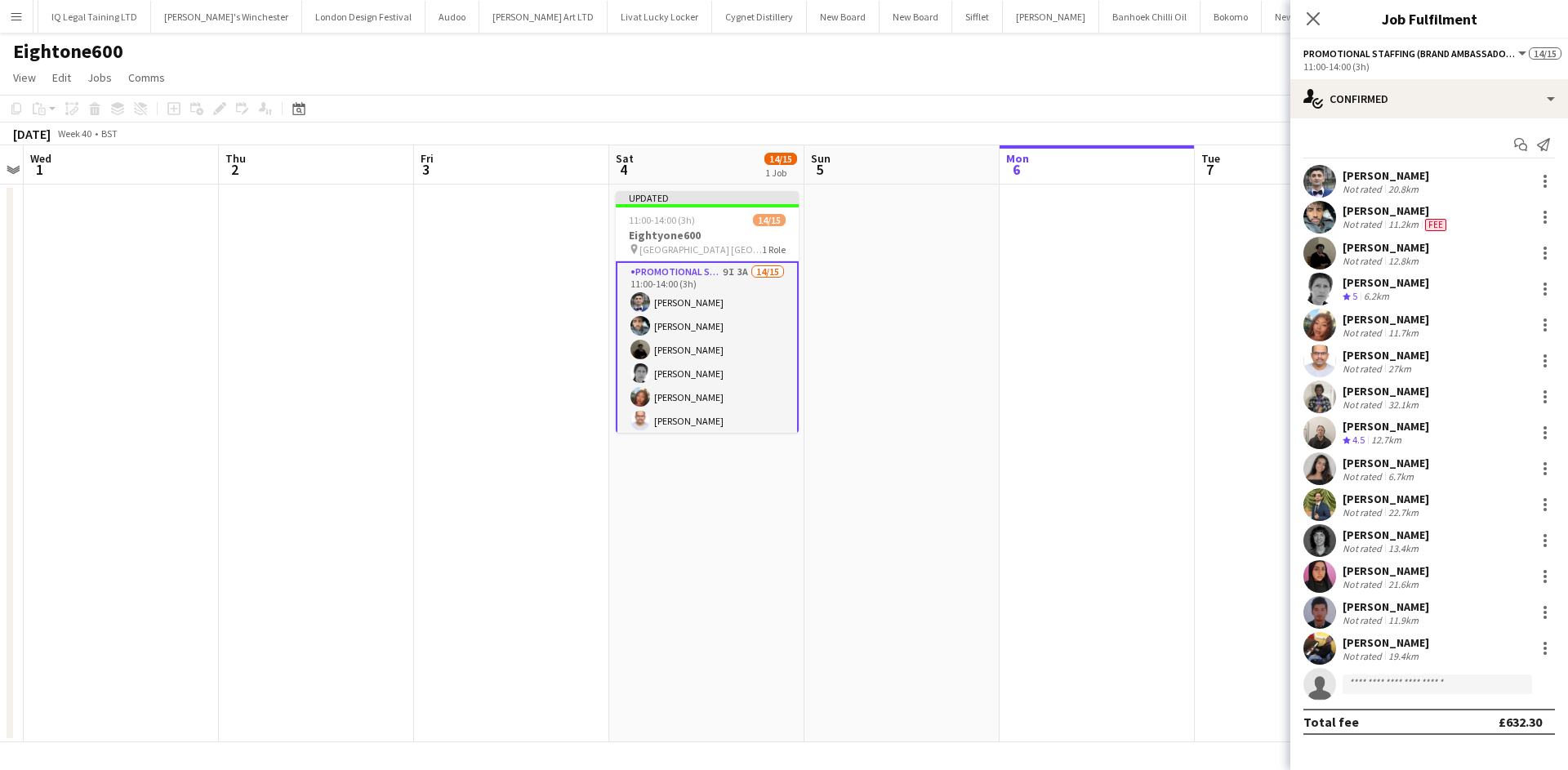
click at [1143, 331] on app-date-cell at bounding box center [1097, 463] width 195 height 558
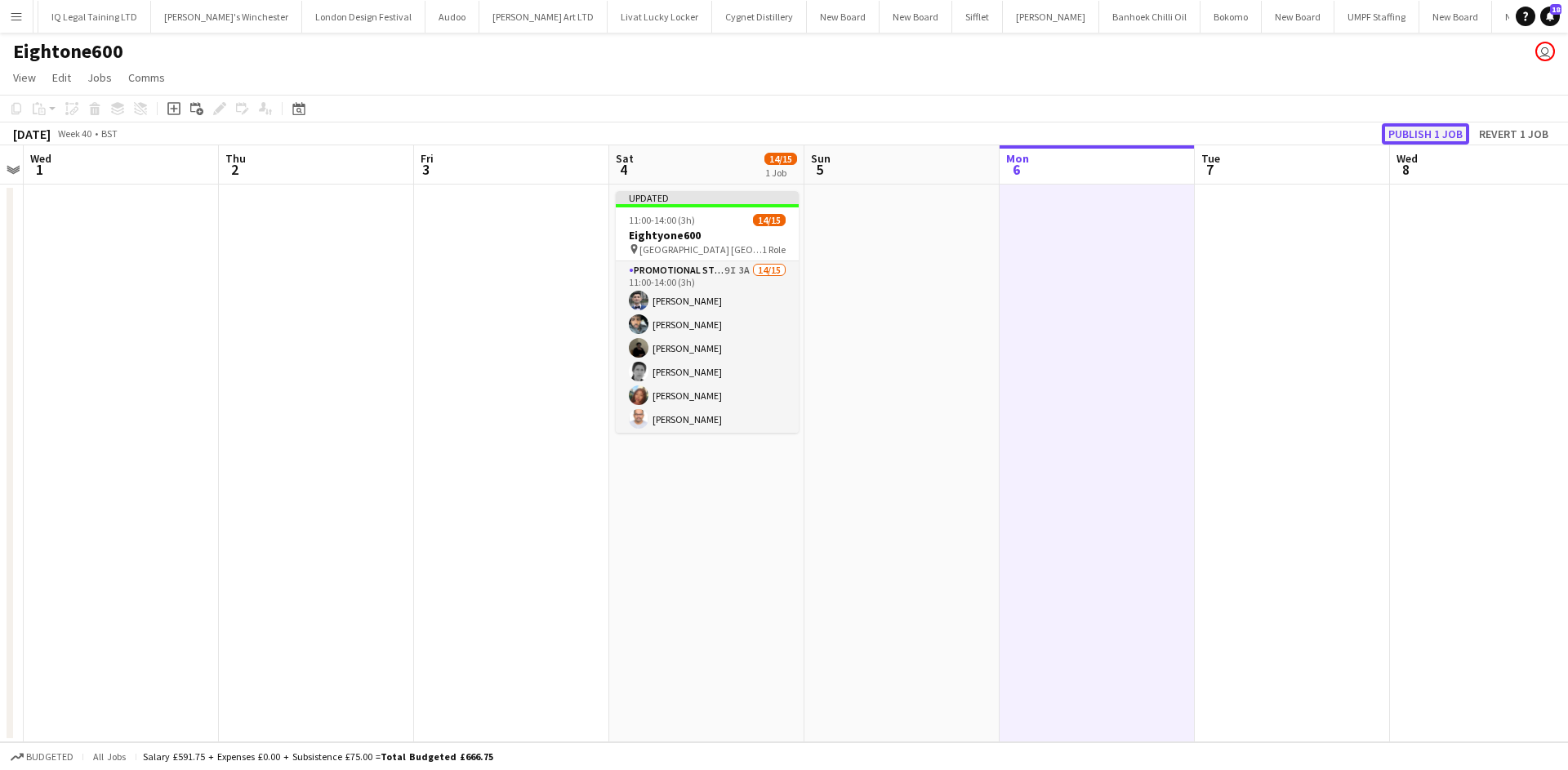
click at [1401, 131] on button "Publish 1 job" at bounding box center [1425, 133] width 88 height 21
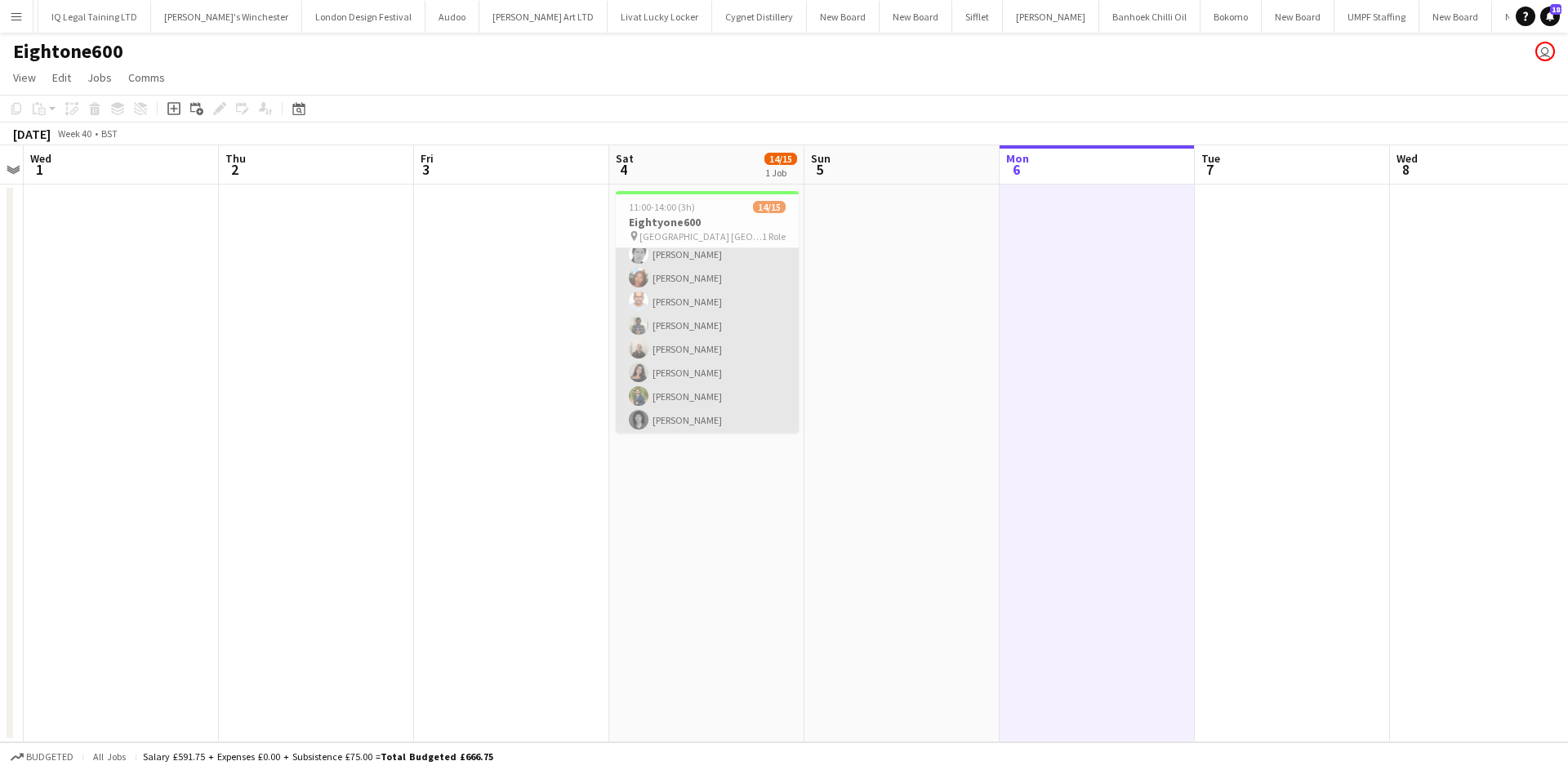
scroll to position [0, 0]
click at [724, 257] on app-card-role "Promotional Staffing (Brand Ambassadors) 9I 3A 14/15 11:00-14:00 (3h) Elvis Ass…" at bounding box center [707, 442] width 183 height 387
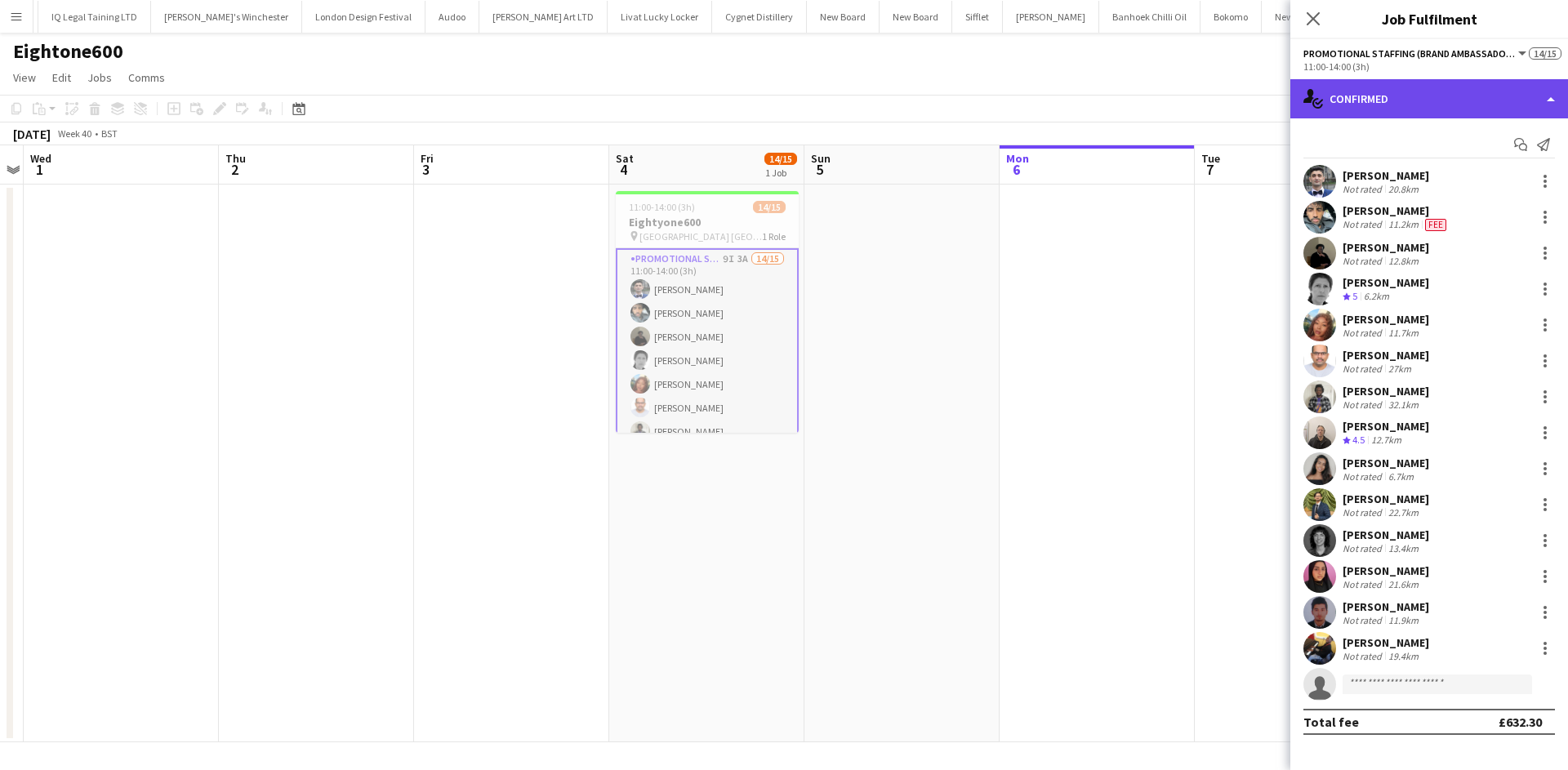
click at [1420, 103] on div "single-neutral-actions-check-2 Confirmed" at bounding box center [1429, 99] width 278 height 40
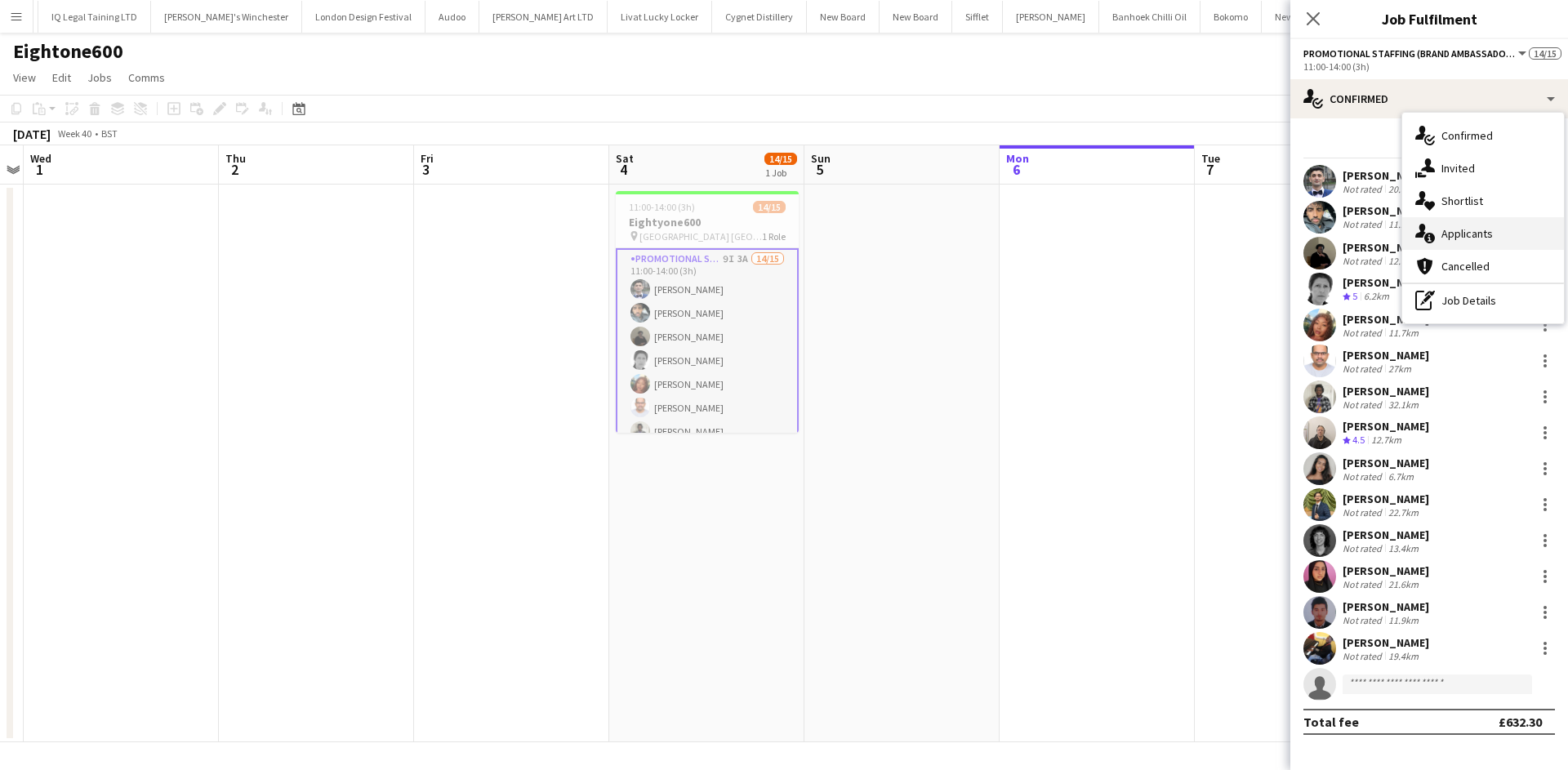
click at [1473, 229] on span "Applicants" at bounding box center [1467, 233] width 52 height 15
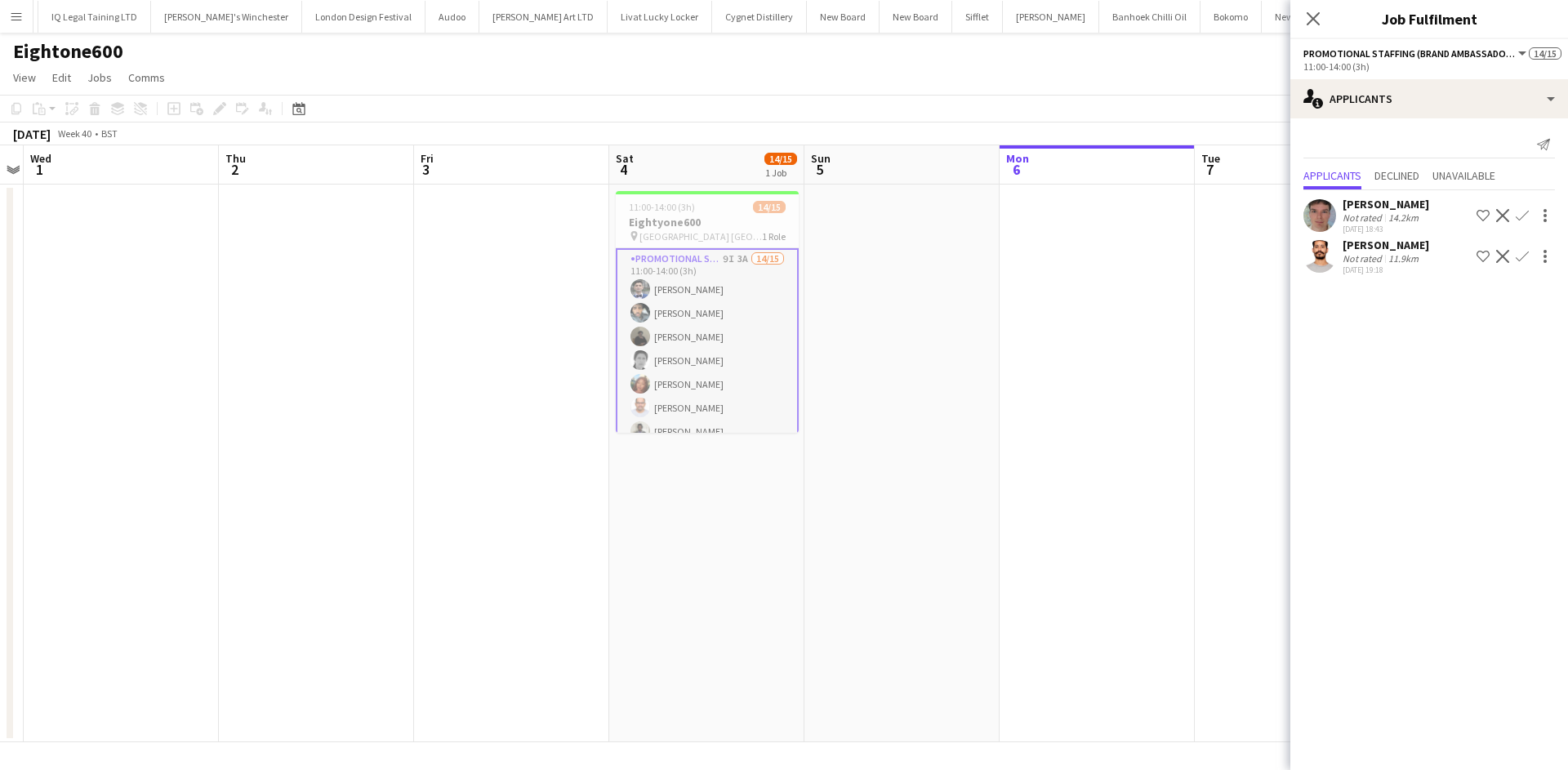
click at [1522, 256] on app-icon "Confirm" at bounding box center [1522, 256] width 13 height 13
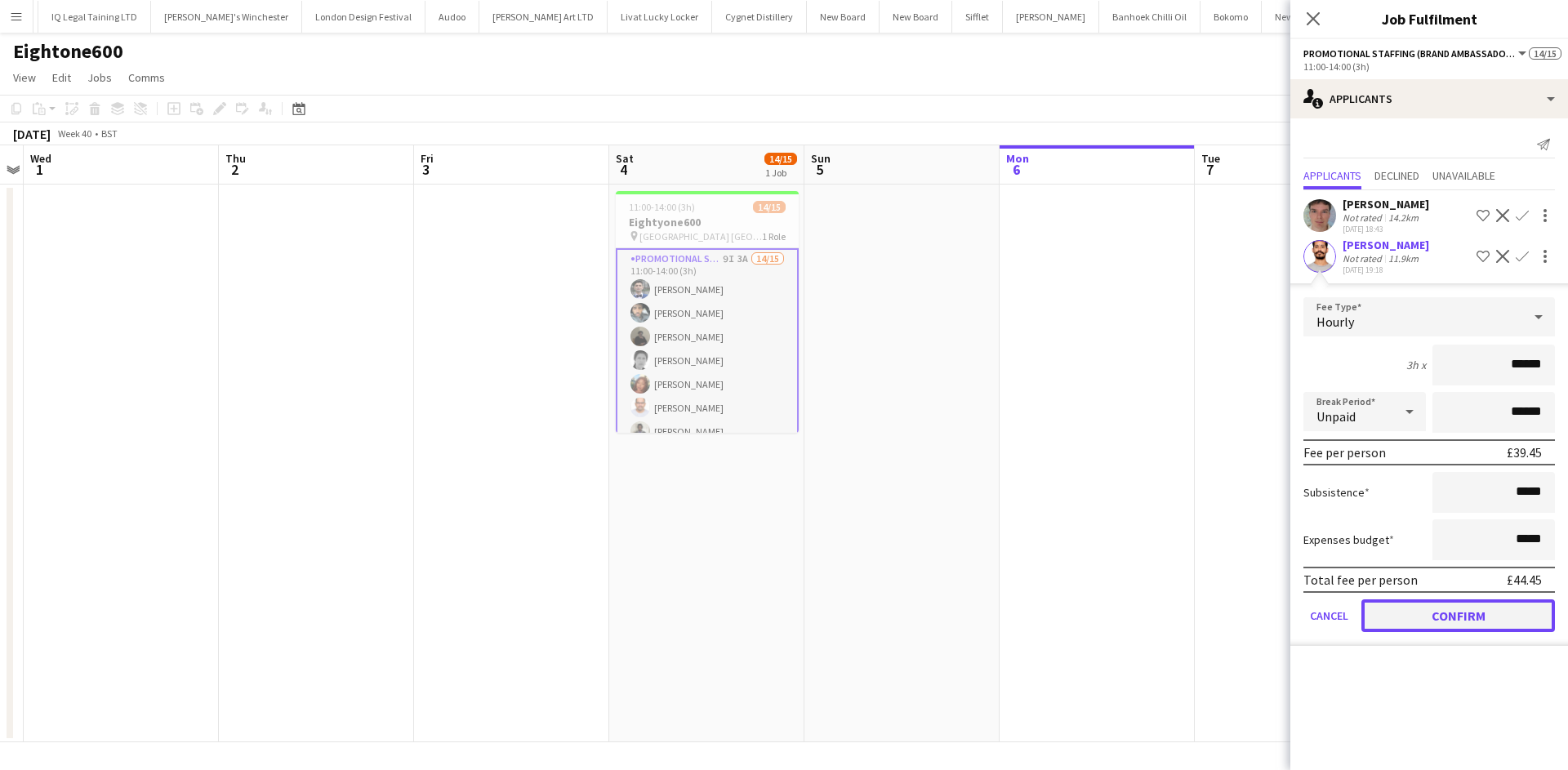
click at [1475, 620] on button "Confirm" at bounding box center [1457, 615] width 193 height 33
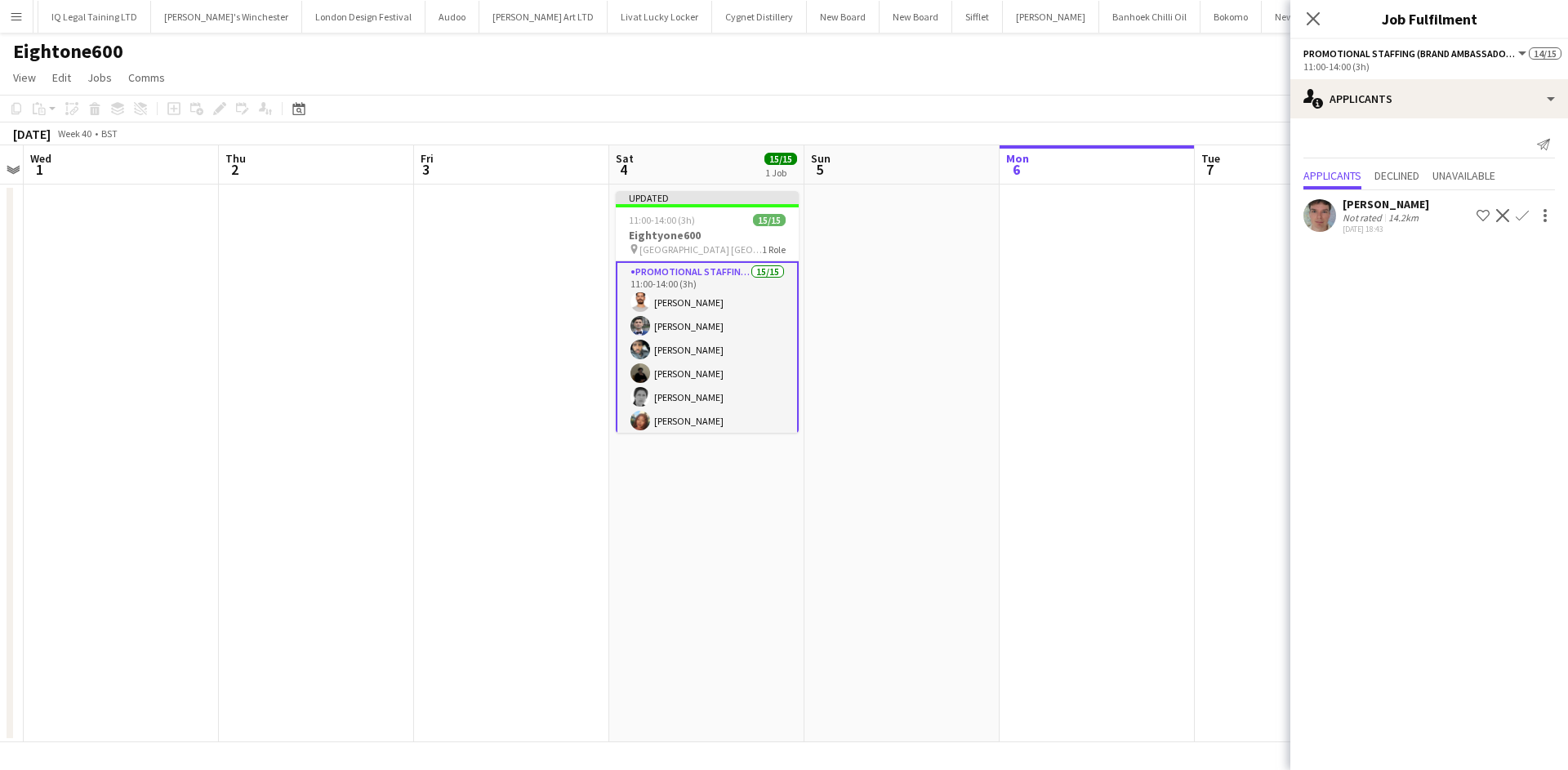
click at [1143, 387] on app-date-cell at bounding box center [1097, 463] width 195 height 558
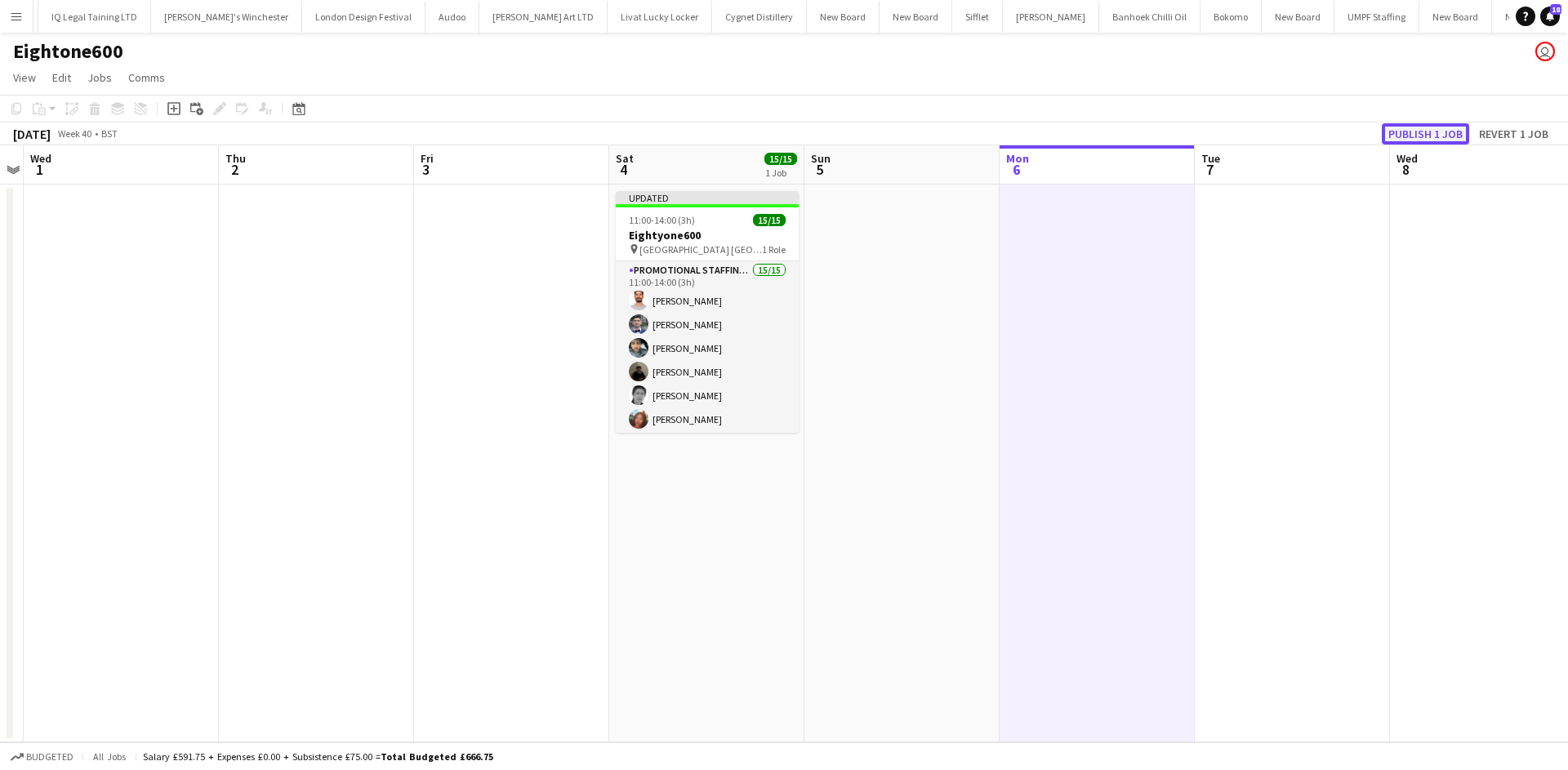
click at [1421, 138] on button "Publish 1 job" at bounding box center [1425, 133] width 88 height 21
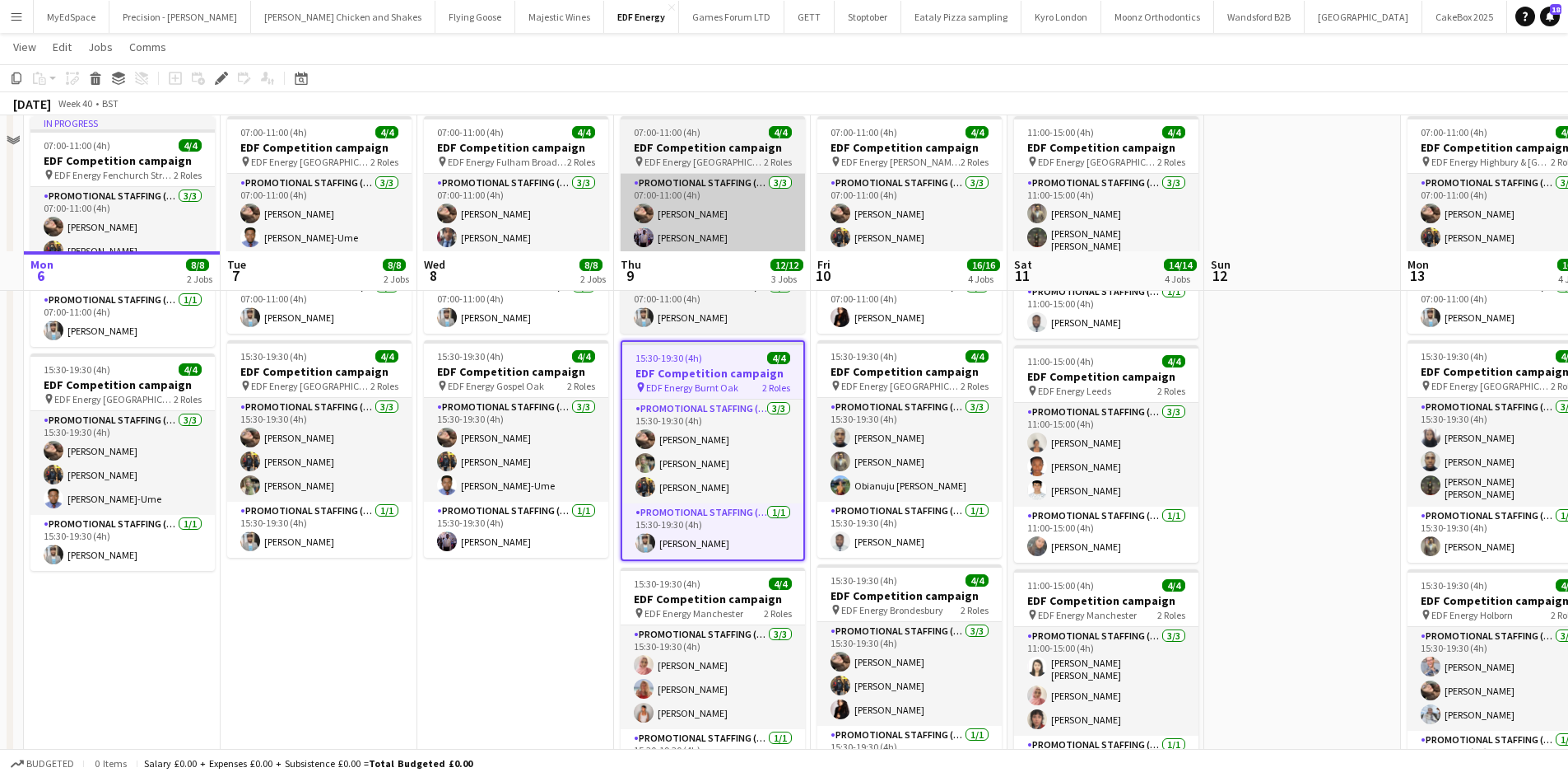
scroll to position [247, 0]
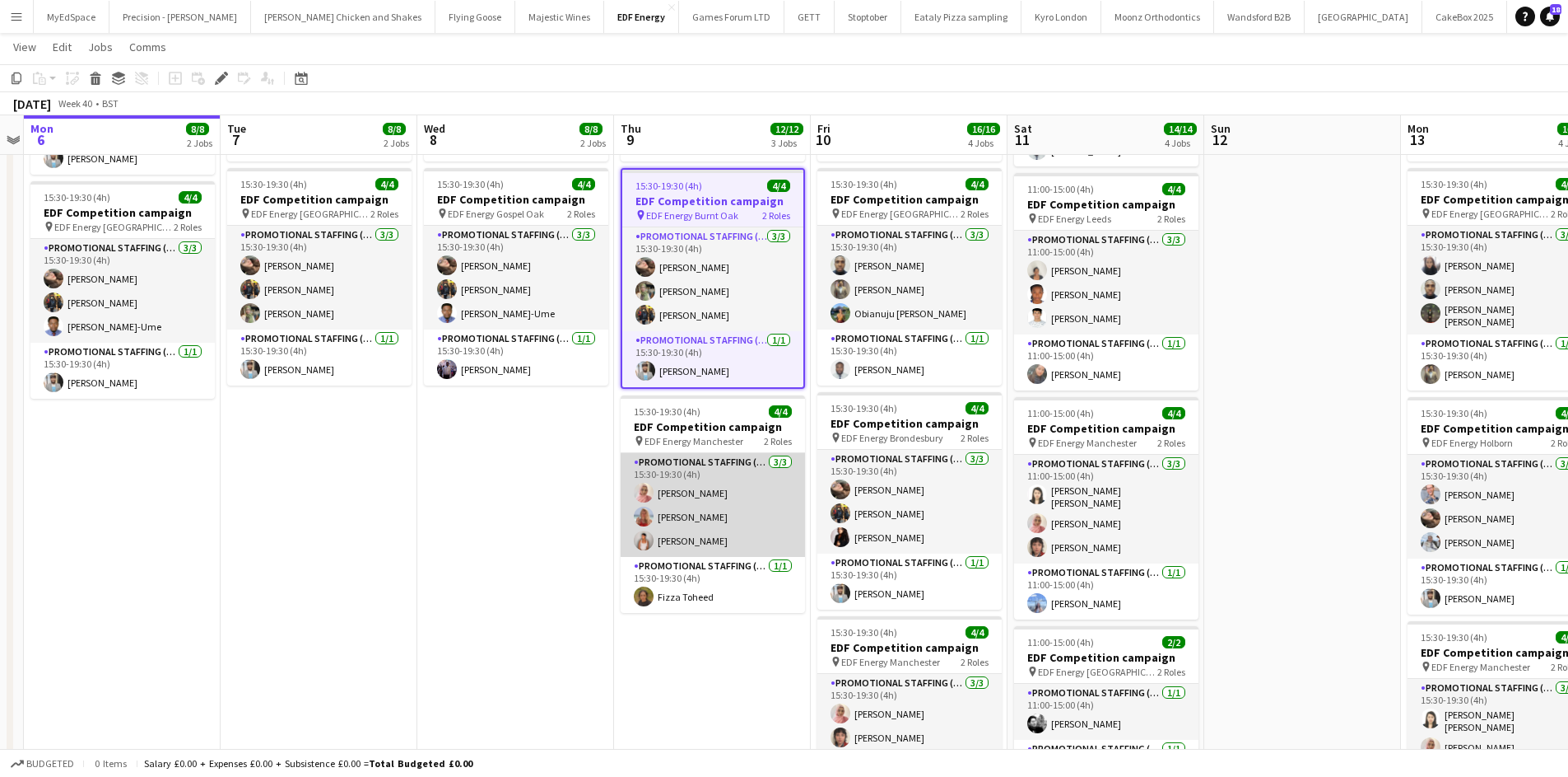
click at [694, 495] on app-card-role "Promotional Staffing (Flyering Staff) [DATE] 15:30-19:30 (4h) [PERSON_NAME] [PE…" at bounding box center [712, 505] width 185 height 104
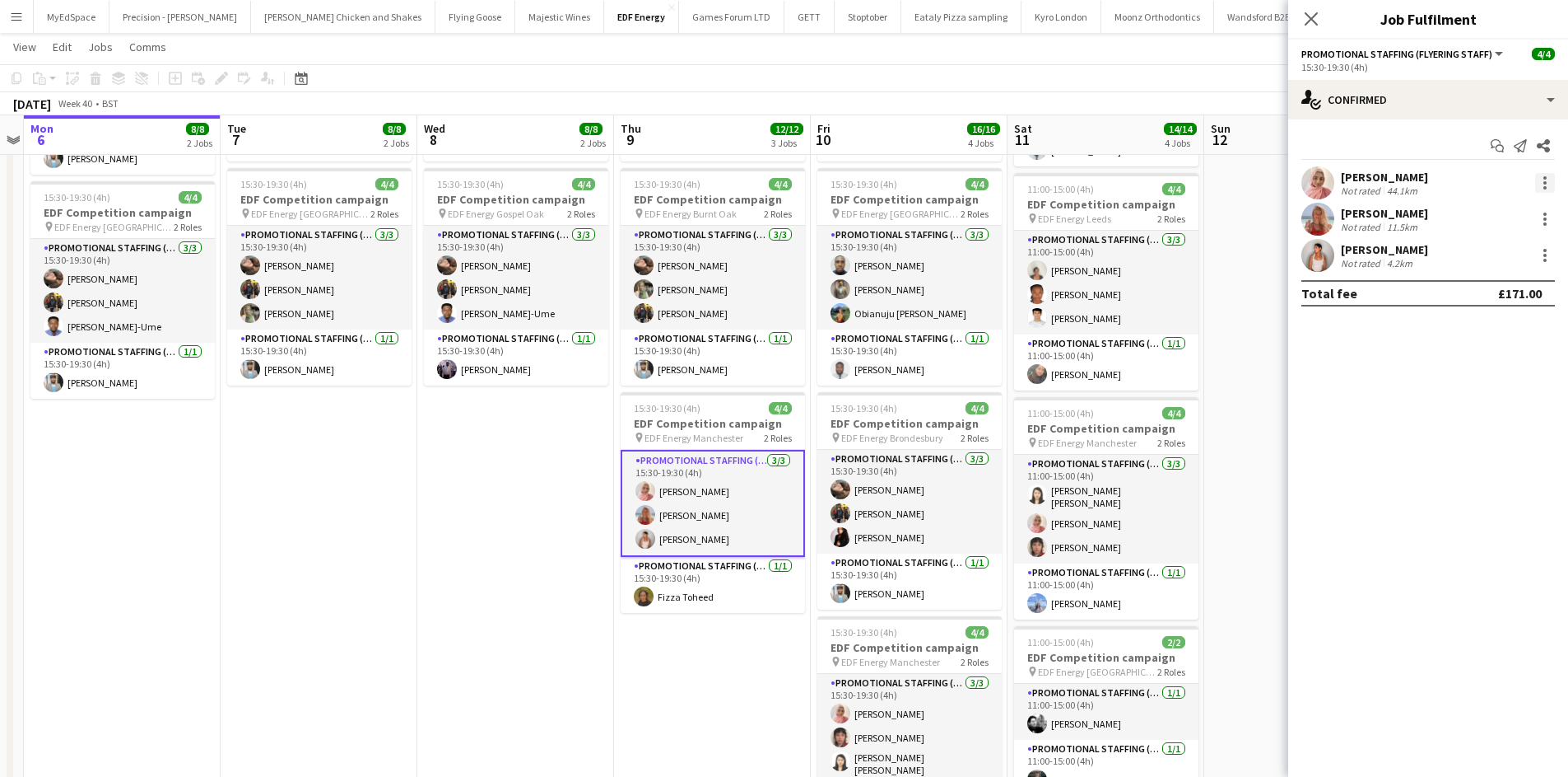
click at [1542, 175] on div at bounding box center [1545, 182] width 20 height 20
click at [1458, 373] on span "Remove" at bounding box center [1464, 371] width 49 height 14
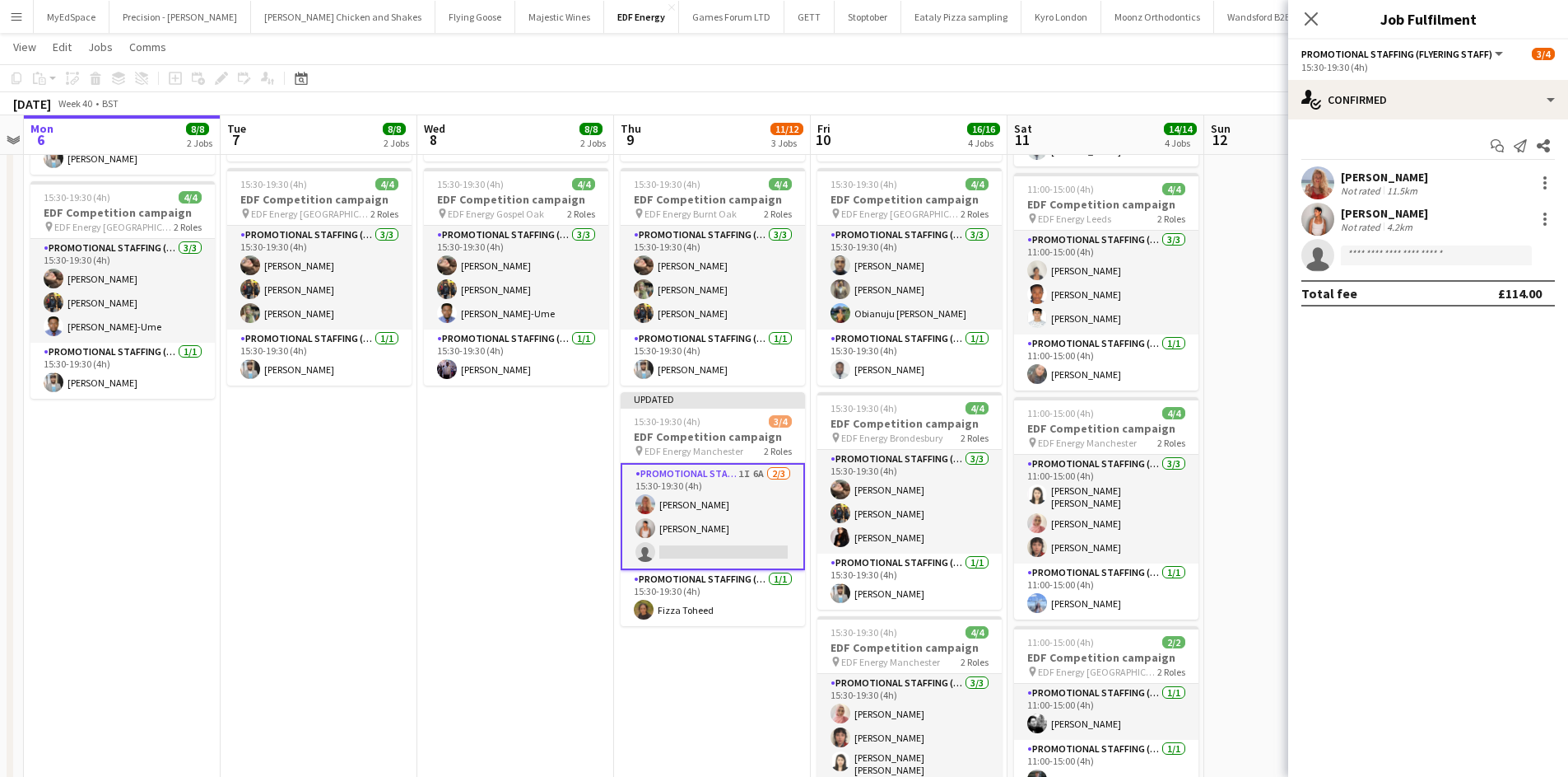
click at [1238, 290] on app-date-cell at bounding box center [1303, 434] width 197 height 993
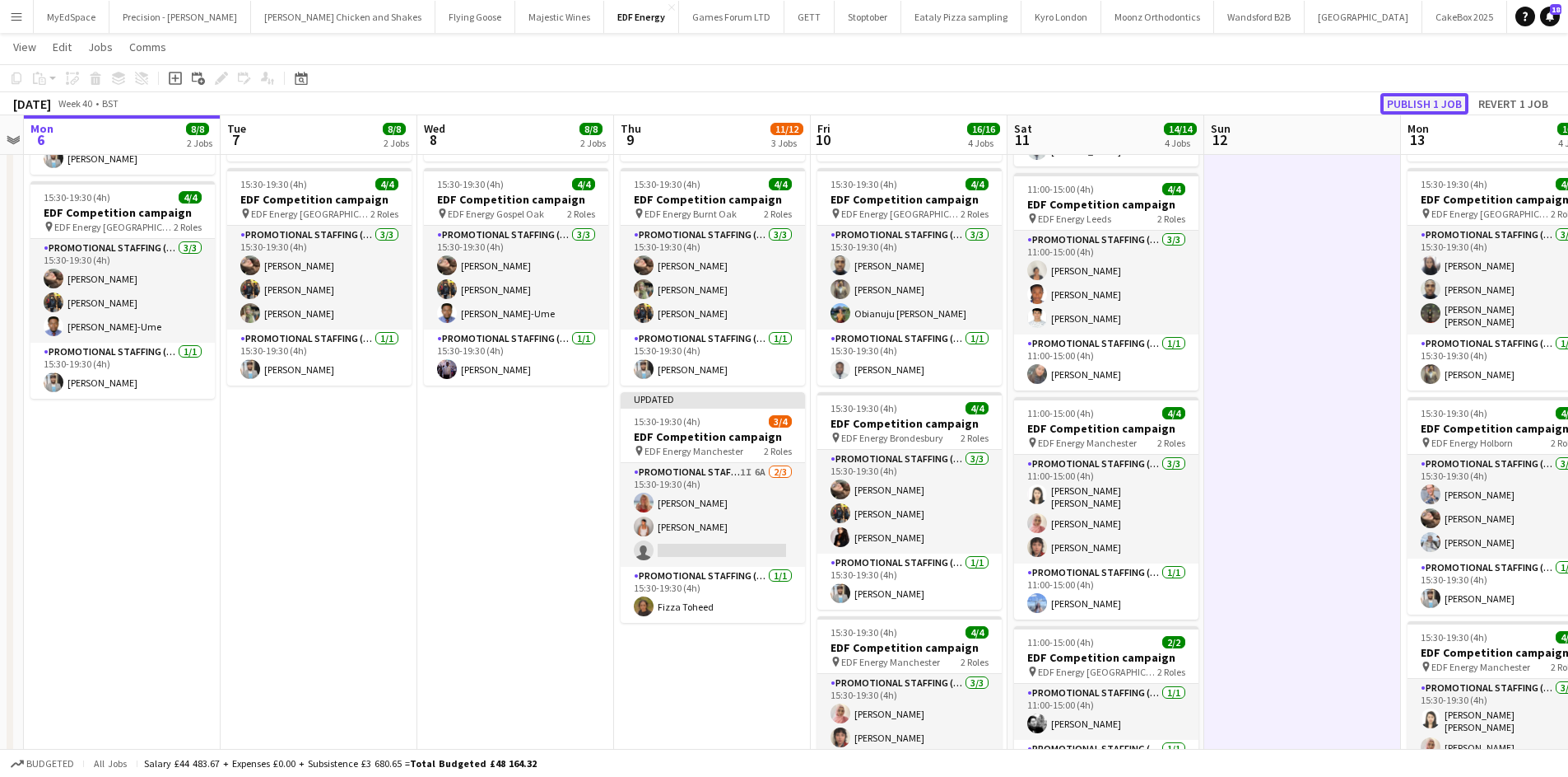
click at [1413, 95] on button "Publish 1 job" at bounding box center [1425, 103] width 88 height 22
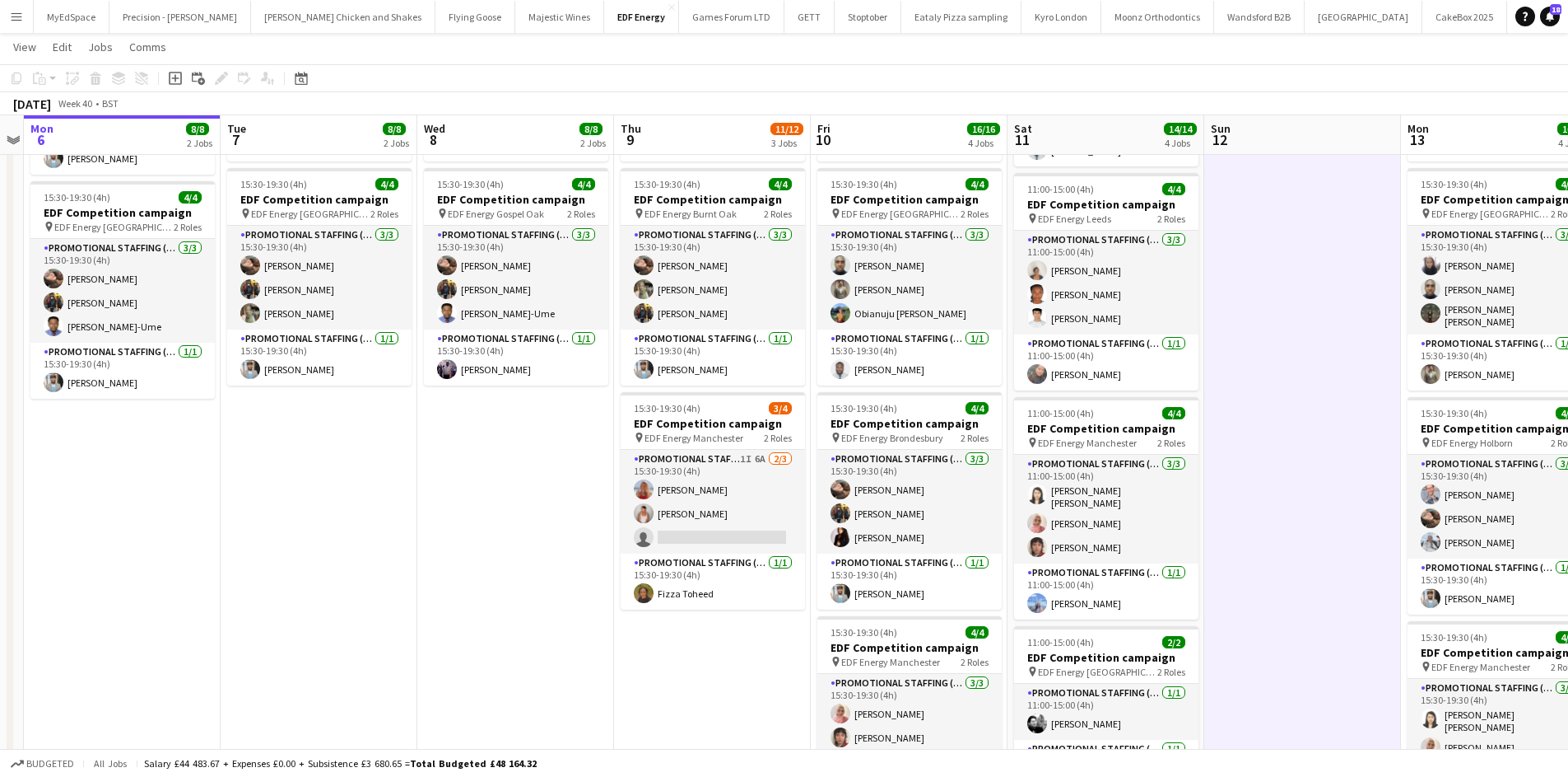
scroll to position [0, 479]
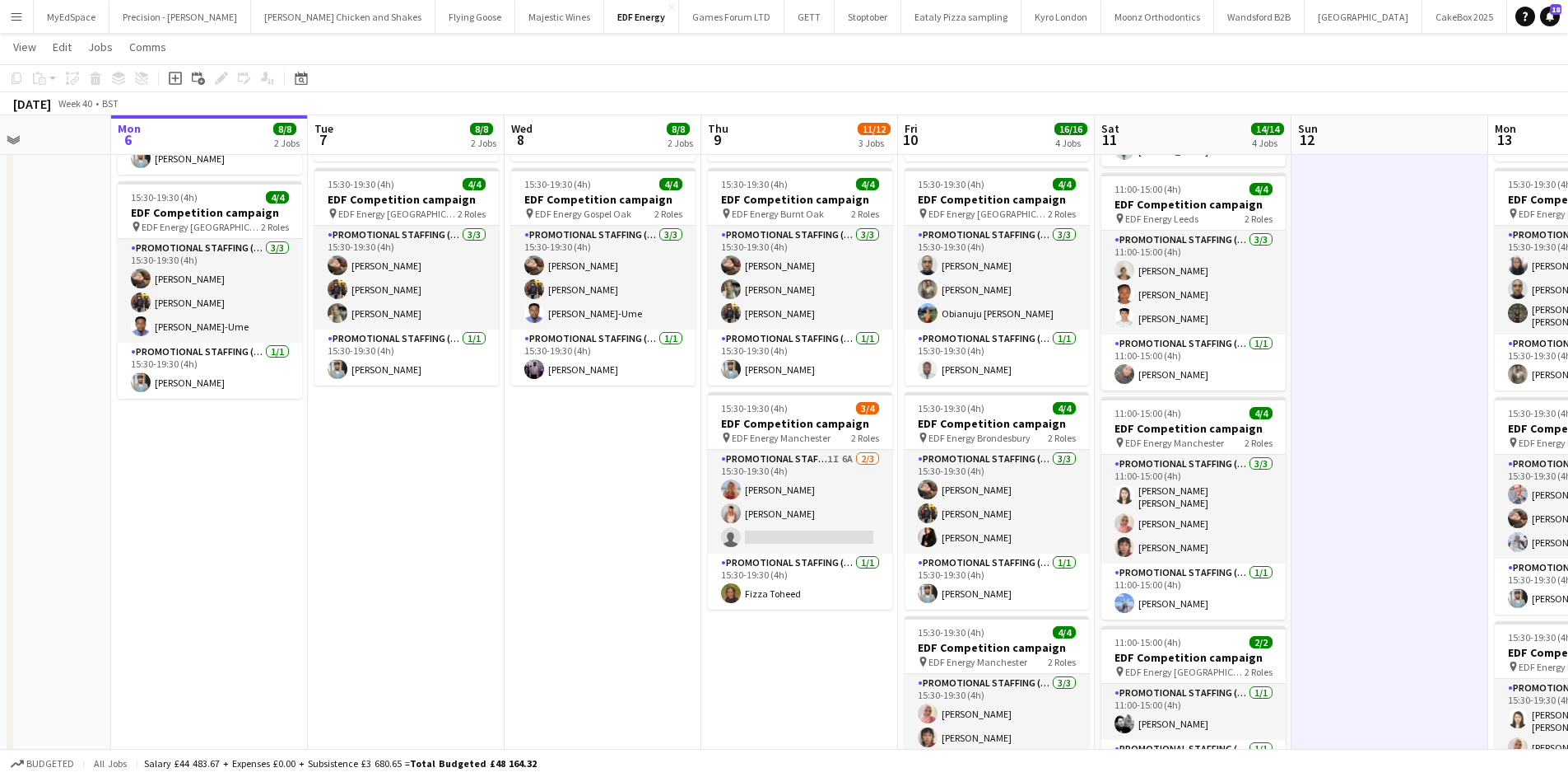
drag, startPoint x: 336, startPoint y: 520, endPoint x: 346, endPoint y: 520, distance: 10.0
click at [346, 520] on app-calendar-viewport "Fri 3 12/12 3 Jobs Sat 4 6/6 2 Jobs Sun 5 Mon 6 8/8 2 Jobs Tue 7 8/8 2 Jobs Wed…" at bounding box center [784, 374] width 1568 height 1113
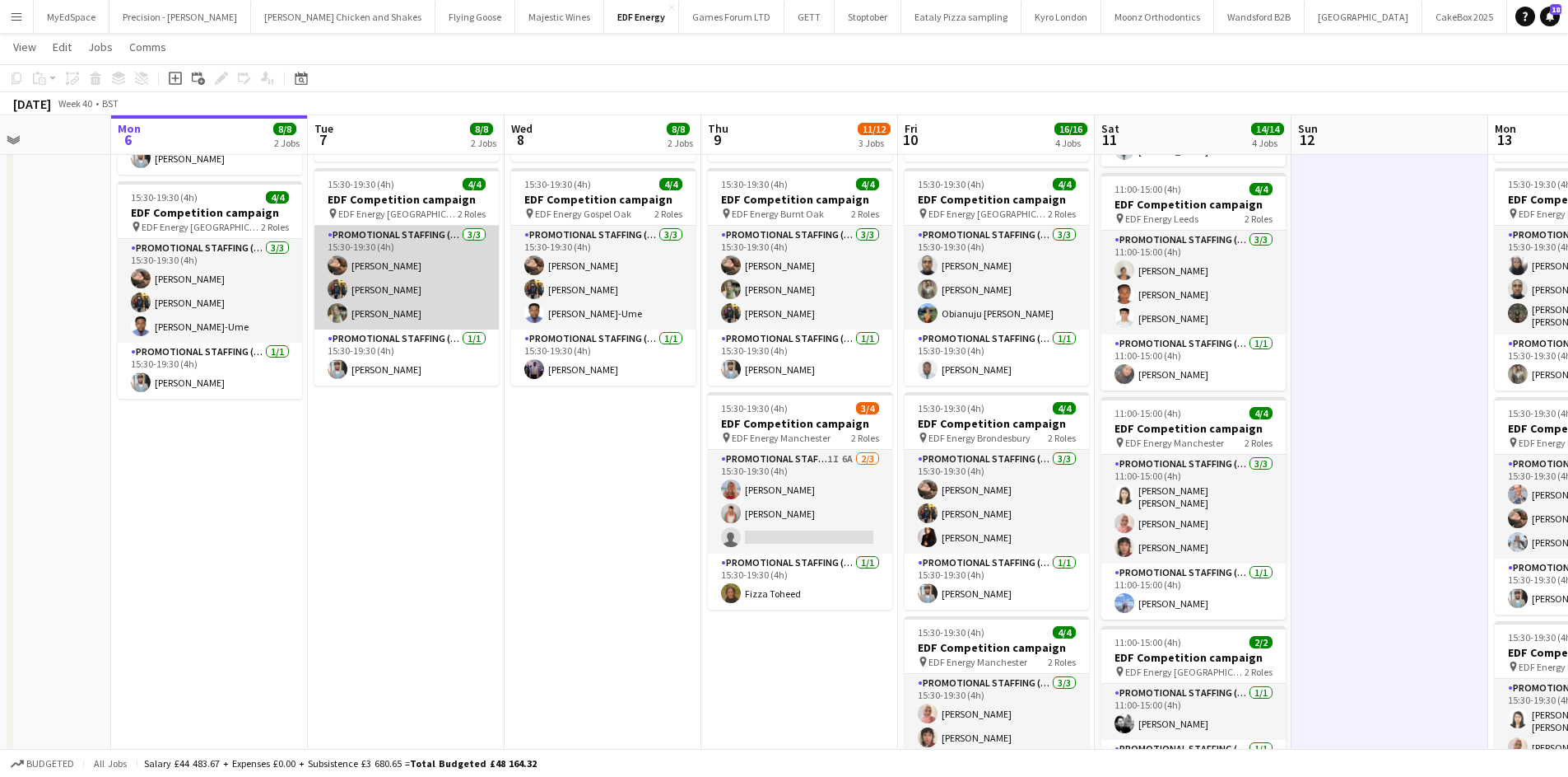
click at [362, 314] on app-card-role "Promotional Staffing (Flyering Staff) 3/3 15:30-19:30 (4h) Anastasiia Meleshko …" at bounding box center [407, 278] width 185 height 104
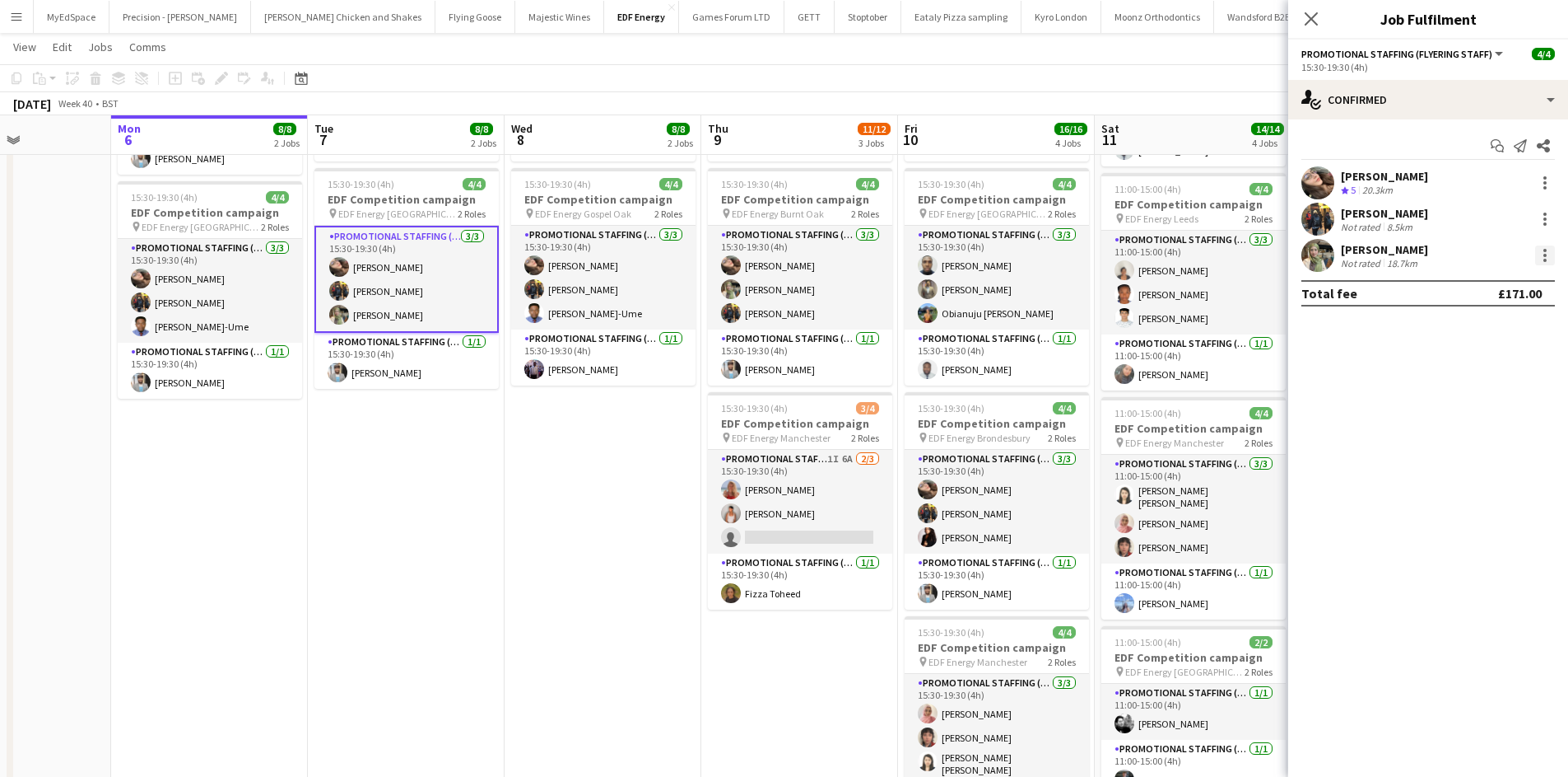
click at [1553, 254] on div at bounding box center [1545, 255] width 20 height 20
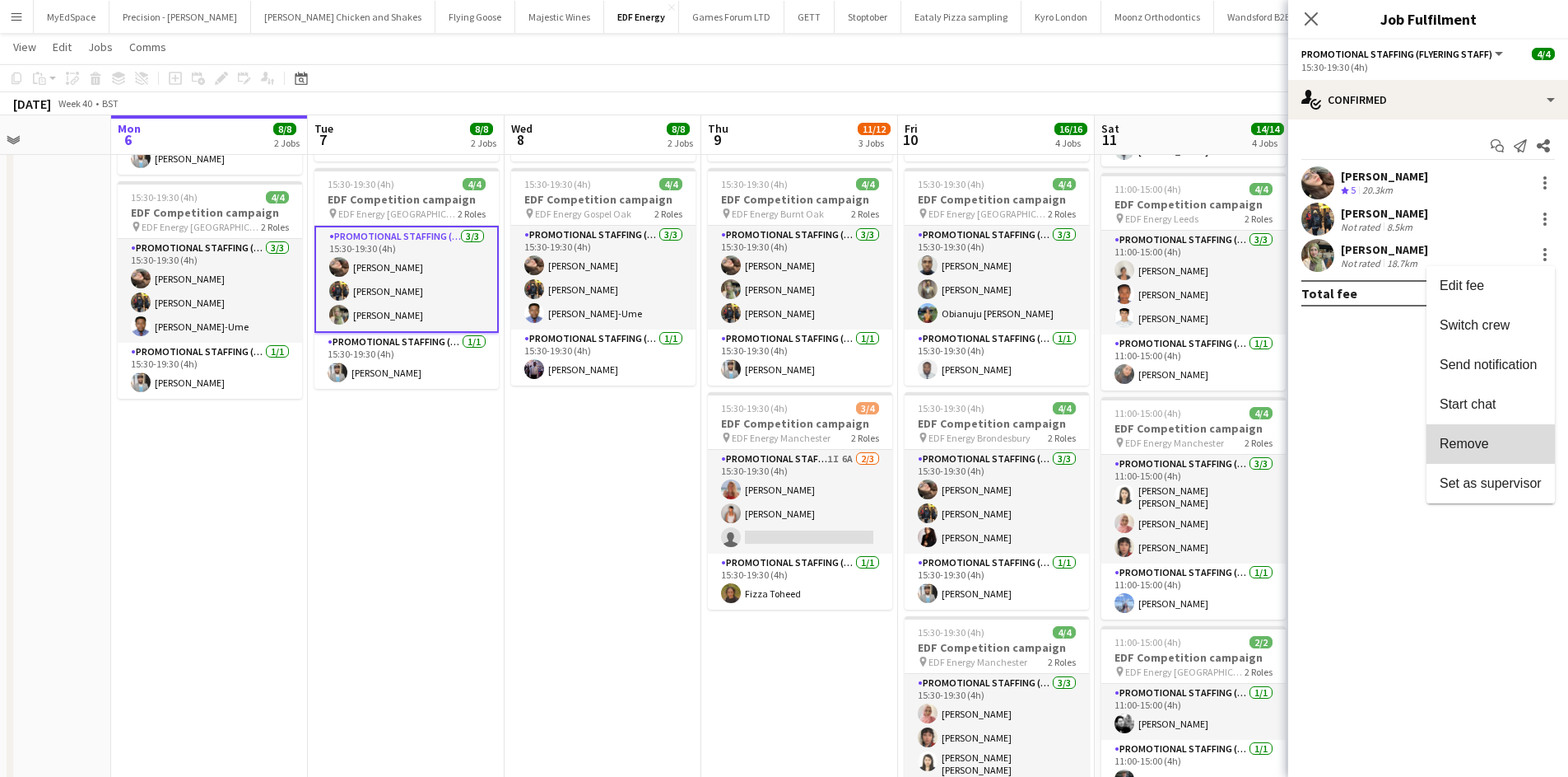
drag, startPoint x: 1487, startPoint y: 451, endPoint x: 1013, endPoint y: 395, distance: 477.3
click at [1485, 450] on span "Remove" at bounding box center [1491, 443] width 102 height 15
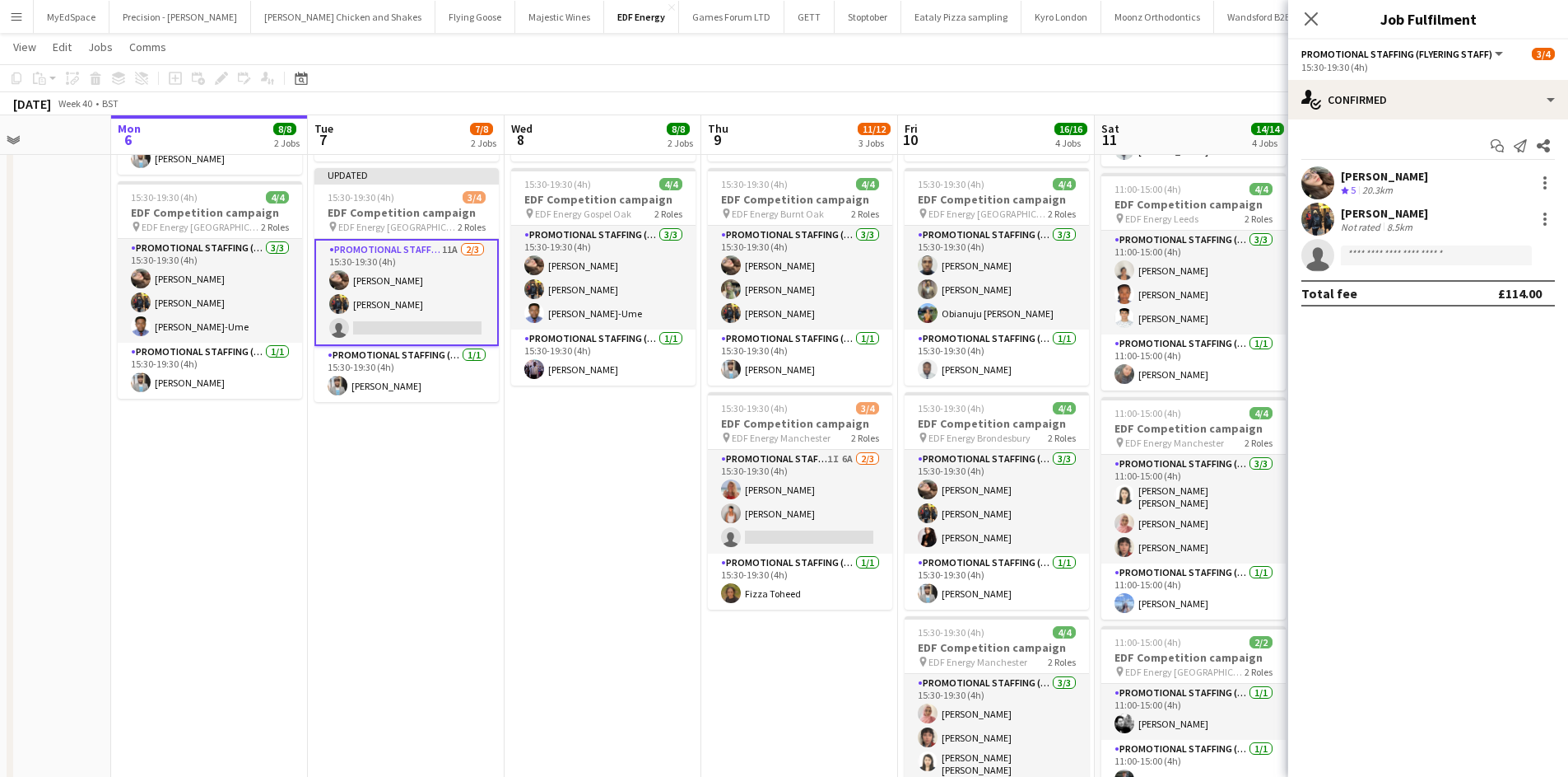
click at [663, 453] on app-date-cell "07:00-11:00 (4h) 4/4 EDF Competition campaign pin EDF Energy Fulham Broadway 2 …" at bounding box center [602, 434] width 197 height 993
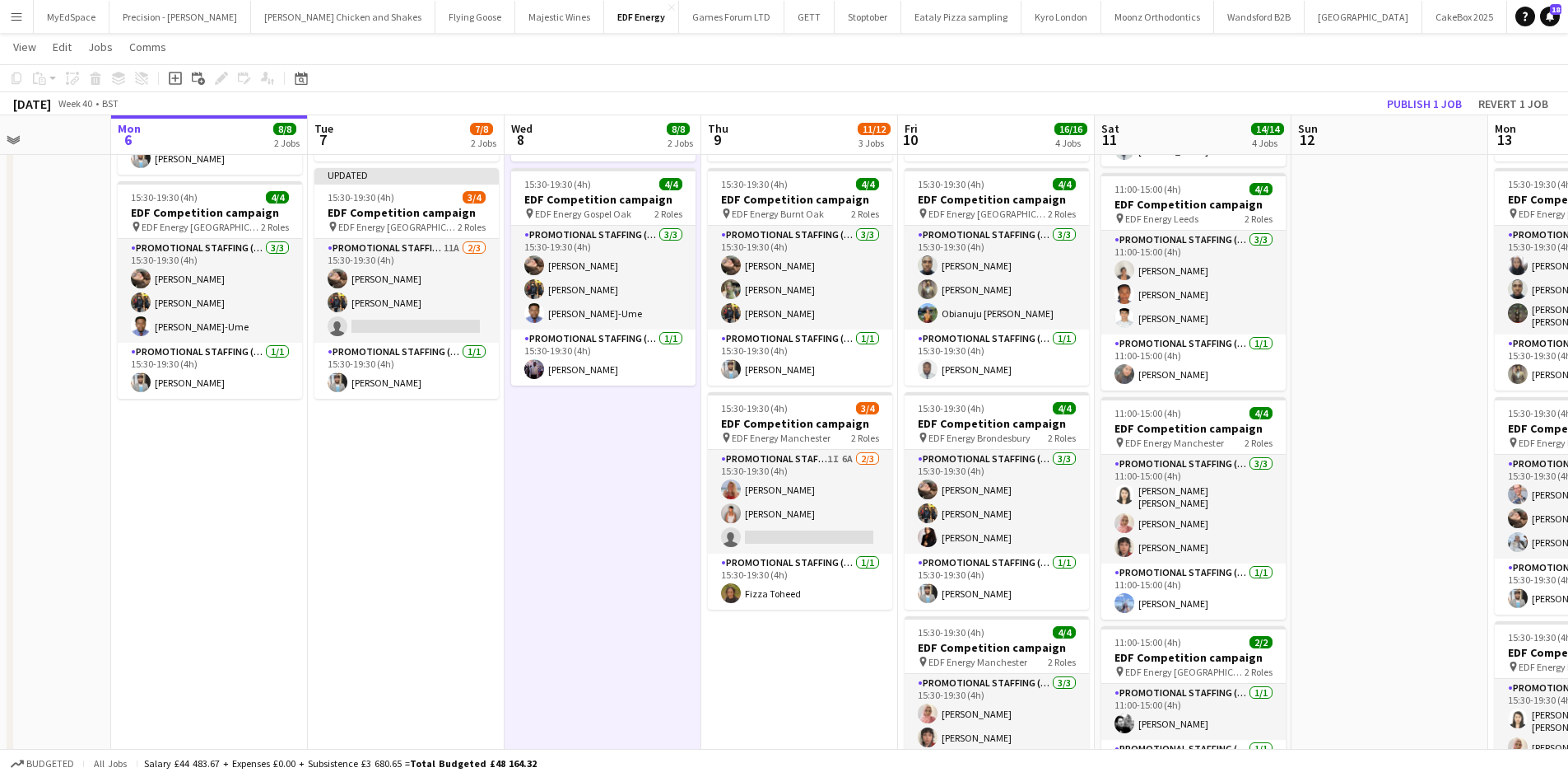
scroll to position [0, 480]
click at [1412, 101] on button "Publish 1 job" at bounding box center [1425, 103] width 88 height 22
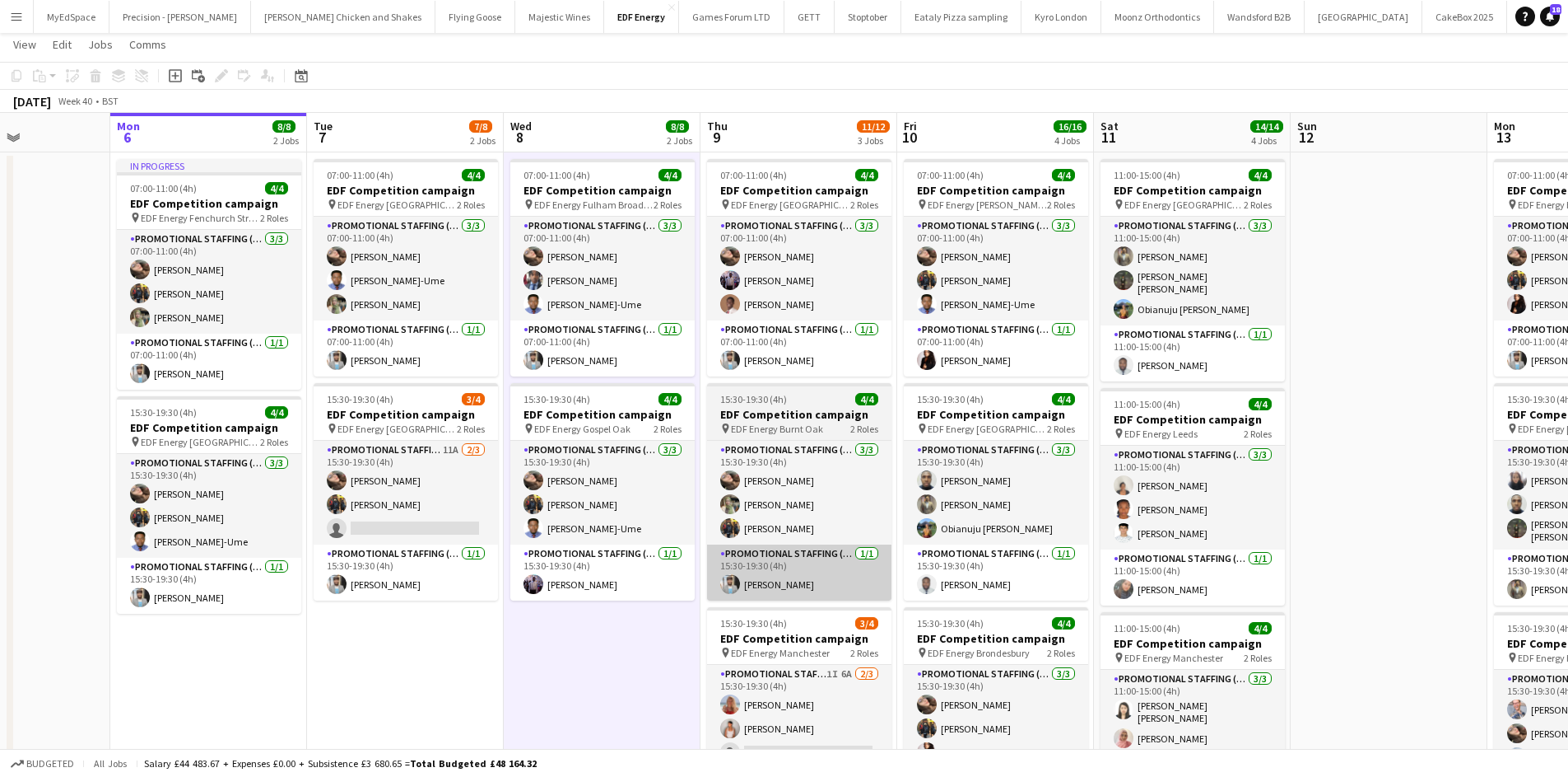
scroll to position [0, 0]
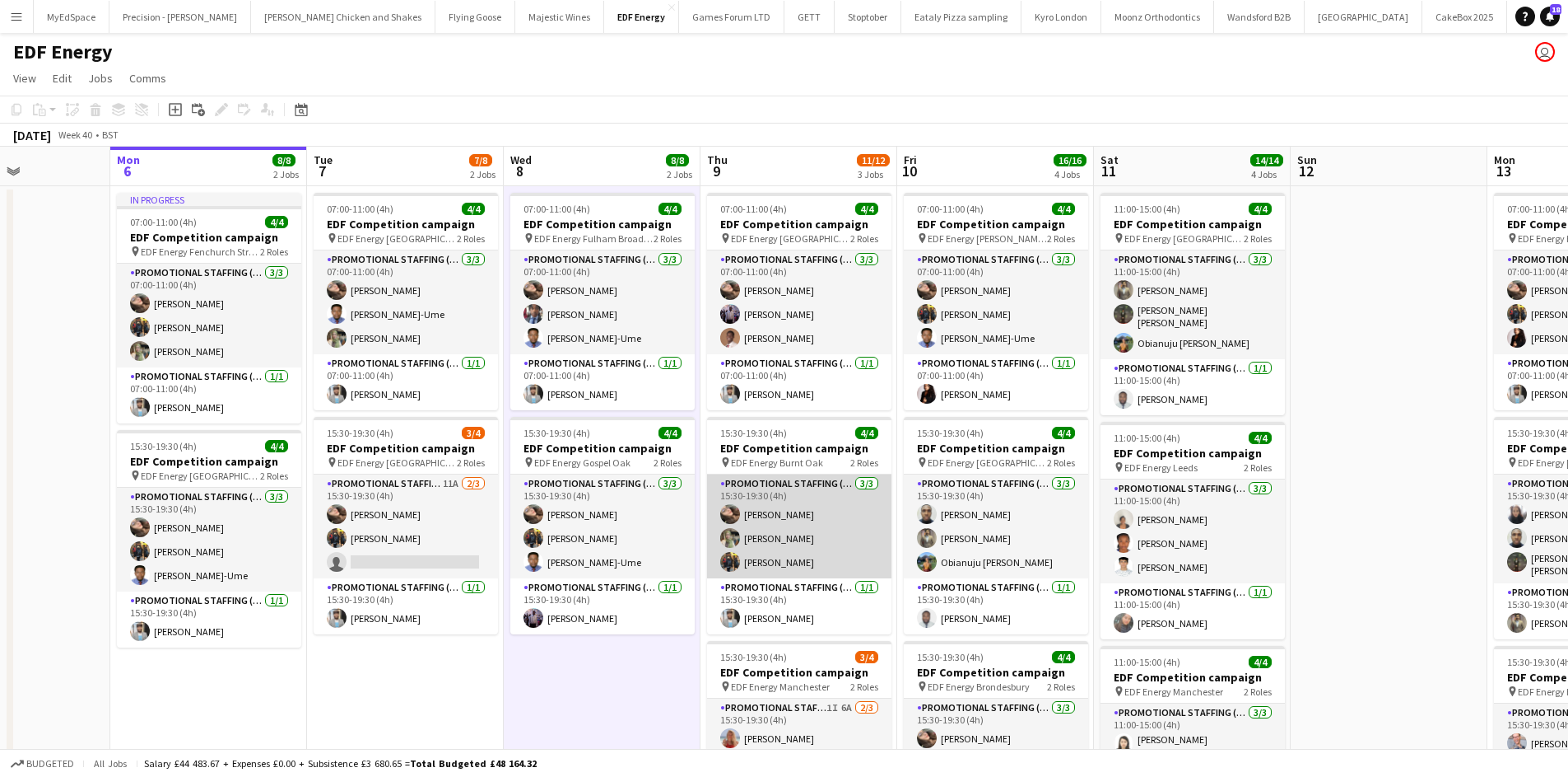
drag, startPoint x: 781, startPoint y: 534, endPoint x: 747, endPoint y: 539, distance: 34.4
click at [781, 533] on app-card-role "Promotional Staffing (Flyering Staff) 3/3 15:30-19:30 (4h) Anastasiia Meleshko …" at bounding box center [799, 526] width 185 height 104
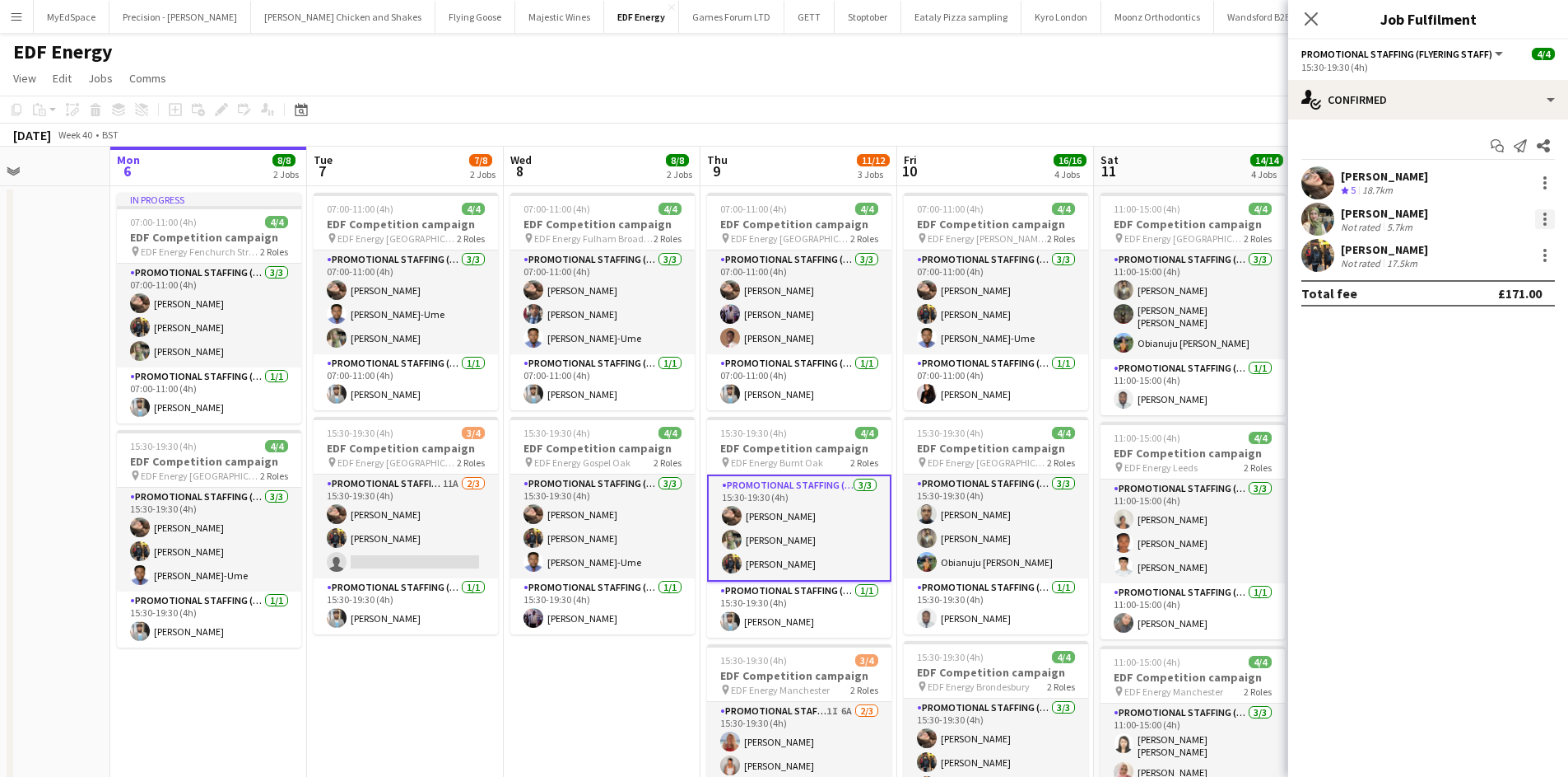
click at [1544, 216] on div at bounding box center [1545, 219] width 20 height 20
click at [1475, 403] on span "Remove" at bounding box center [1464, 408] width 49 height 14
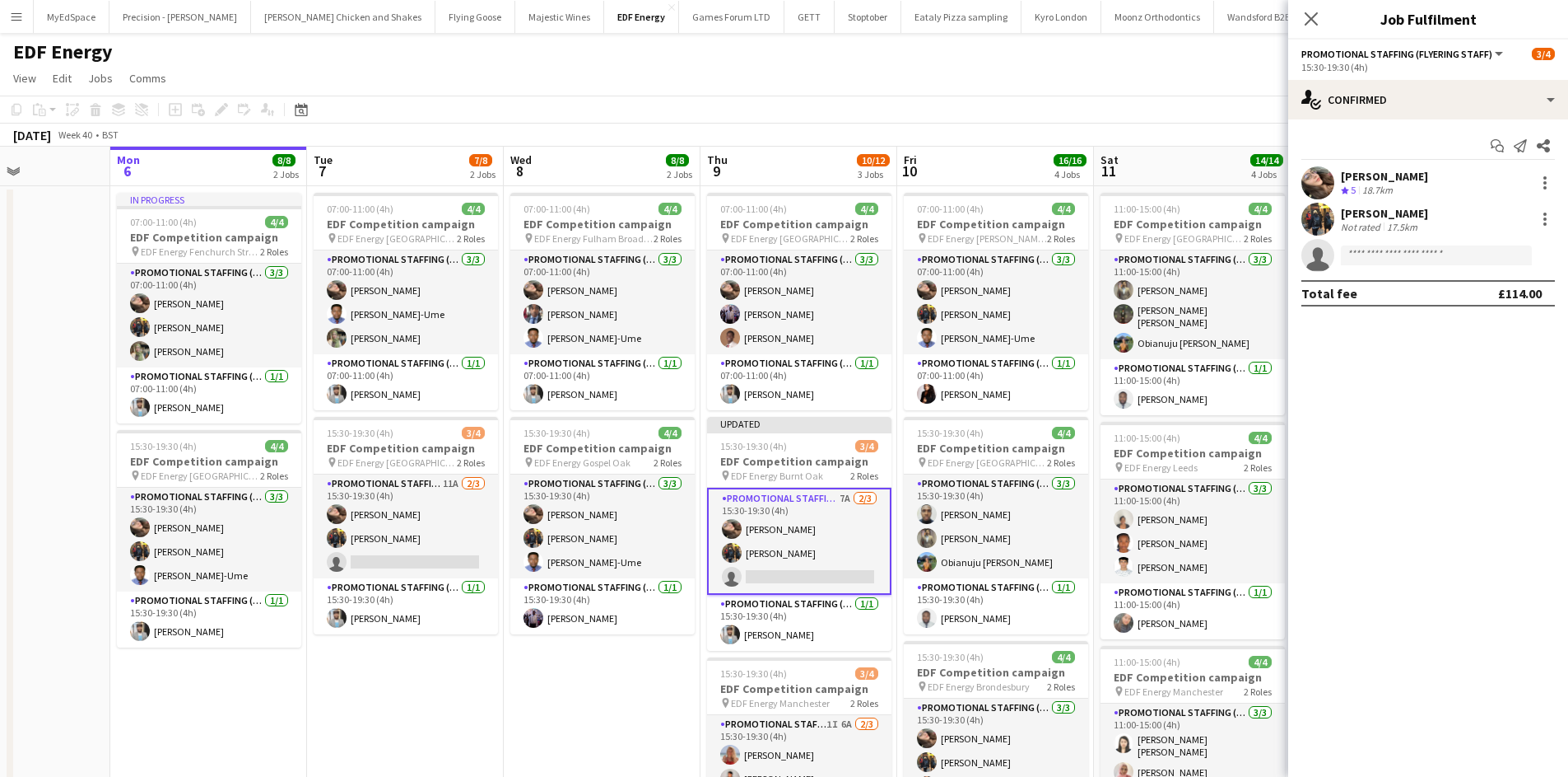
click at [1142, 85] on app-page-menu "View Day view expanded Day view collapsed Month view Date picker Jump to today …" at bounding box center [784, 80] width 1568 height 31
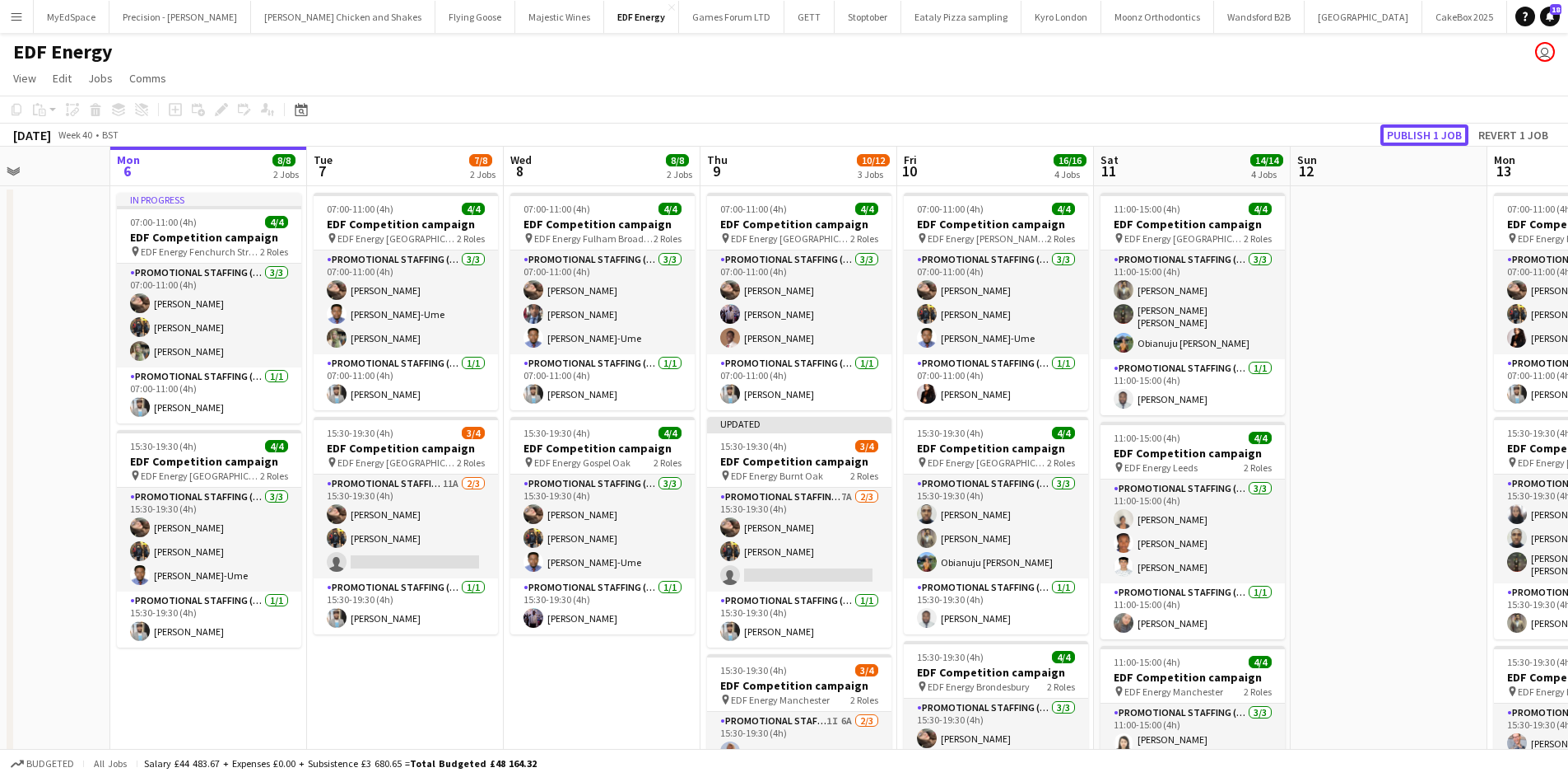
click at [1426, 131] on button "Publish 1 job" at bounding box center [1425, 134] width 88 height 22
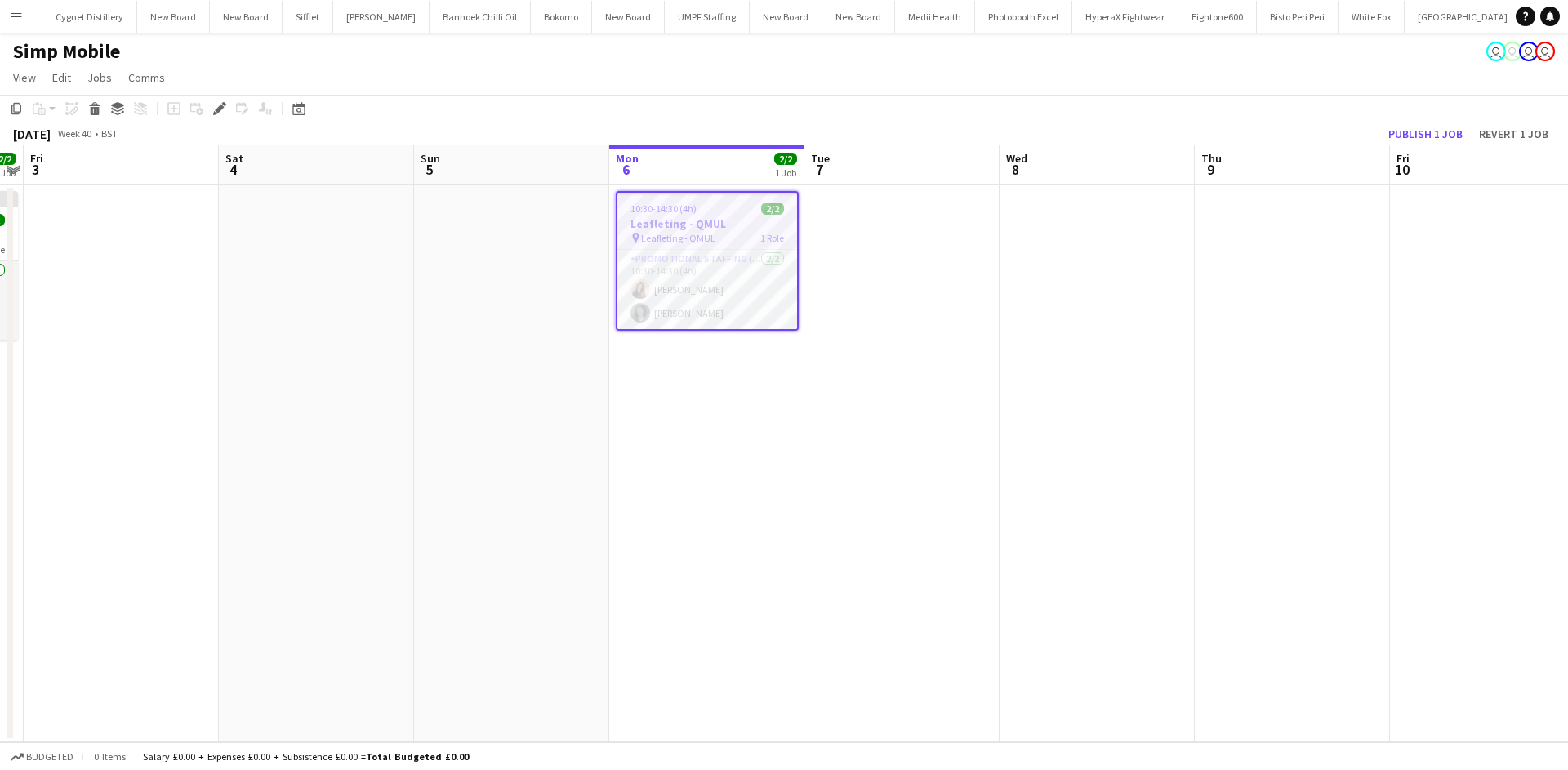
scroll to position [0, 4640]
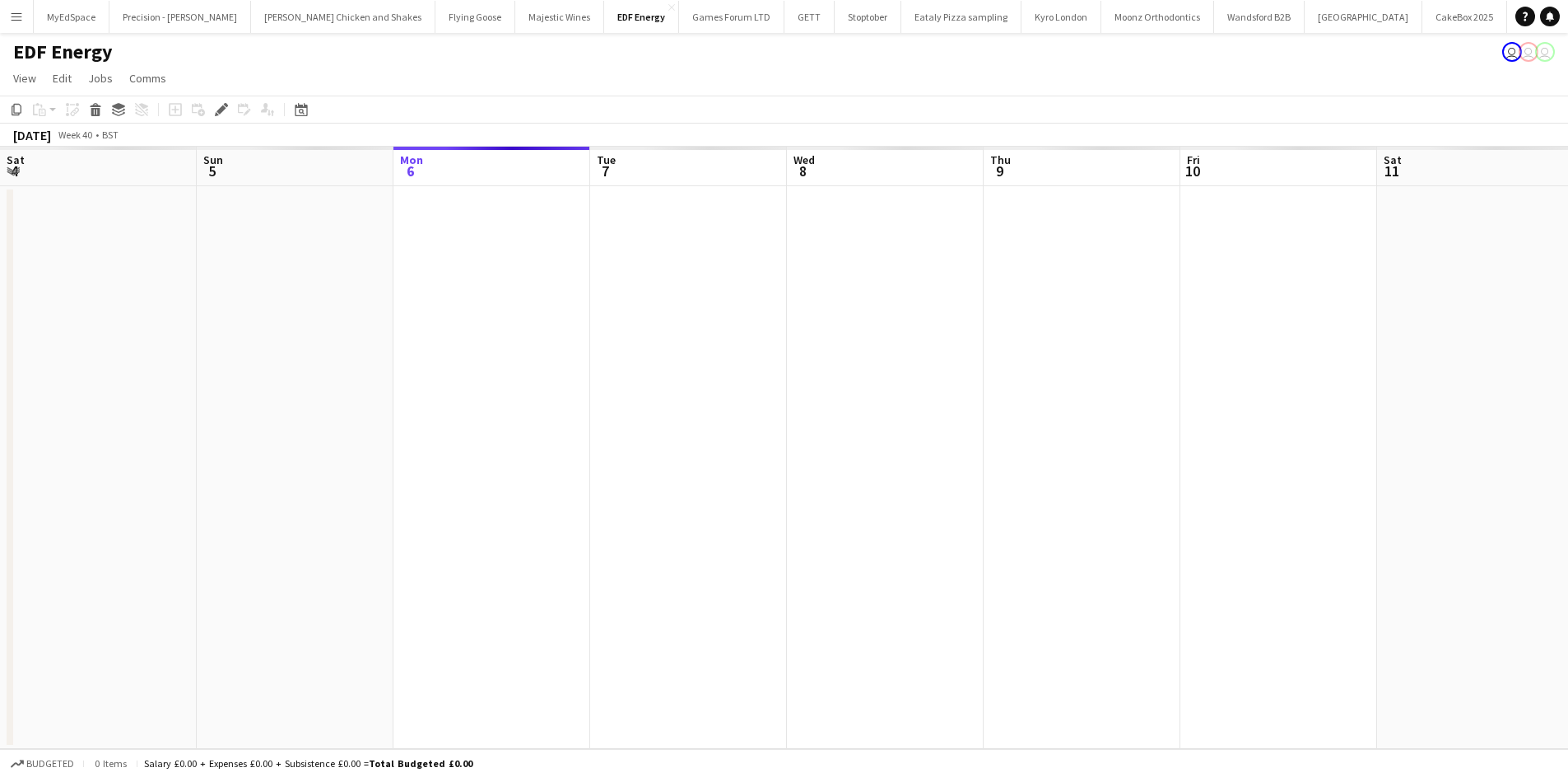
scroll to position [0, 566]
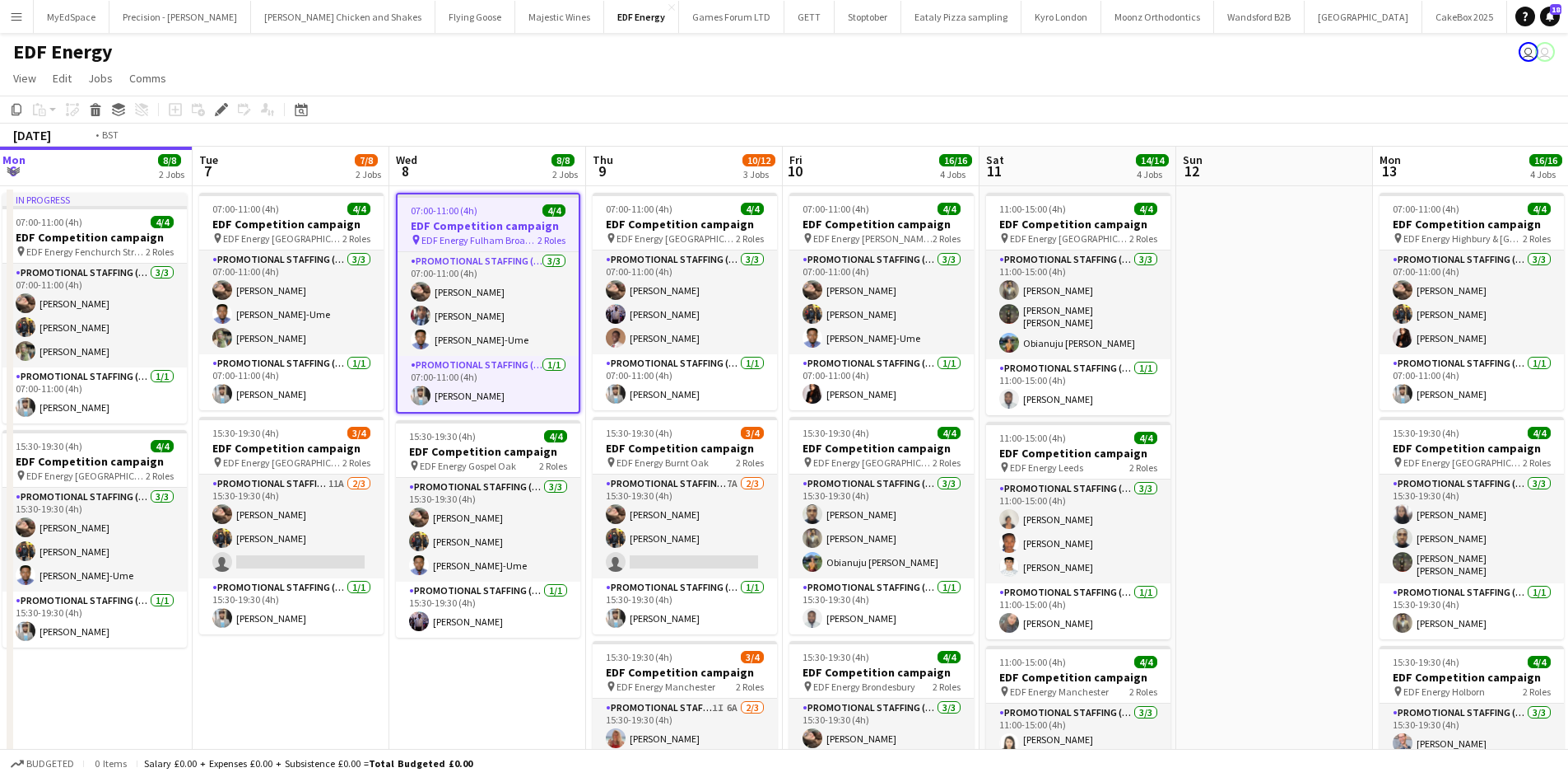
drag, startPoint x: 1426, startPoint y: 306, endPoint x: 569, endPoint y: 135, distance: 873.9
click at [569, 135] on app-calendar "Copy Paste Paste Ctrl+V Paste with crew Ctrl+Shift+V Paste linked Job [GEOGRAPH…" at bounding box center [784, 637] width 1568 height 1084
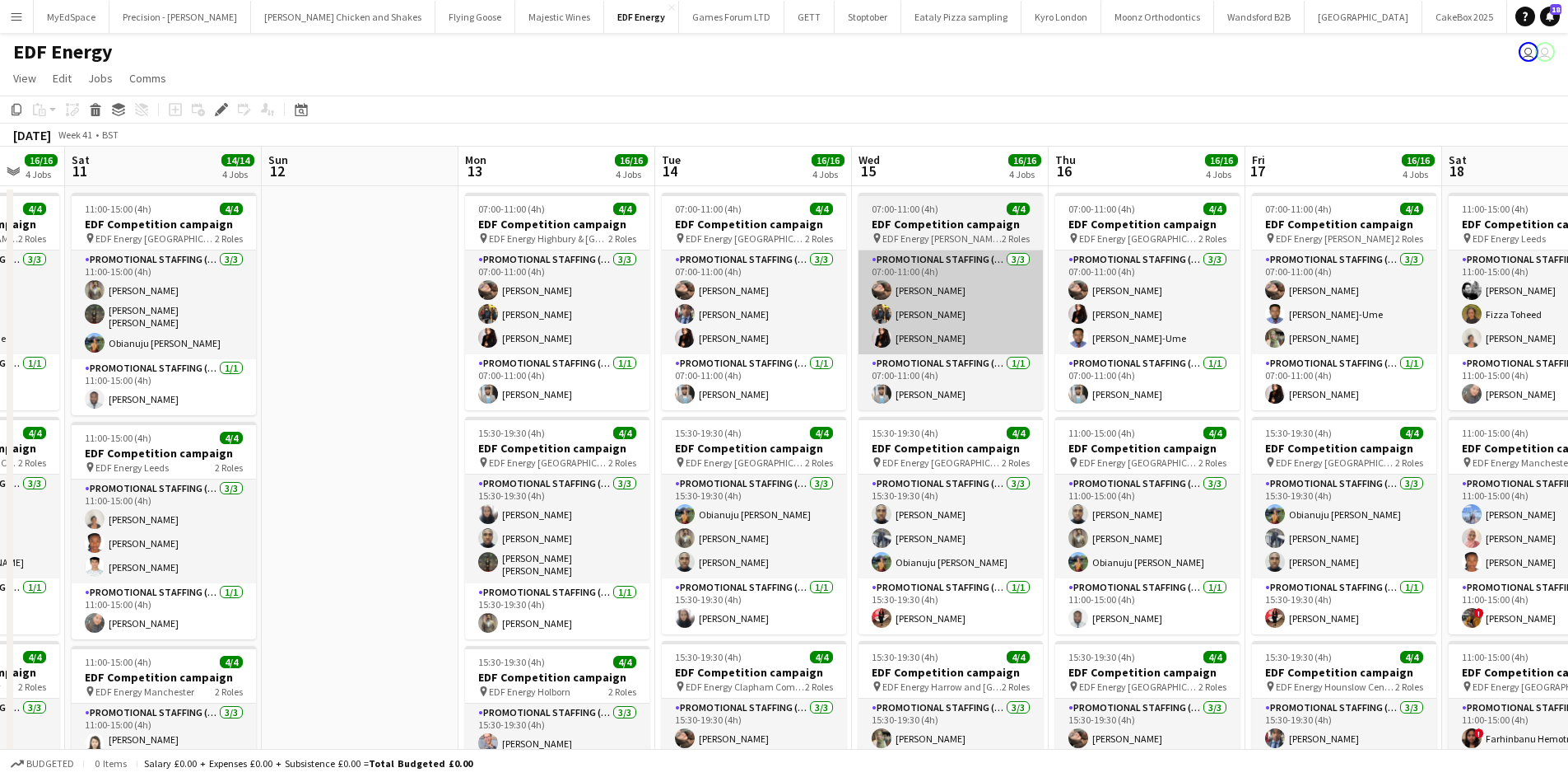
drag, startPoint x: 1253, startPoint y: 316, endPoint x: 894, endPoint y: 265, distance: 362.6
click at [961, 278] on app-calendar-viewport "Wed 8 8/8 2 Jobs Thu 9 10/12 3 Jobs Fri 10 16/16 4 Jobs Sat 11 14/14 4 Jobs Sun…" at bounding box center [784, 663] width 1568 height 1033
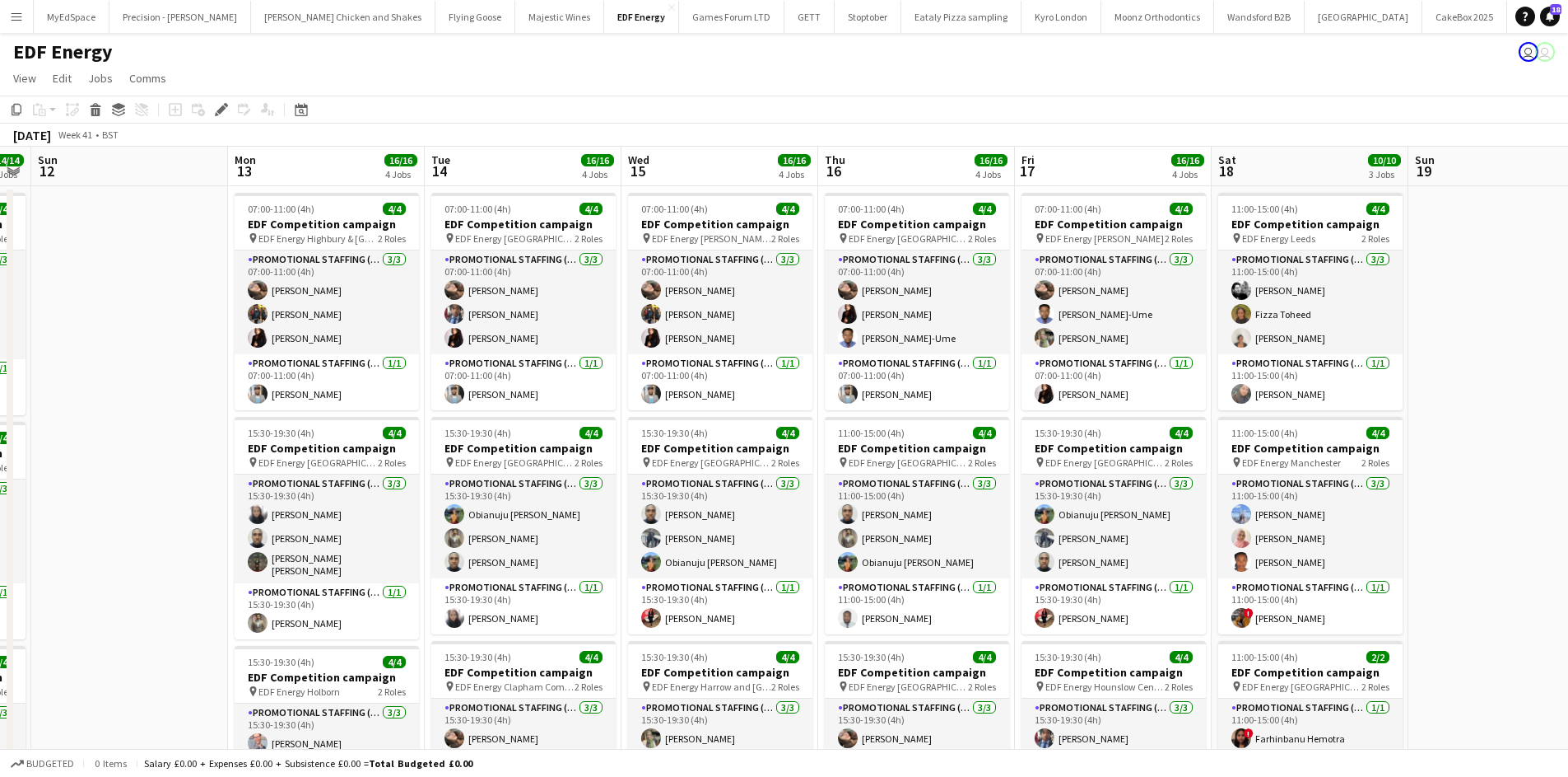
scroll to position [0, 473]
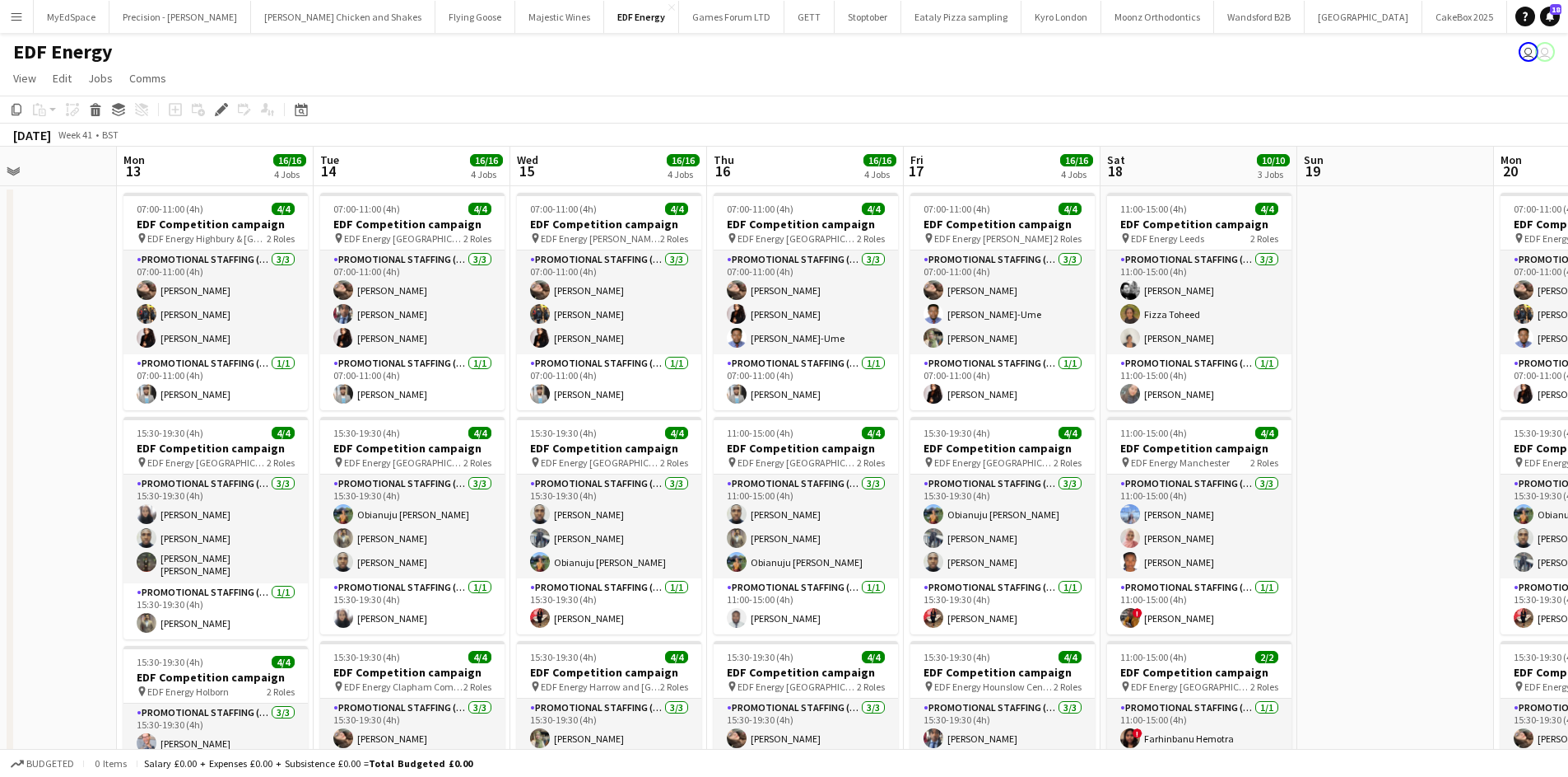
drag, startPoint x: 1172, startPoint y: 402, endPoint x: 881, endPoint y: 354, distance: 294.9
click at [881, 354] on app-calendar-viewport "Fri 10 16/16 4 Jobs Sat 11 14/14 4 Jobs Sun 12 Mon 13 16/16 4 Jobs Tue 14 16/16…" at bounding box center [784, 663] width 1568 height 1033
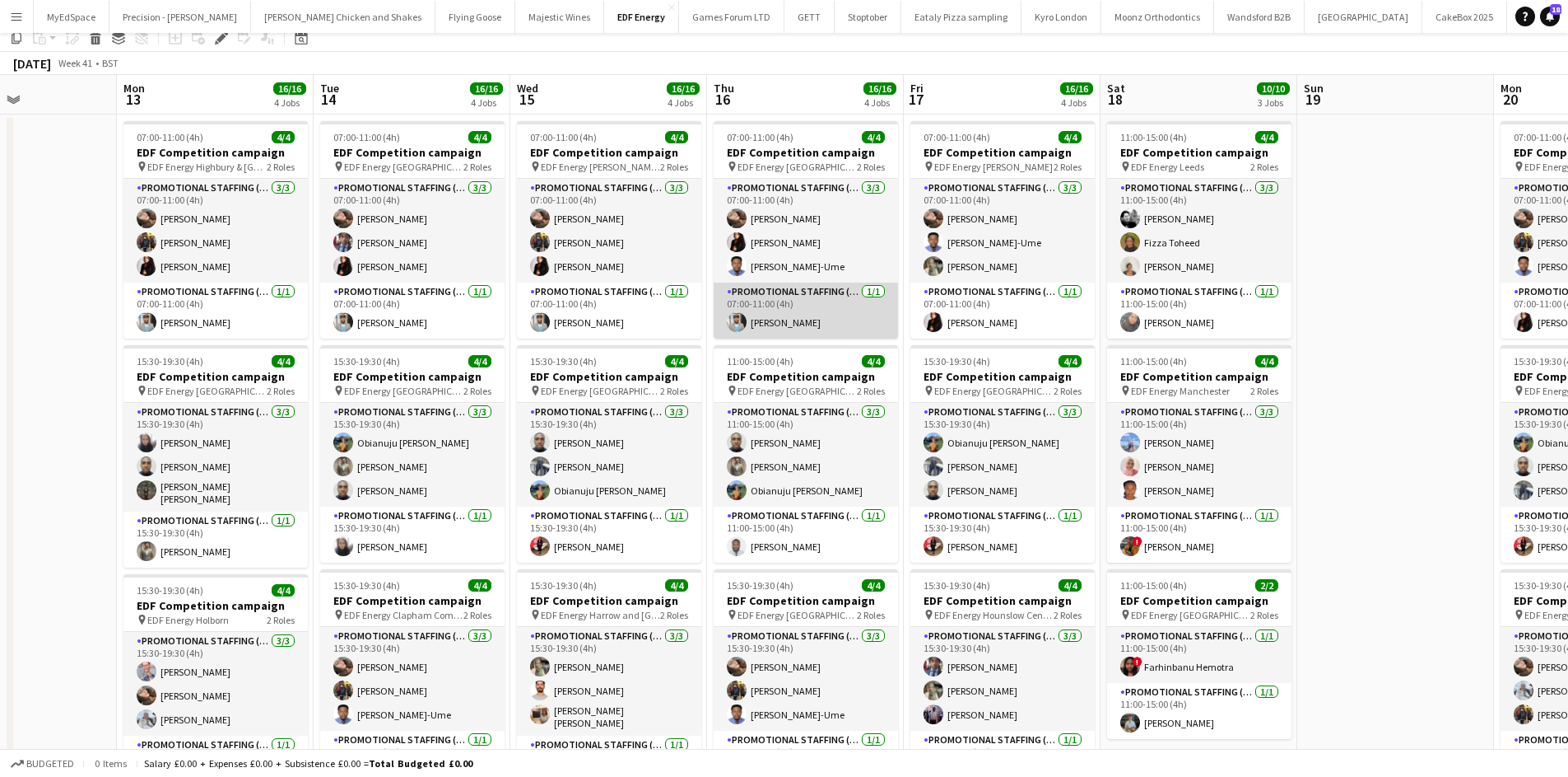
scroll to position [0, 0]
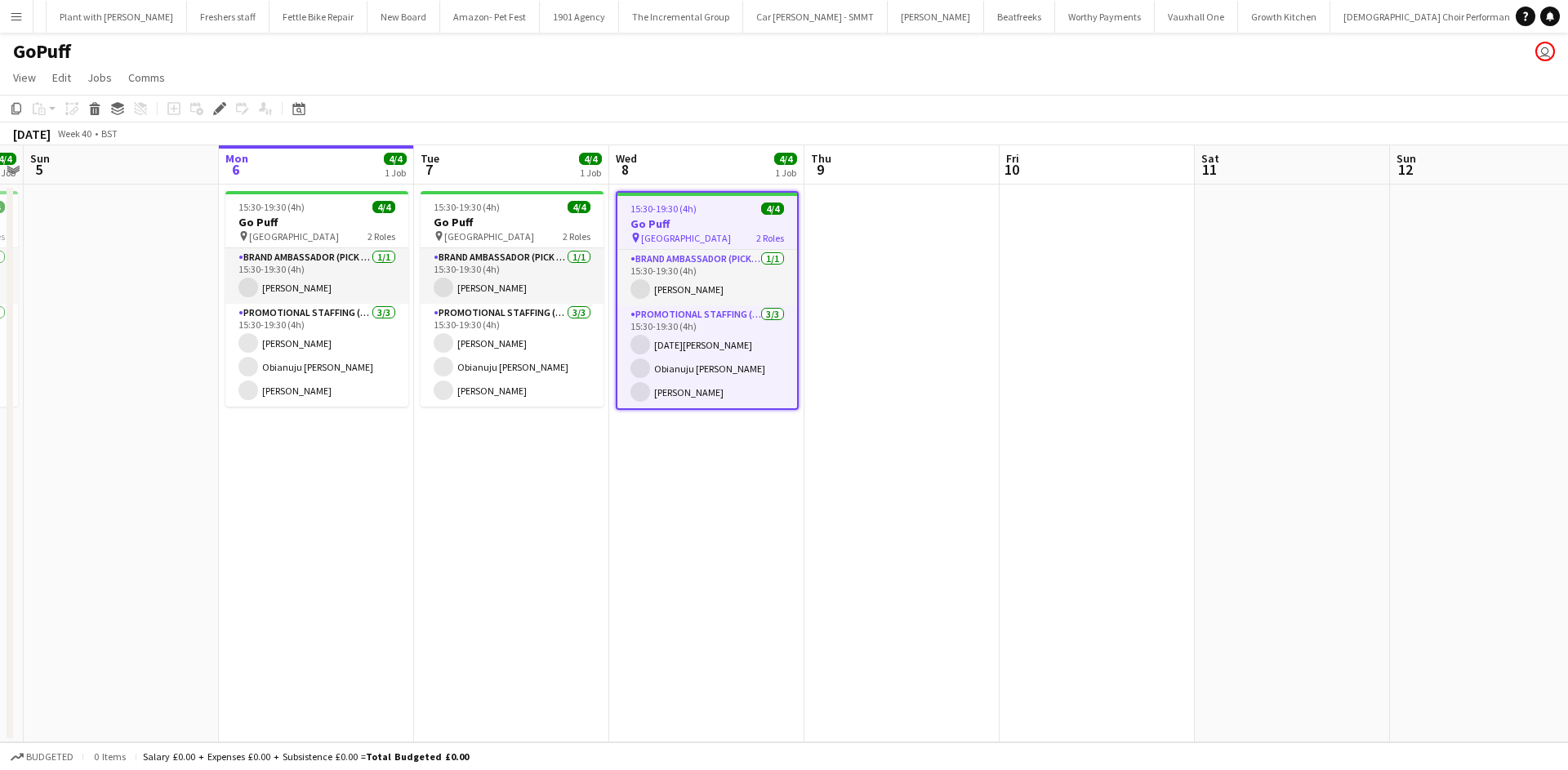
scroll to position [0, 2118]
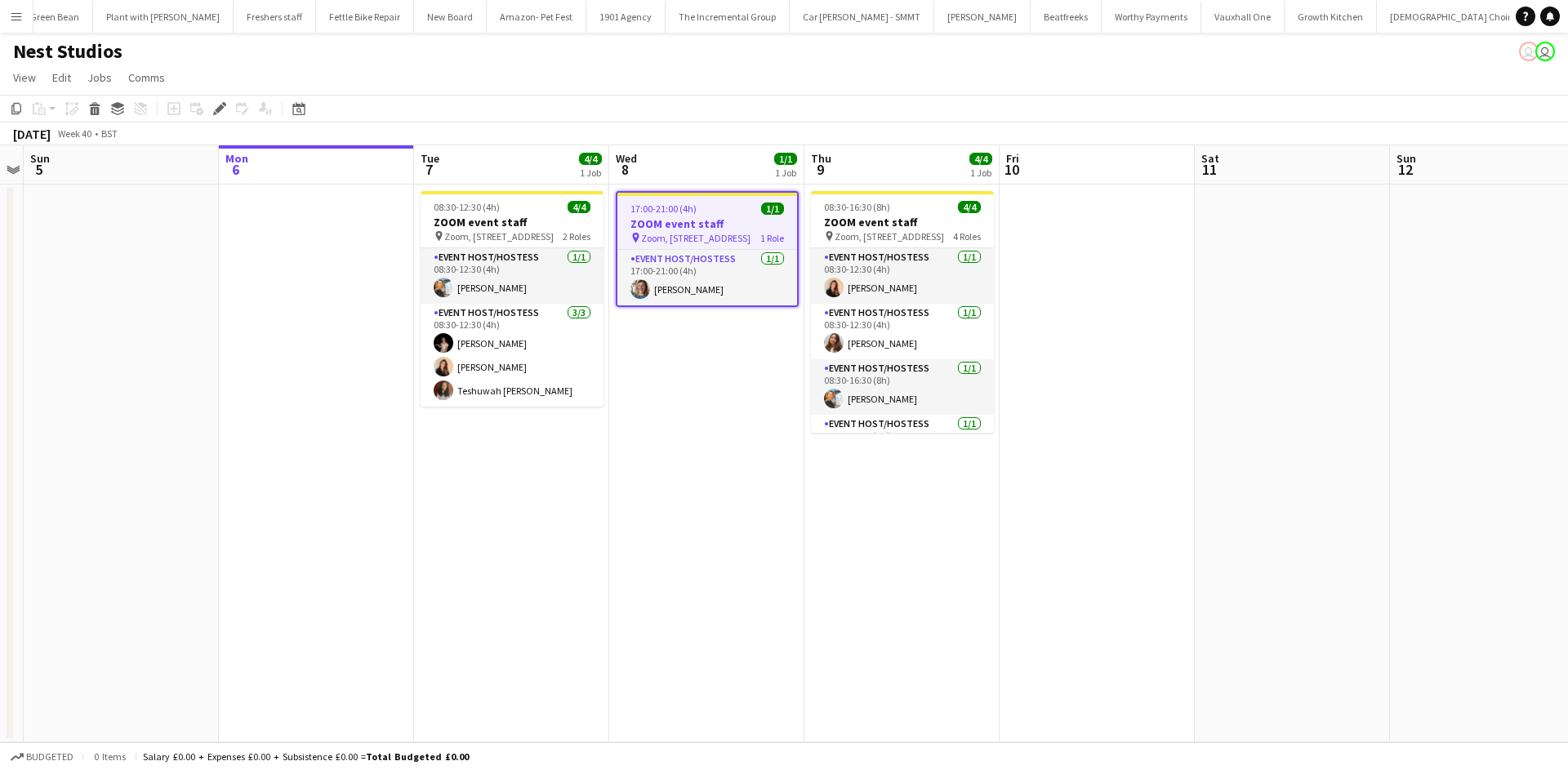
scroll to position [0, 2064]
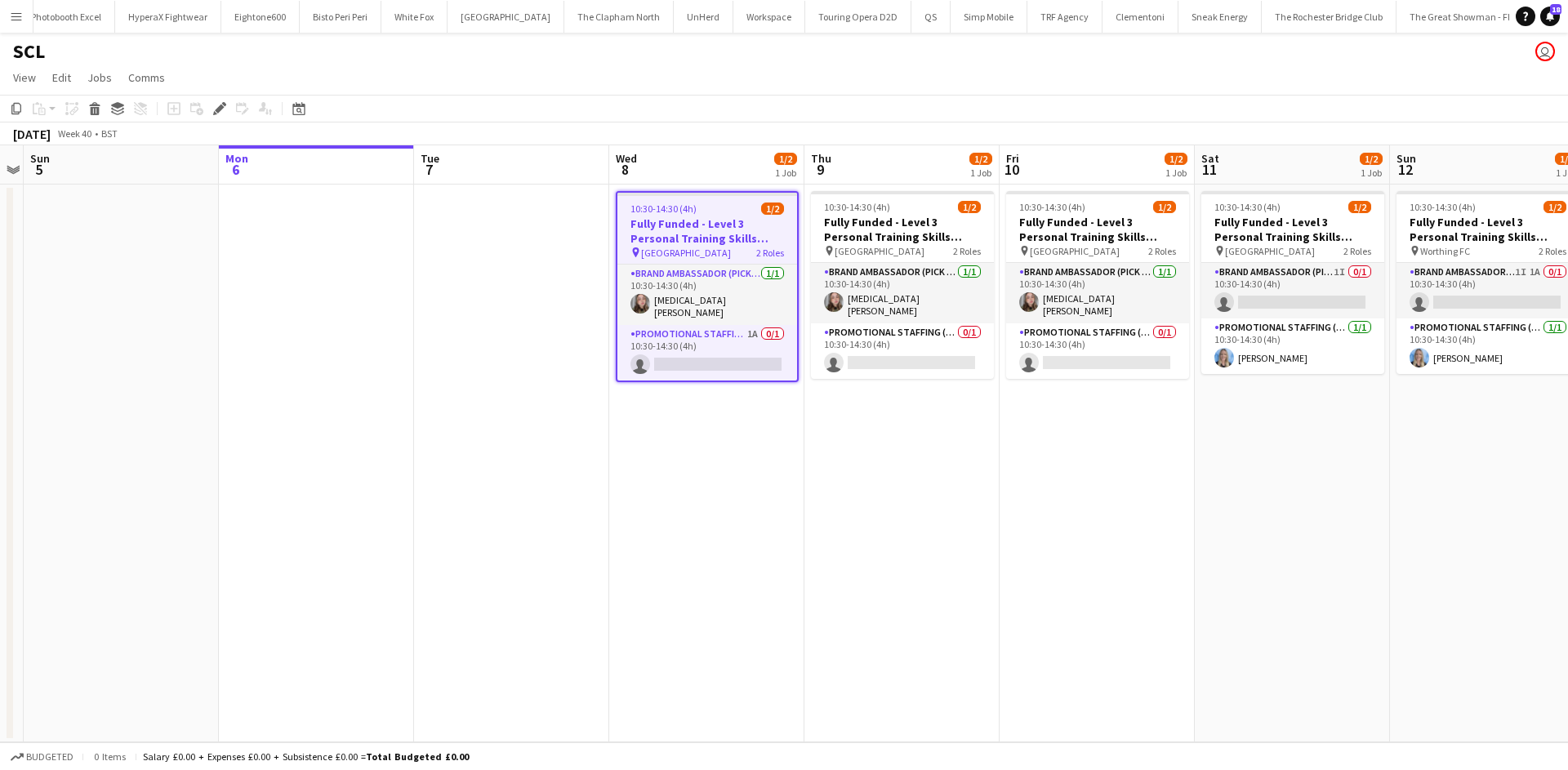
scroll to position [0, 5597]
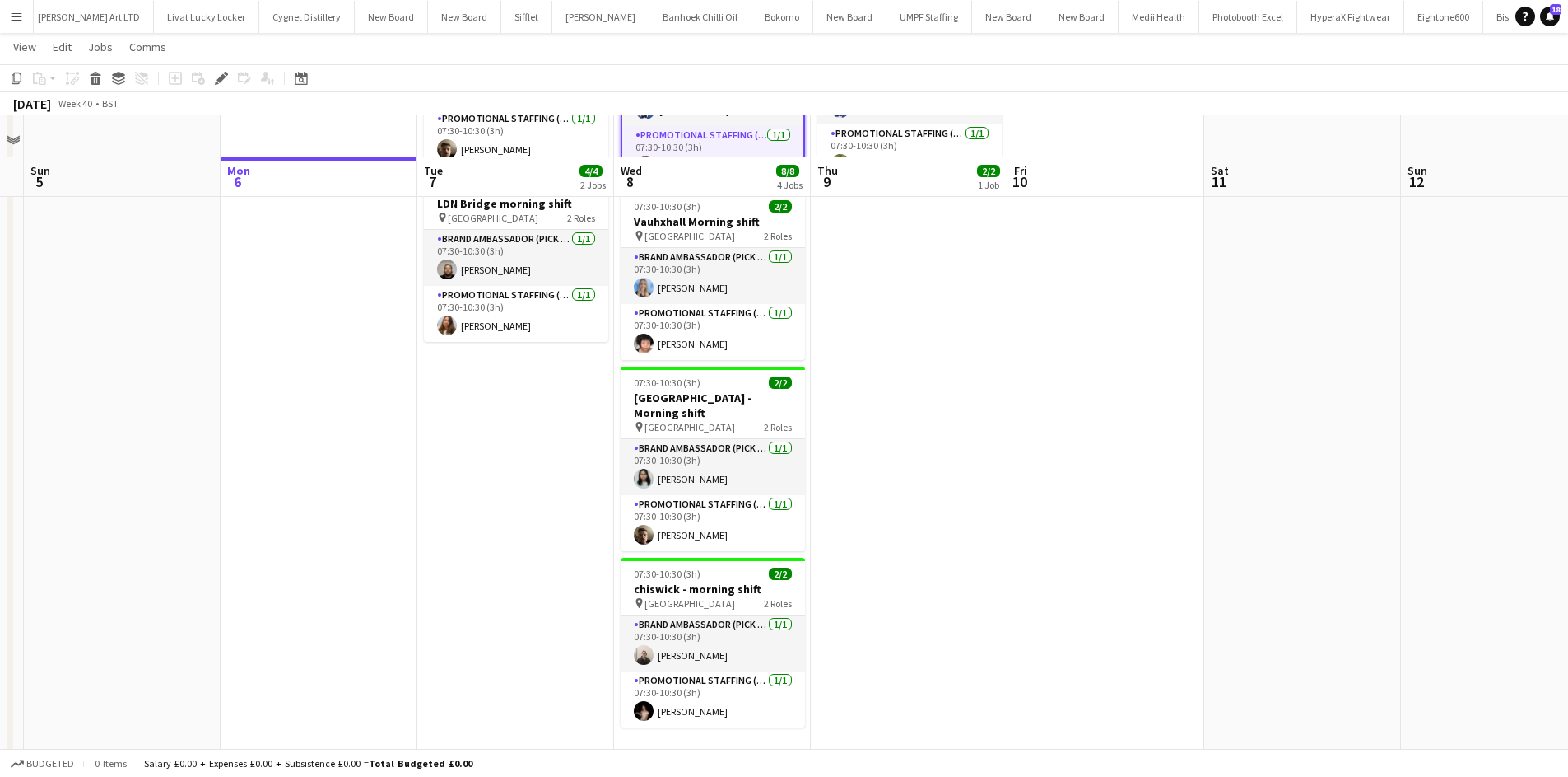
scroll to position [238, 0]
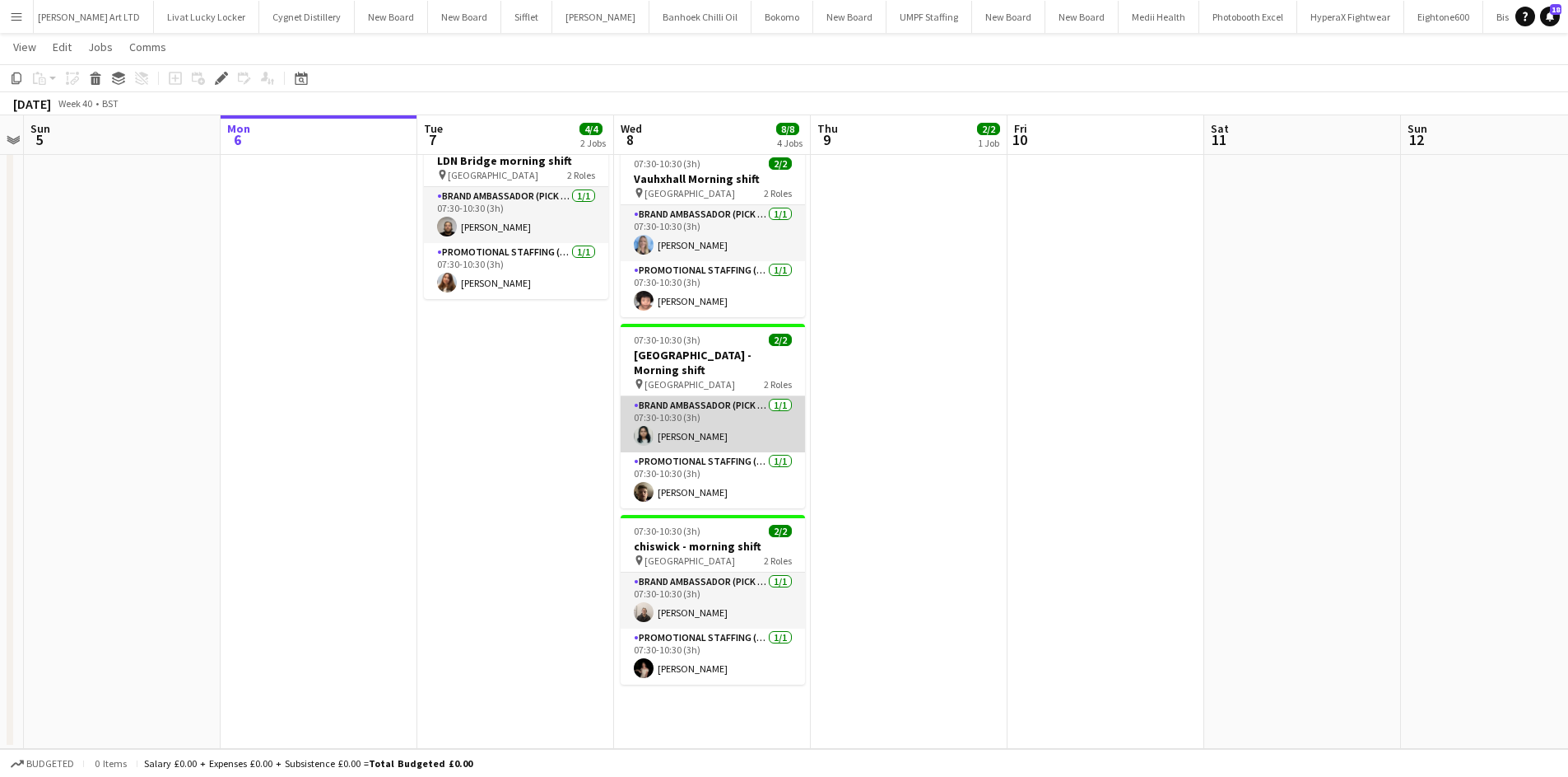
click at [675, 435] on app-card-role "Brand Ambassador (Pick up) 1/1 07:30-10:30 (3h) Niharika Gautam" at bounding box center [712, 424] width 185 height 56
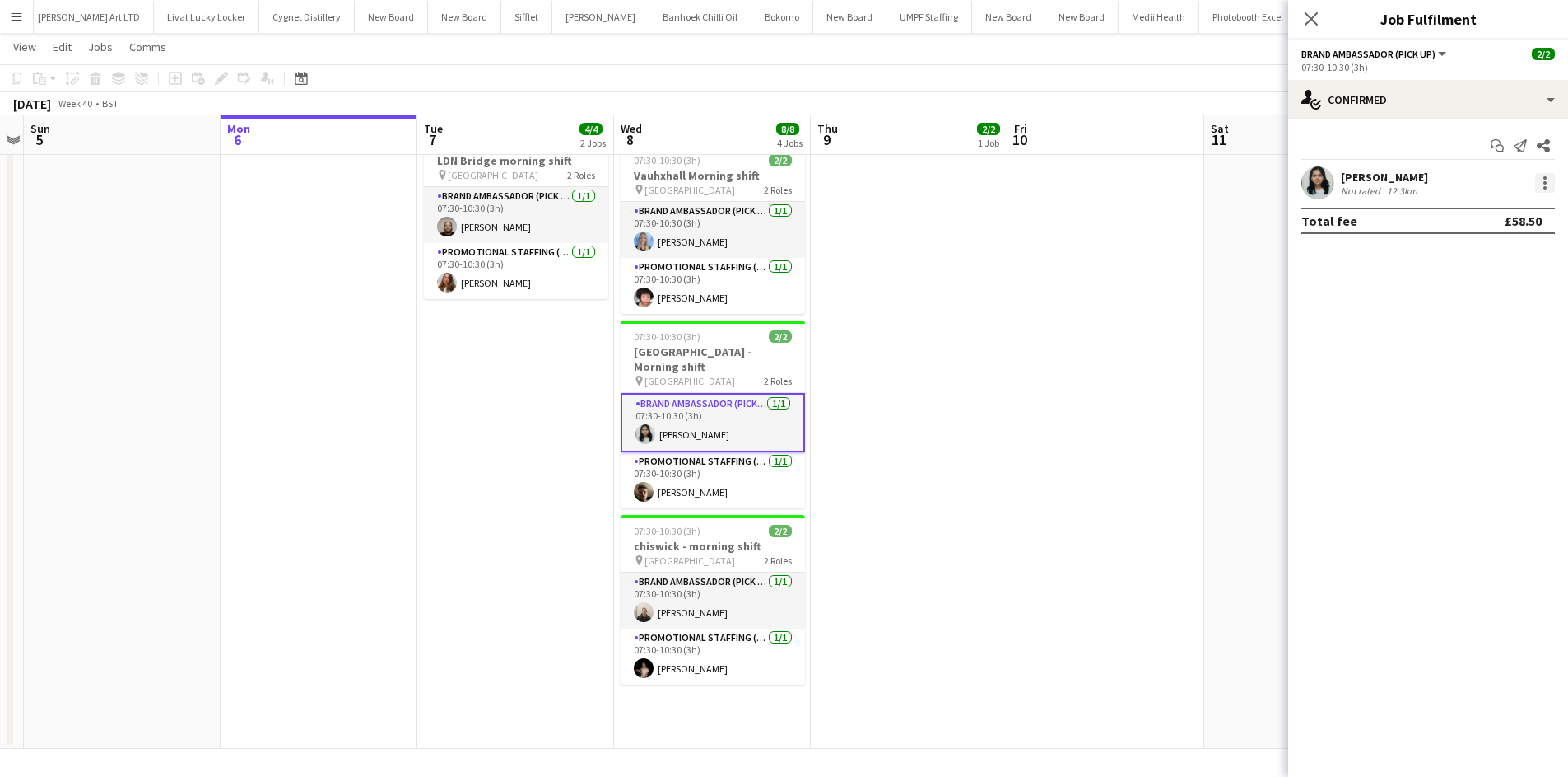
click at [1552, 180] on div at bounding box center [1545, 182] width 20 height 20
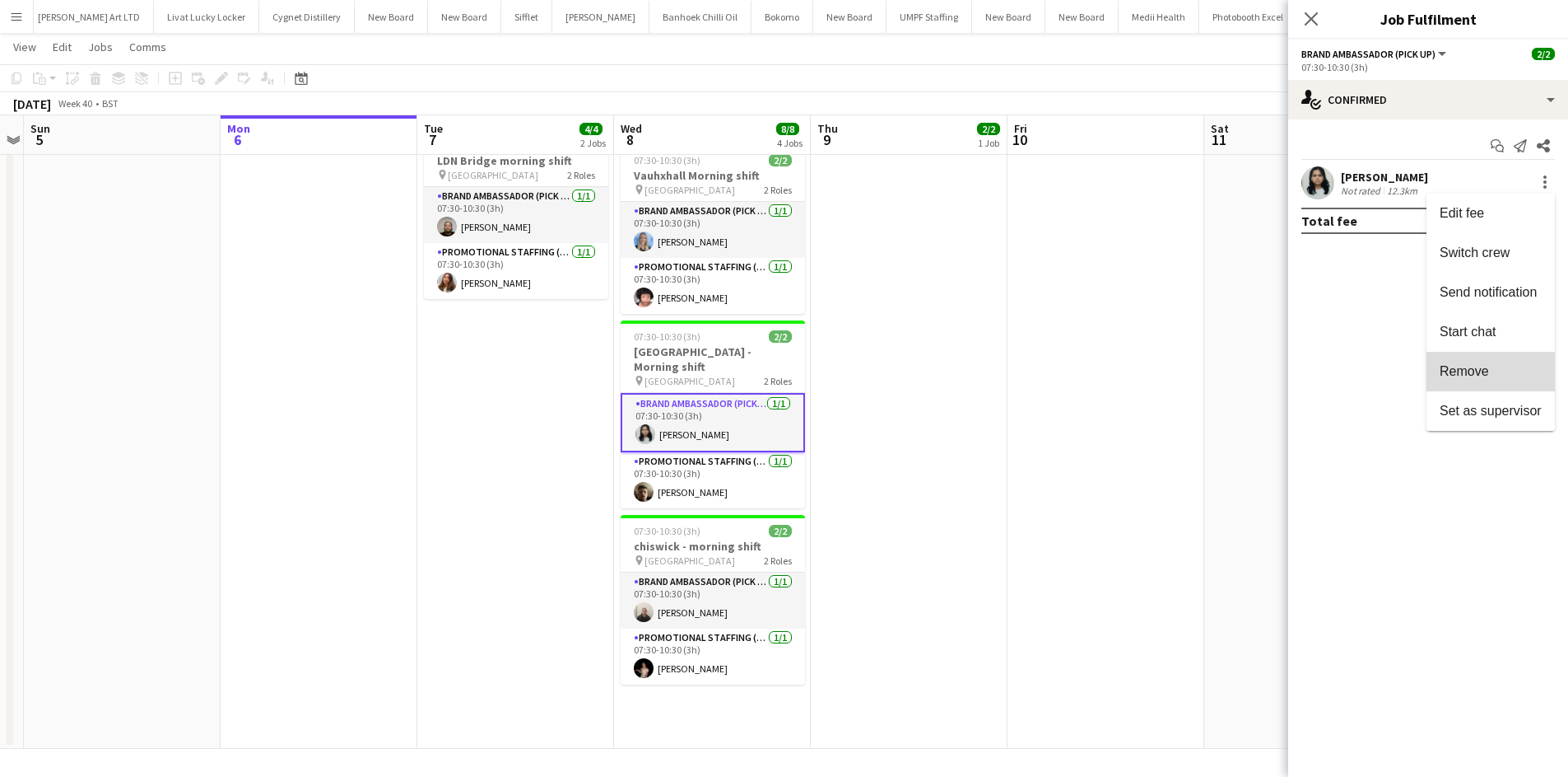
drag, startPoint x: 1492, startPoint y: 362, endPoint x: 1339, endPoint y: 323, distance: 157.9
click at [1491, 363] on button "Remove" at bounding box center [1491, 372] width 128 height 40
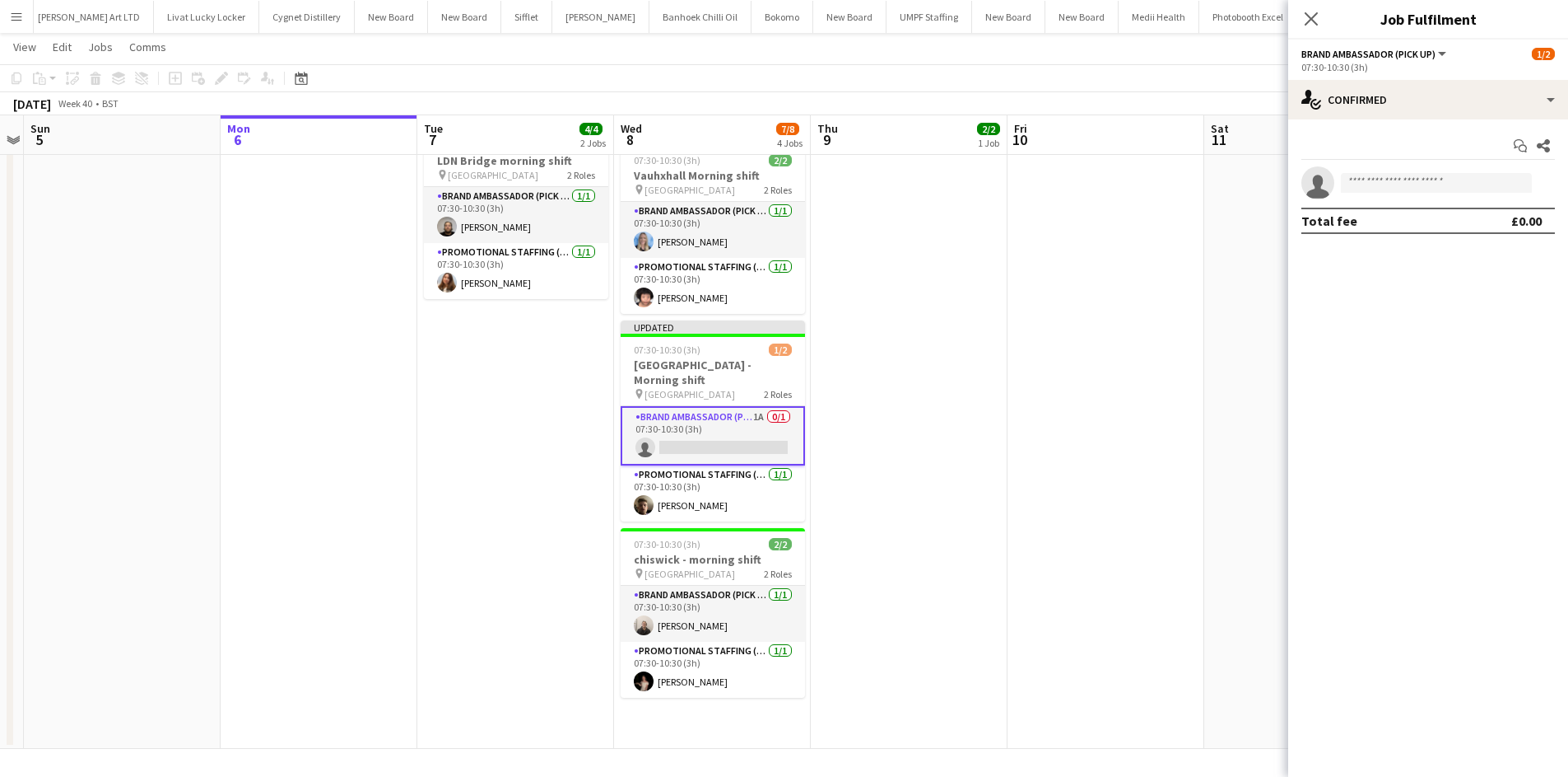
click at [1078, 246] on app-date-cell at bounding box center [1106, 347] width 197 height 802
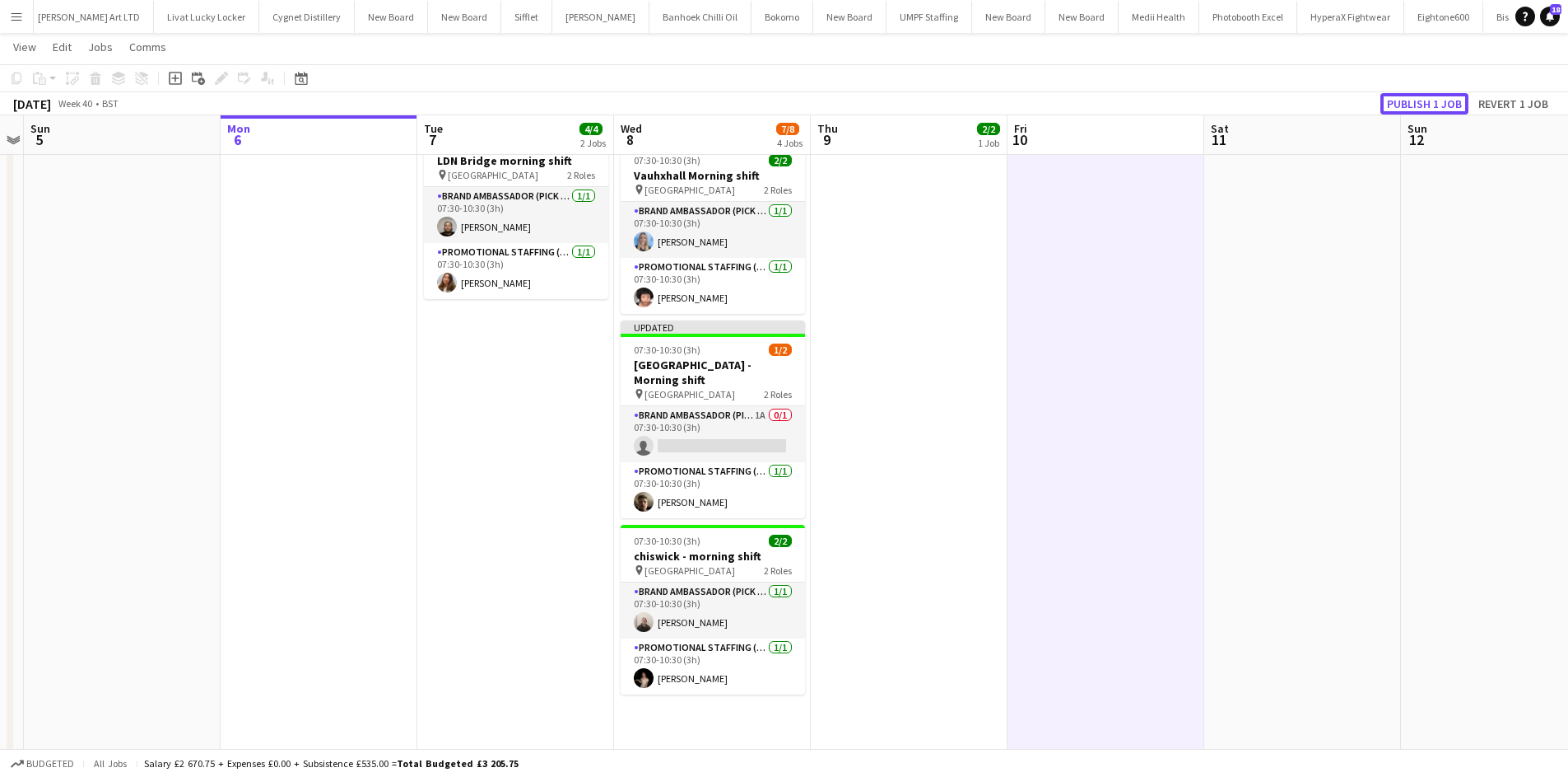
click at [1422, 109] on button "Publish 1 job" at bounding box center [1425, 103] width 88 height 22
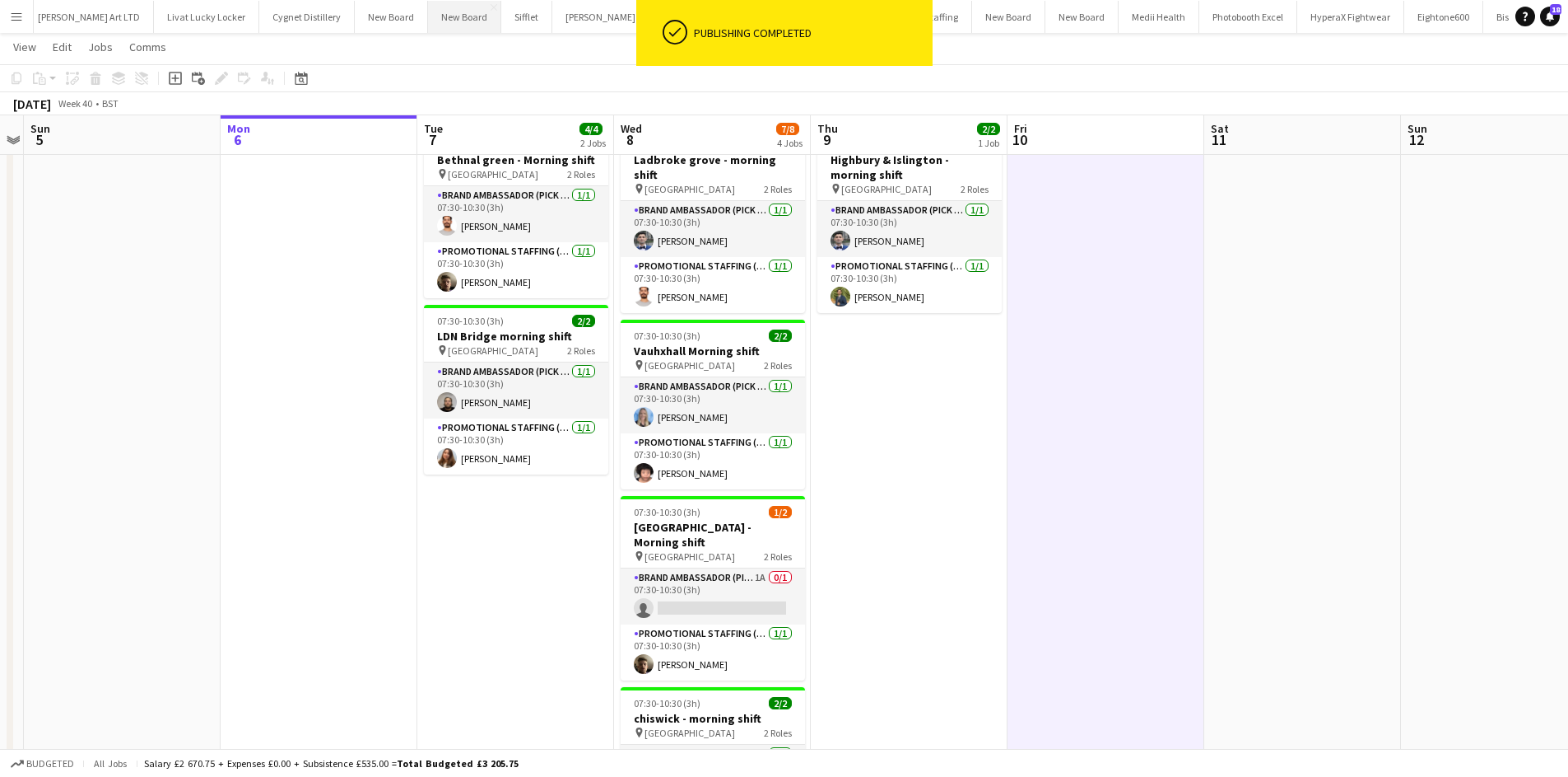
scroll to position [0, 0]
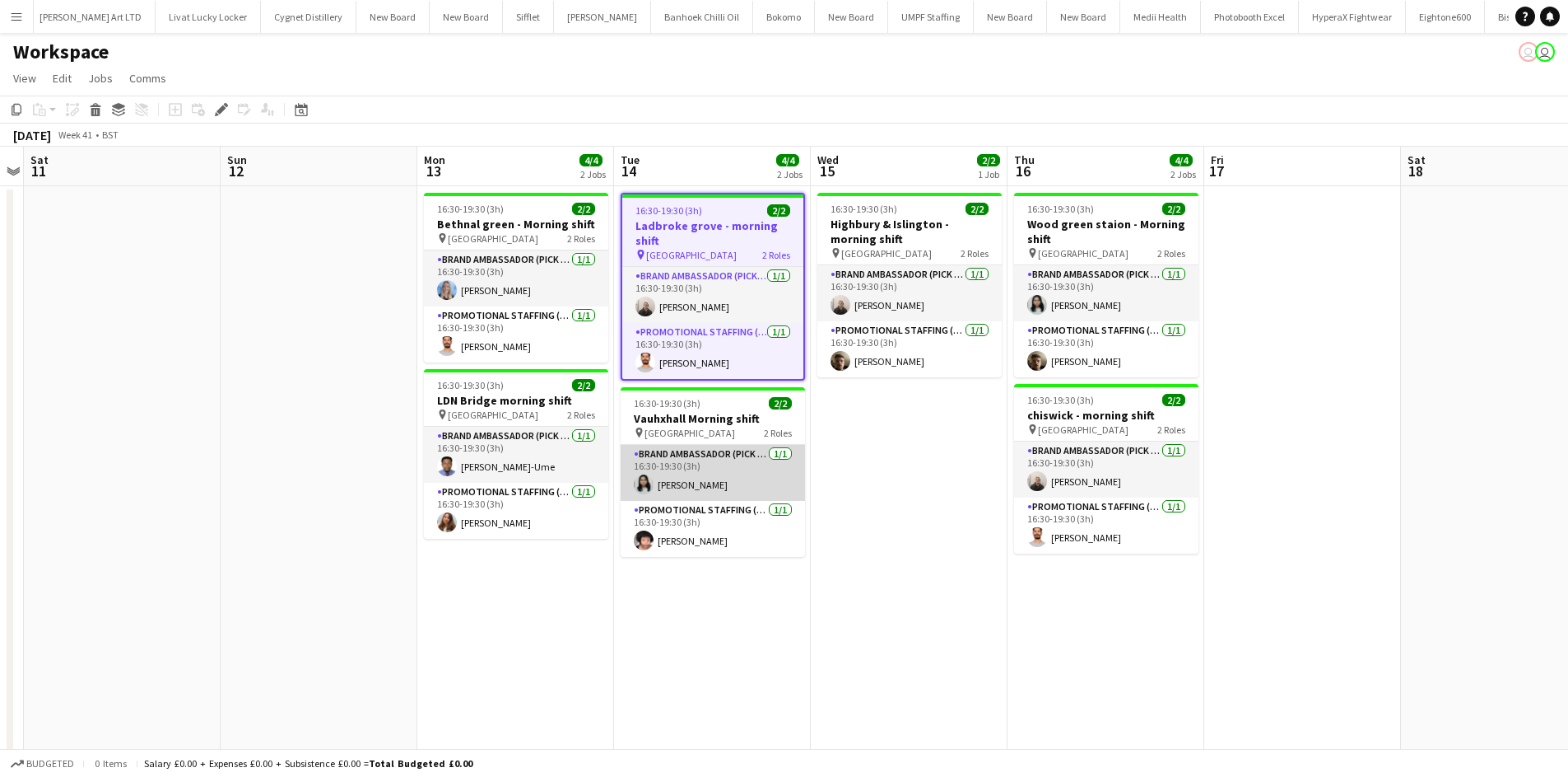
scroll to position [0, 4455]
click at [685, 486] on app-card-role "Brand Ambassador (Pick up) [DATE] 16:30-19:30 (3h) [PERSON_NAME]" at bounding box center [712, 473] width 185 height 56
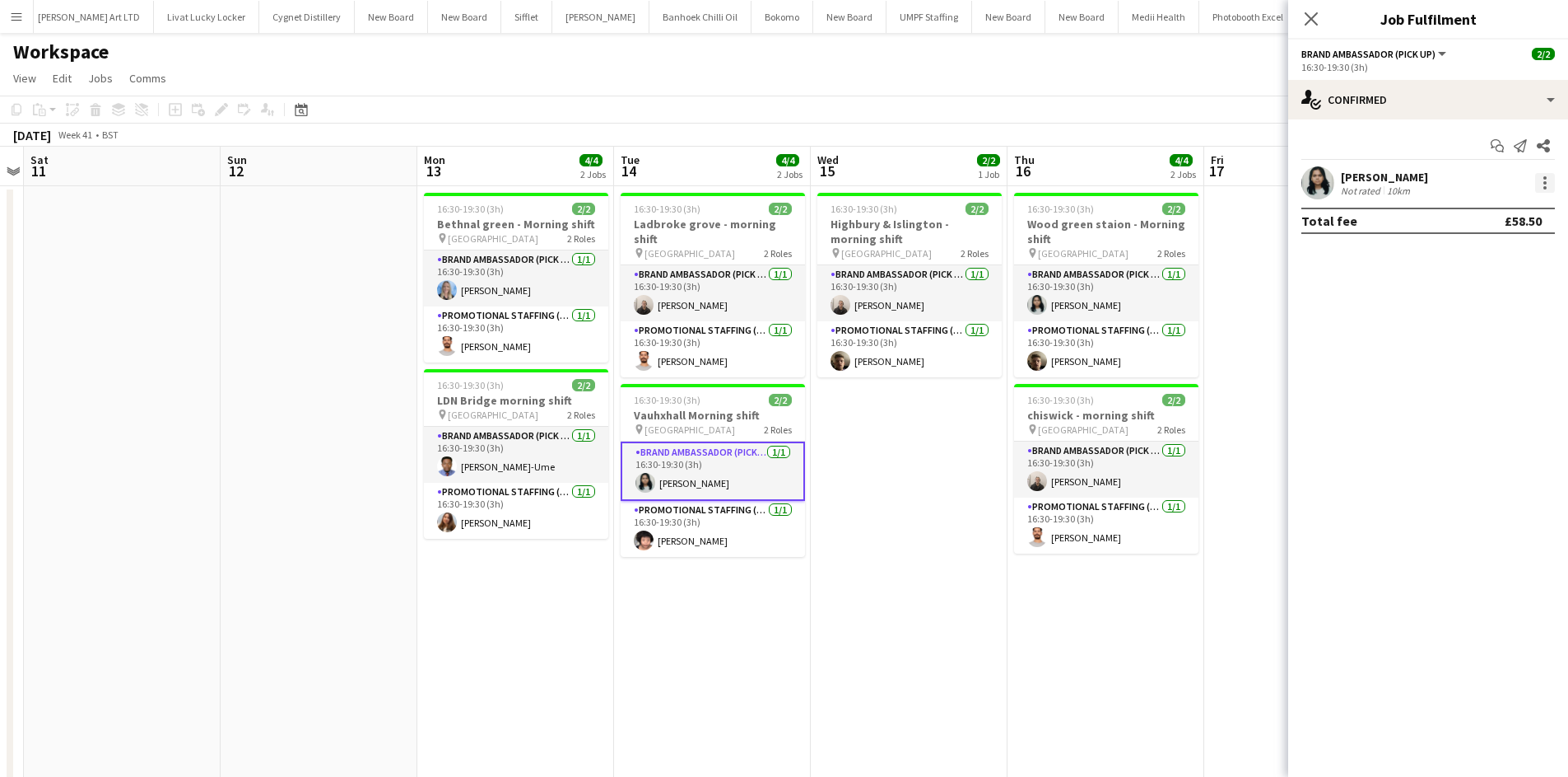
click at [1542, 188] on div at bounding box center [1545, 182] width 20 height 20
click at [1487, 381] on button "Remove" at bounding box center [1491, 372] width 128 height 40
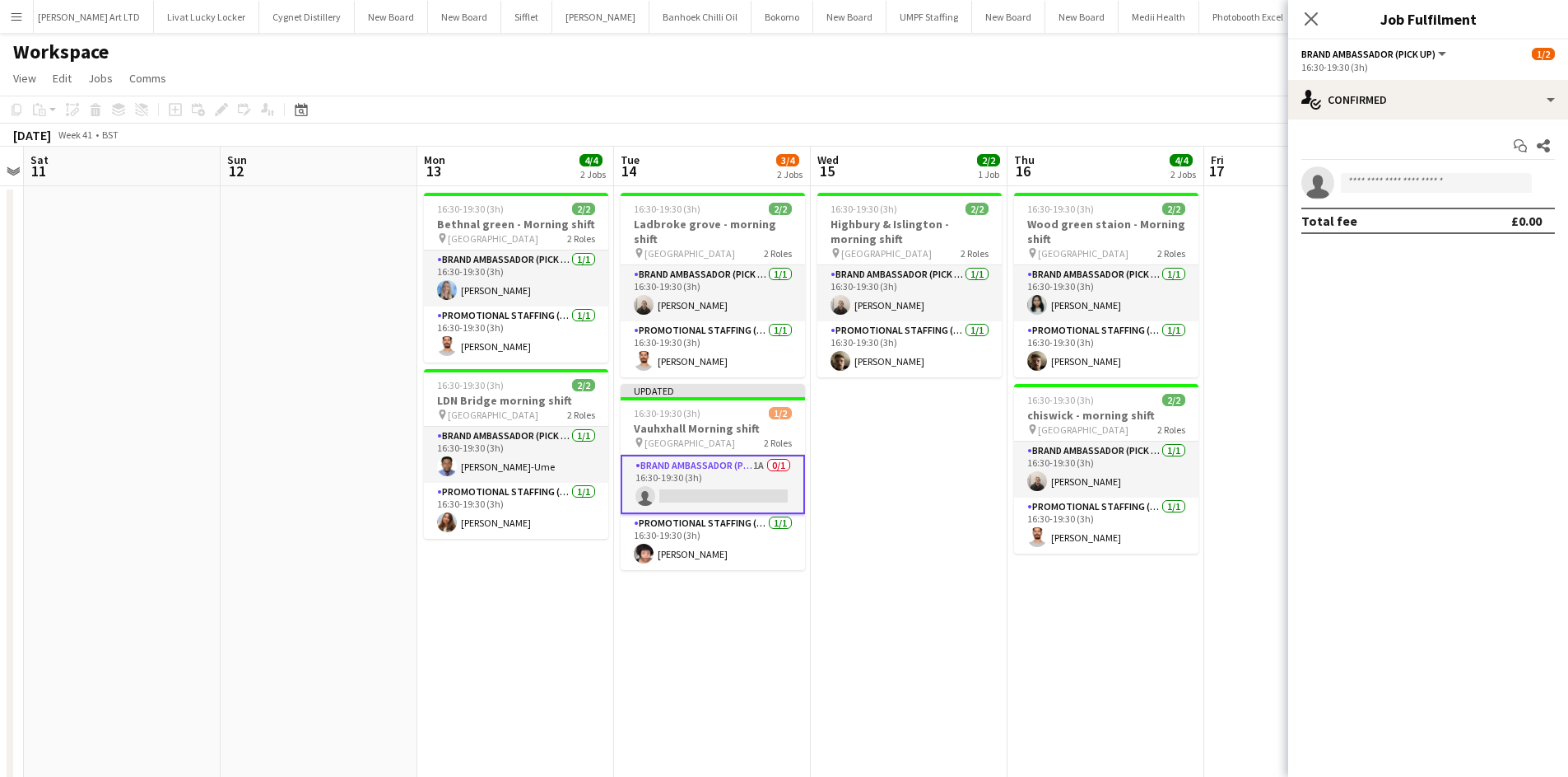
drag, startPoint x: 1212, startPoint y: 274, endPoint x: 1252, endPoint y: 253, distance: 45.2
click at [1216, 271] on app-date-cell at bounding box center [1303, 587] width 197 height 802
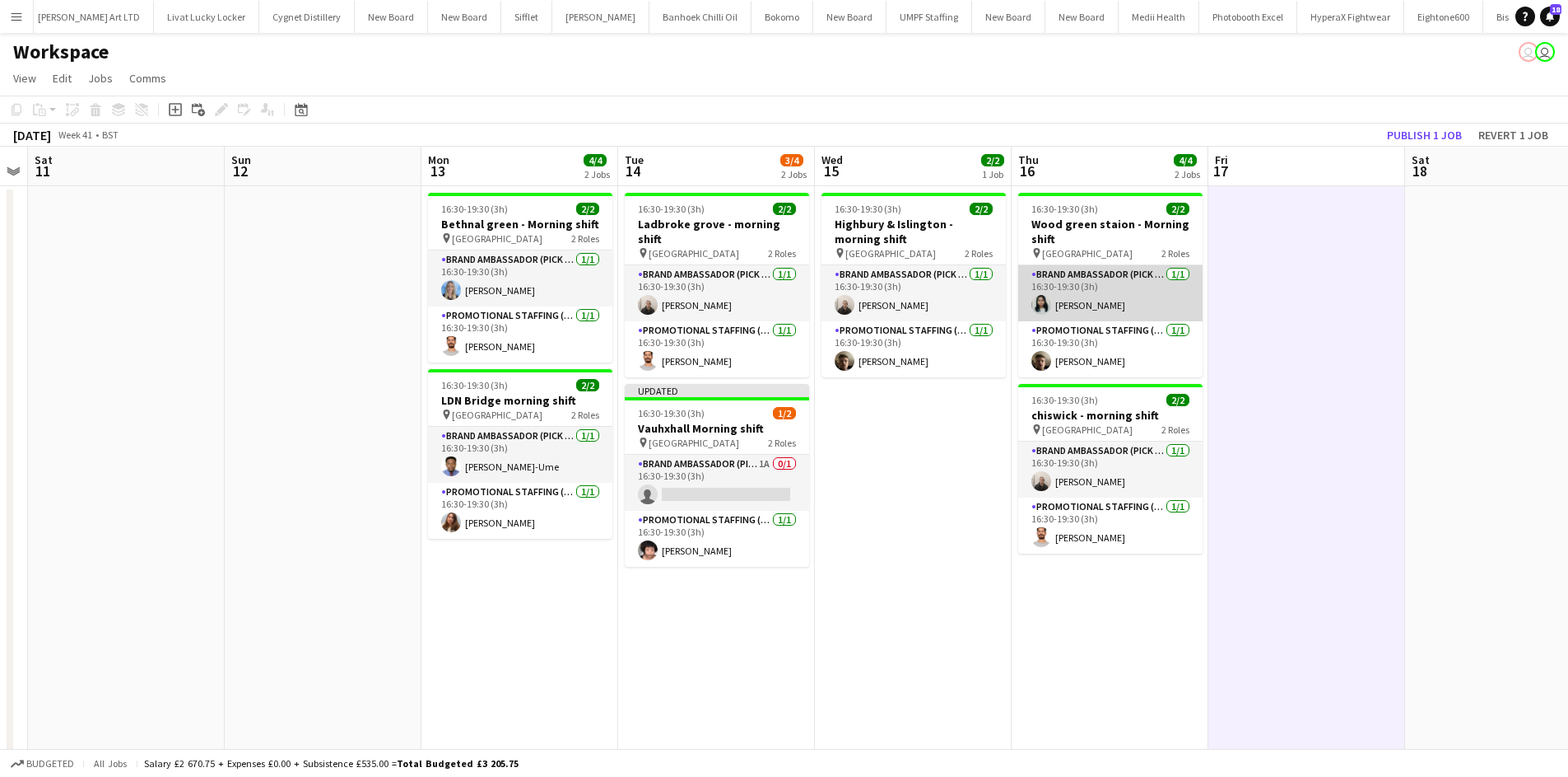
click at [1086, 307] on app-card-role "Brand Ambassador (Pick up) 1/1 16:30-19:30 (3h) Niharika Gautam" at bounding box center [1110, 293] width 185 height 56
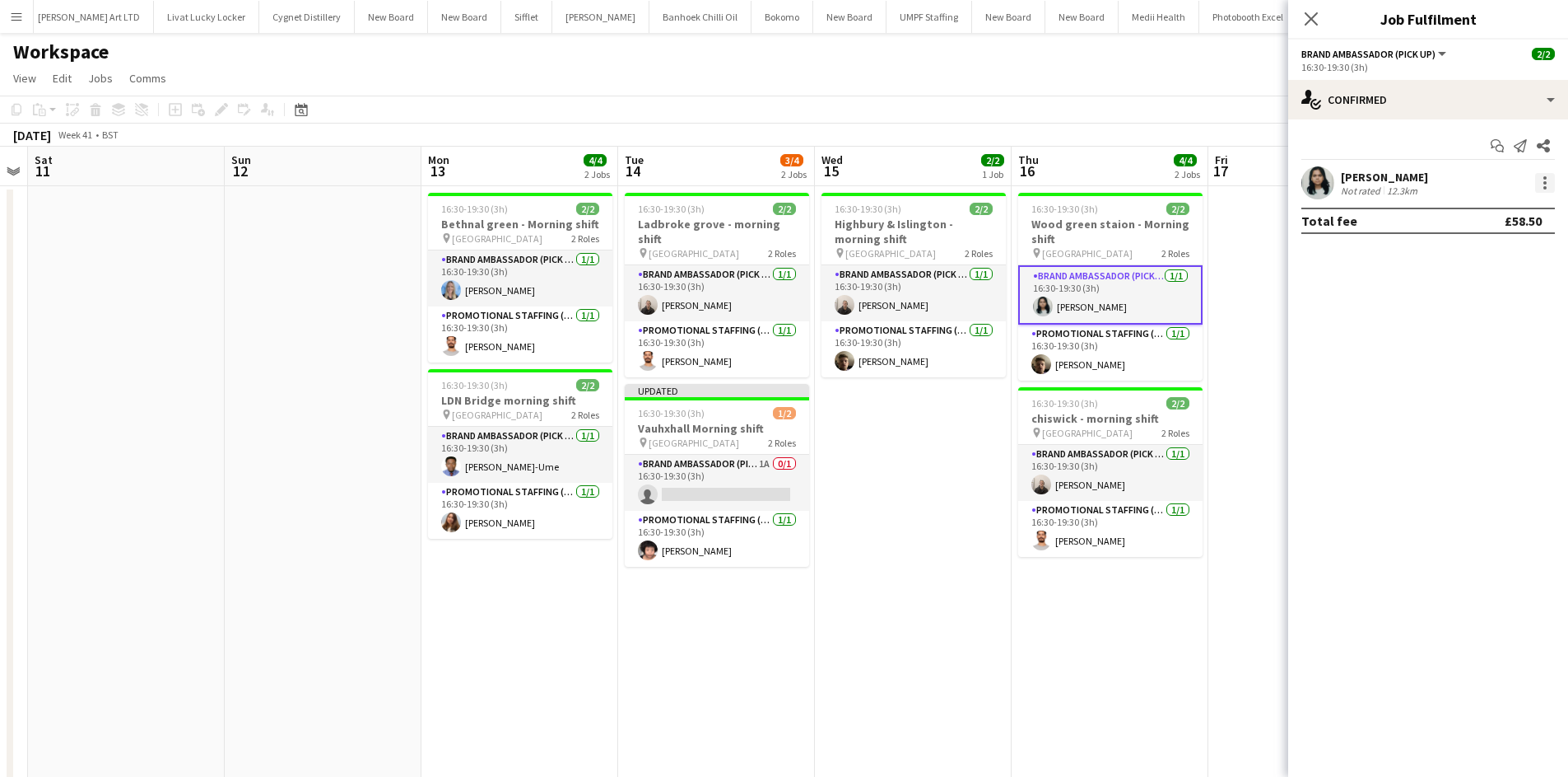
click at [1546, 177] on div at bounding box center [1545, 178] width 3 height 3
drag, startPoint x: 1486, startPoint y: 363, endPoint x: 1272, endPoint y: 284, distance: 228.1
click at [1484, 362] on button "Remove" at bounding box center [1491, 372] width 128 height 40
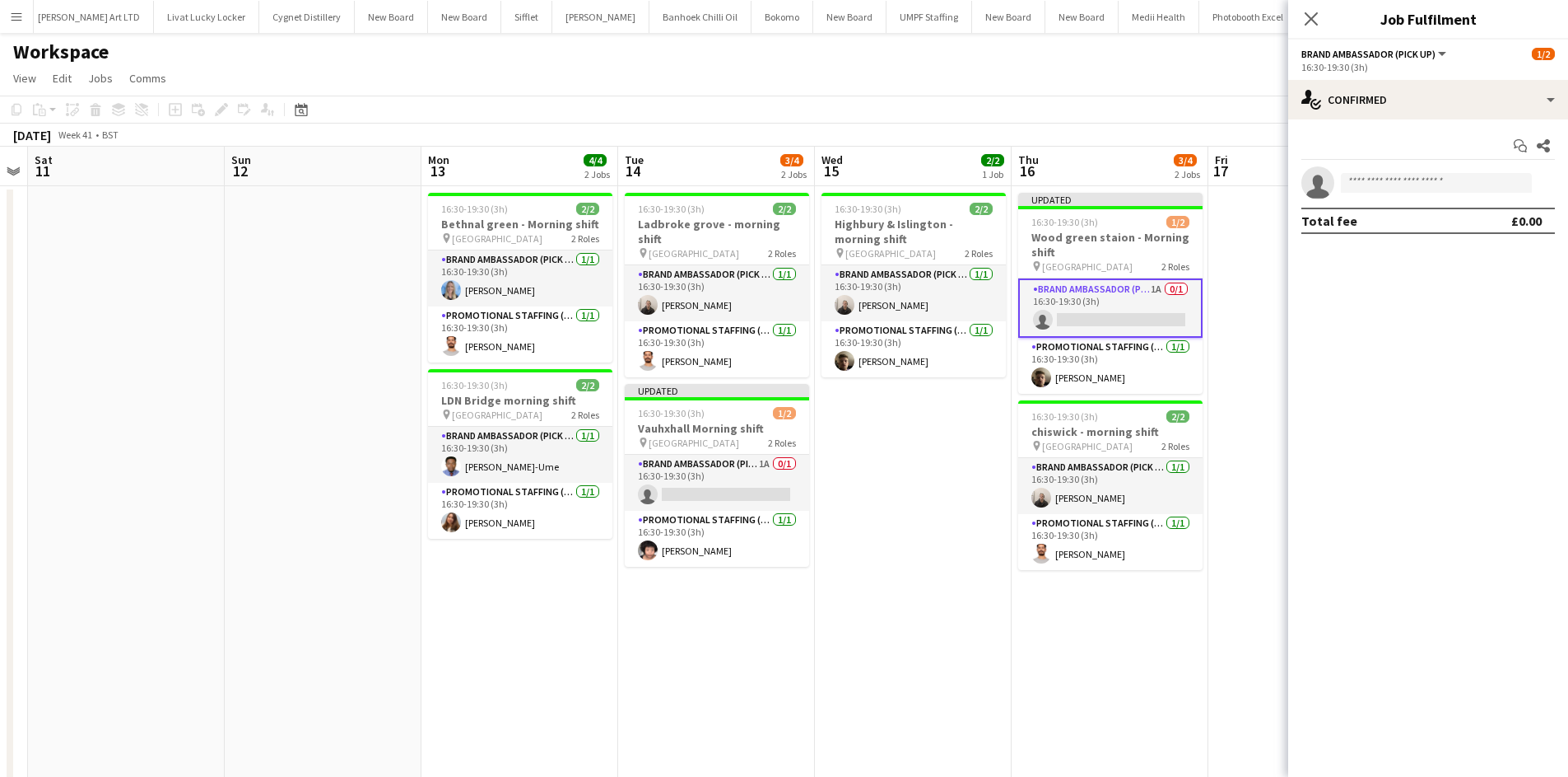
click at [1237, 234] on app-date-cell at bounding box center [1306, 587] width 197 height 802
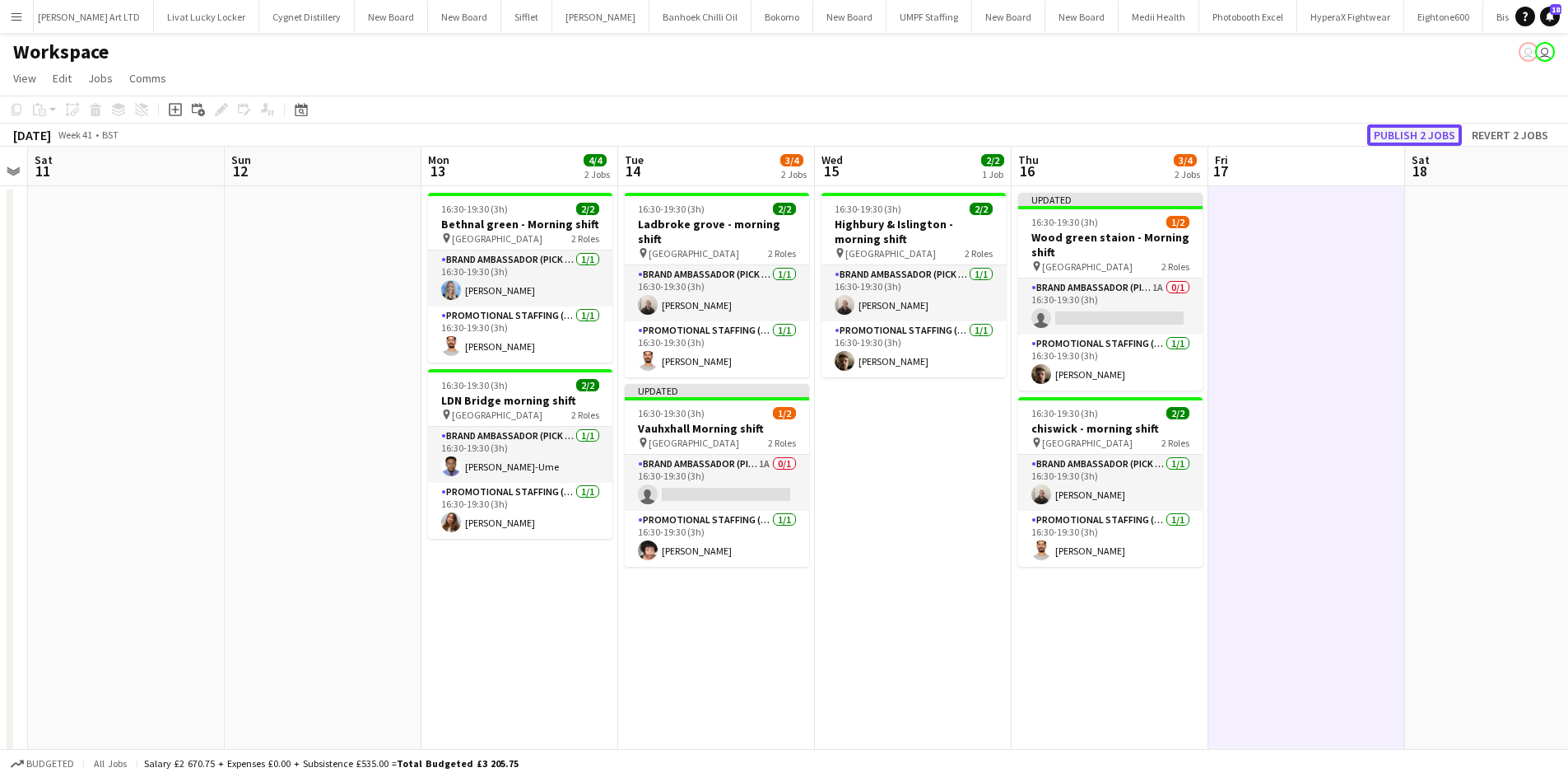
click at [1427, 140] on button "Publish 2 jobs" at bounding box center [1415, 134] width 94 height 22
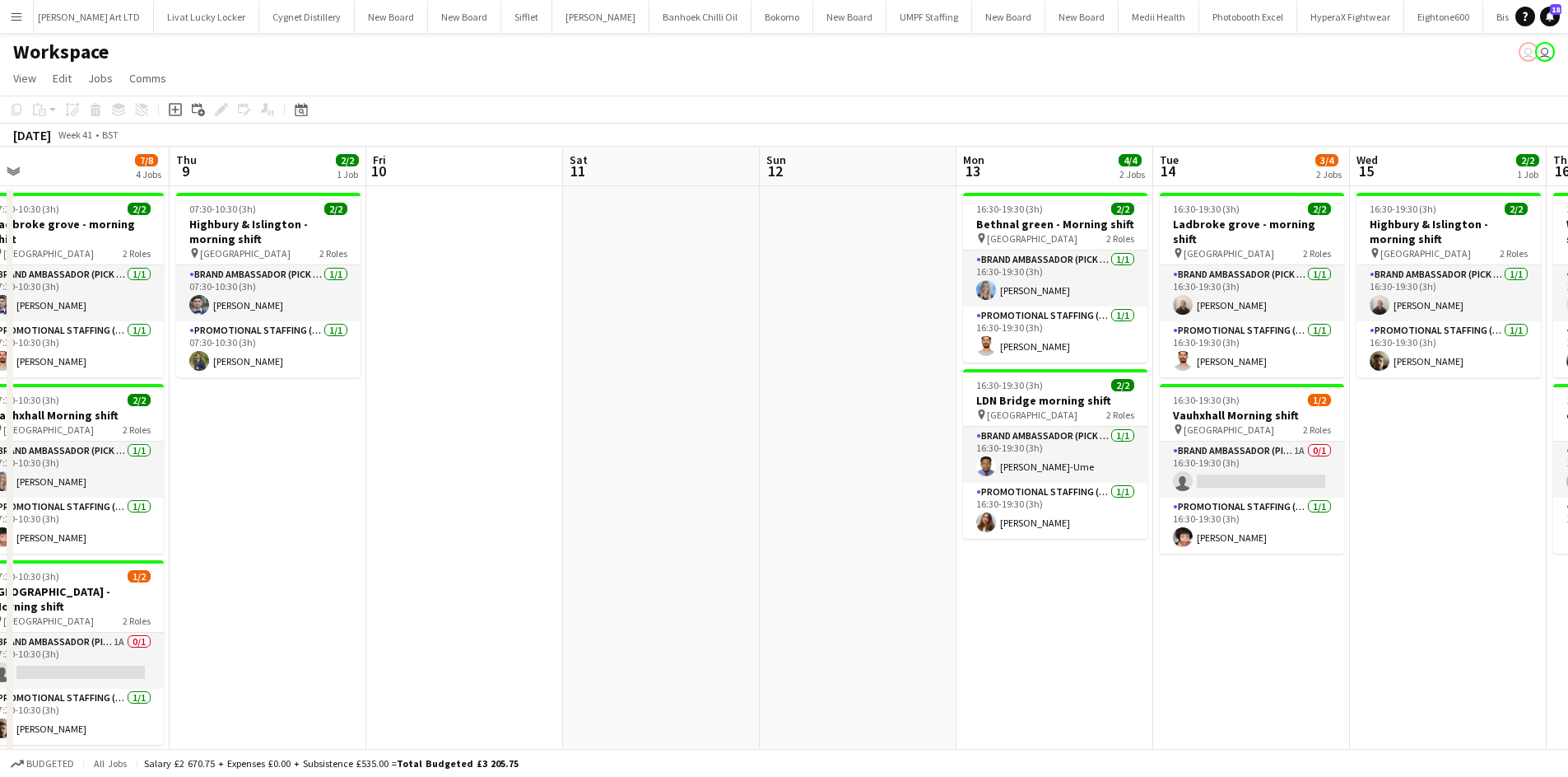
drag, startPoint x: 266, startPoint y: 474, endPoint x: 707, endPoint y: 501, distance: 441.8
click at [794, 484] on app-calendar-viewport "Mon 6 Tue 7 4/4 2 Jobs Wed 8 7/8 4 Jobs Thu 9 2/2 1 Job Fri 10 Sat 11 Sun 12 Mo…" at bounding box center [784, 567] width 1568 height 842
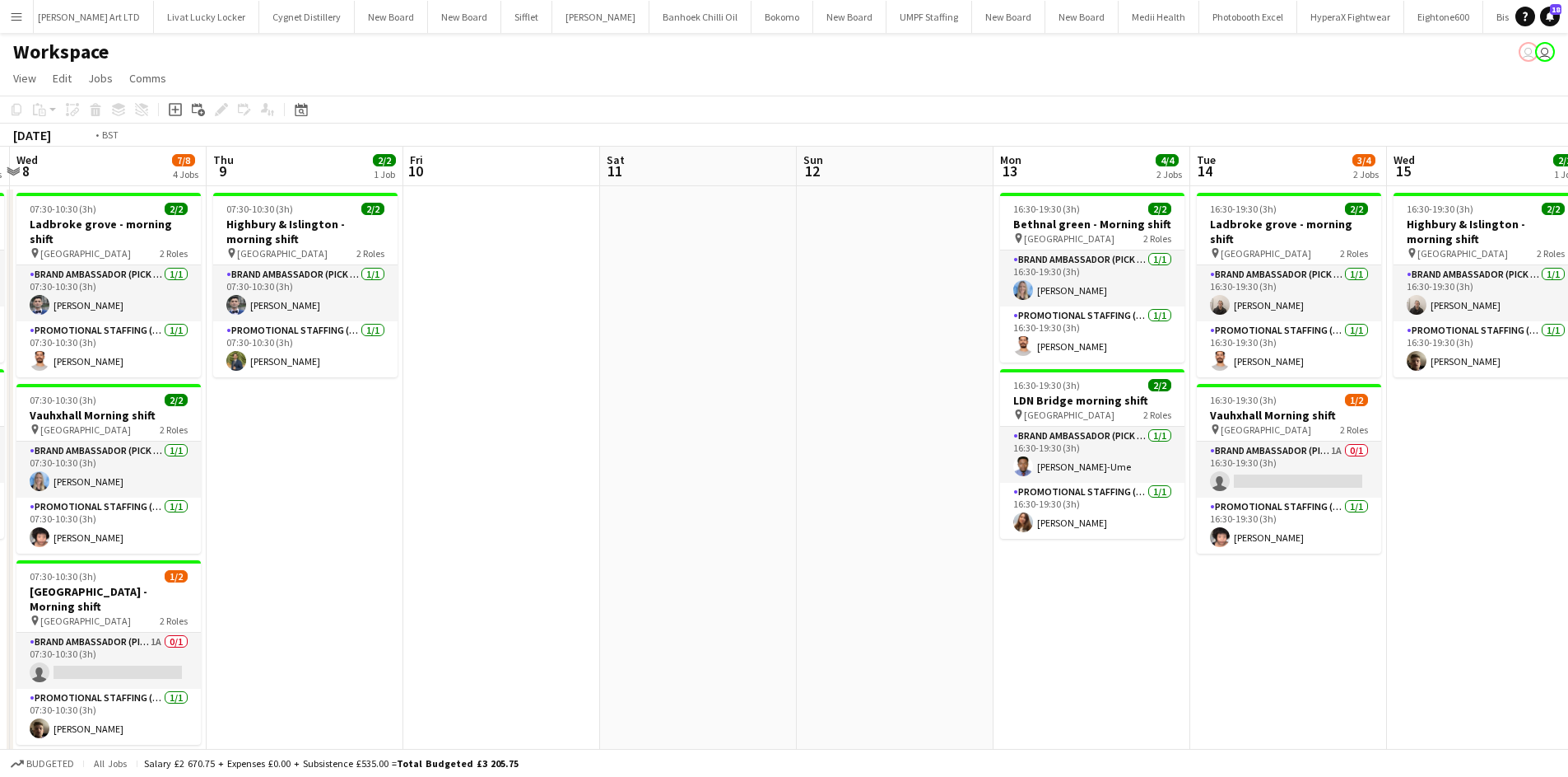
drag, startPoint x: 635, startPoint y: 491, endPoint x: 1074, endPoint y: 486, distance: 439.0
click at [1152, 491] on app-calendar-viewport "Mon 6 Tue 7 4/4 2 Jobs Wed 8 7/8 4 Jobs Thu 9 2/2 1 Job Fri 10 Sat 11 Sun 12 Mo…" at bounding box center [784, 567] width 1568 height 842
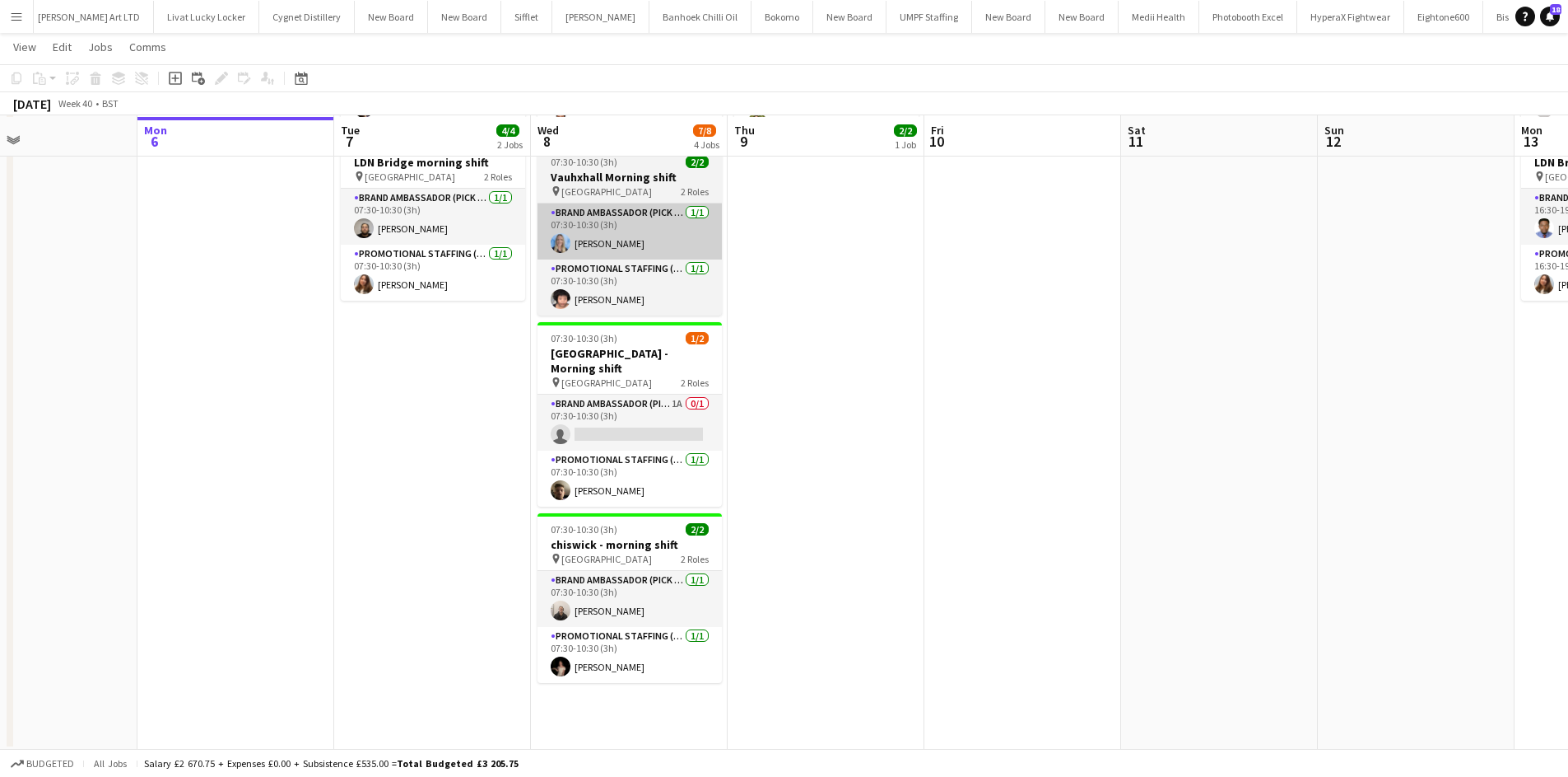
scroll to position [238, 0]
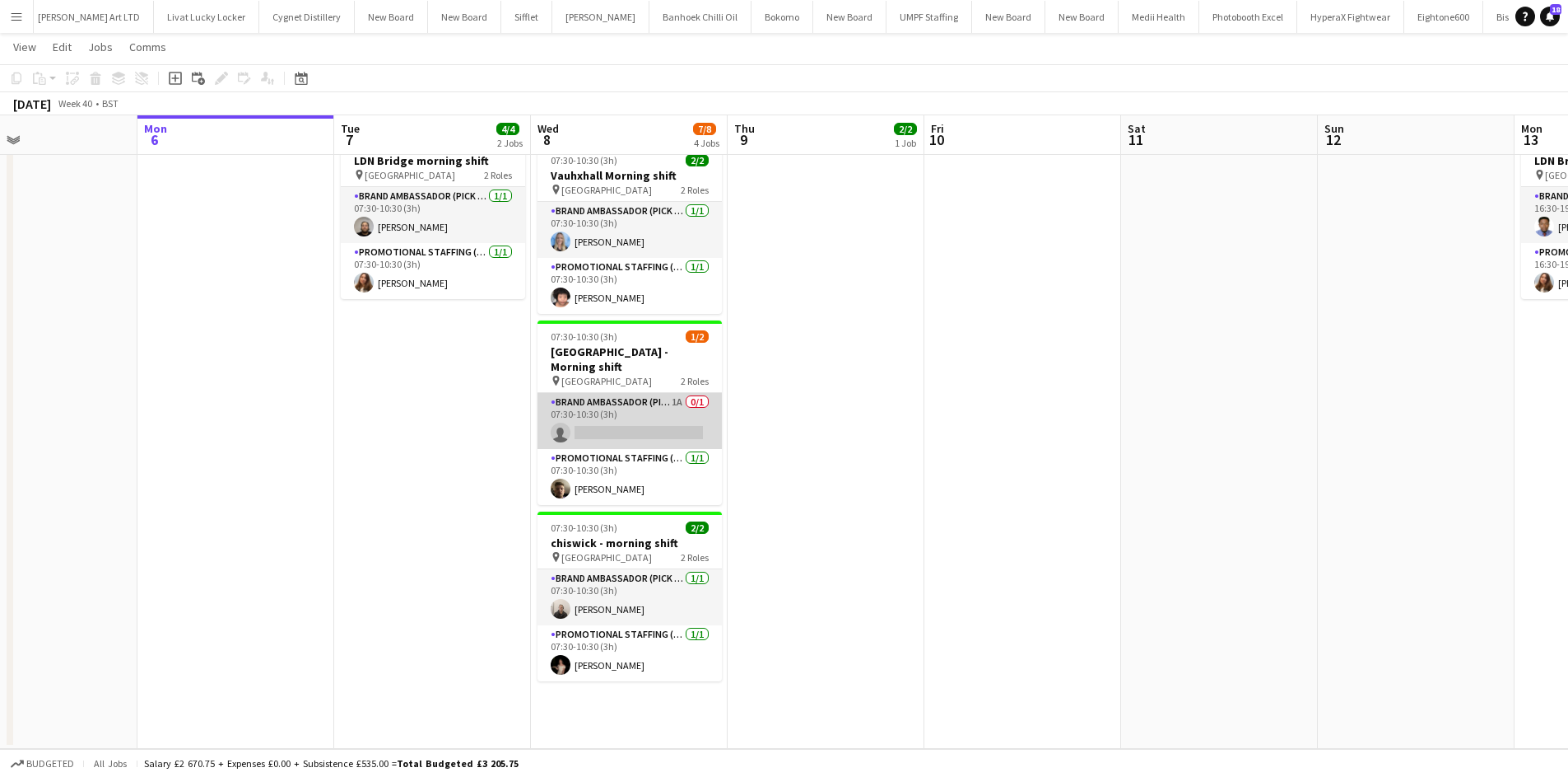
click at [680, 393] on app-card-role "Brand Ambassador (Pick up) 1A 0/1 07:30-10:30 (3h) single-neutral-actions" at bounding box center [629, 421] width 185 height 56
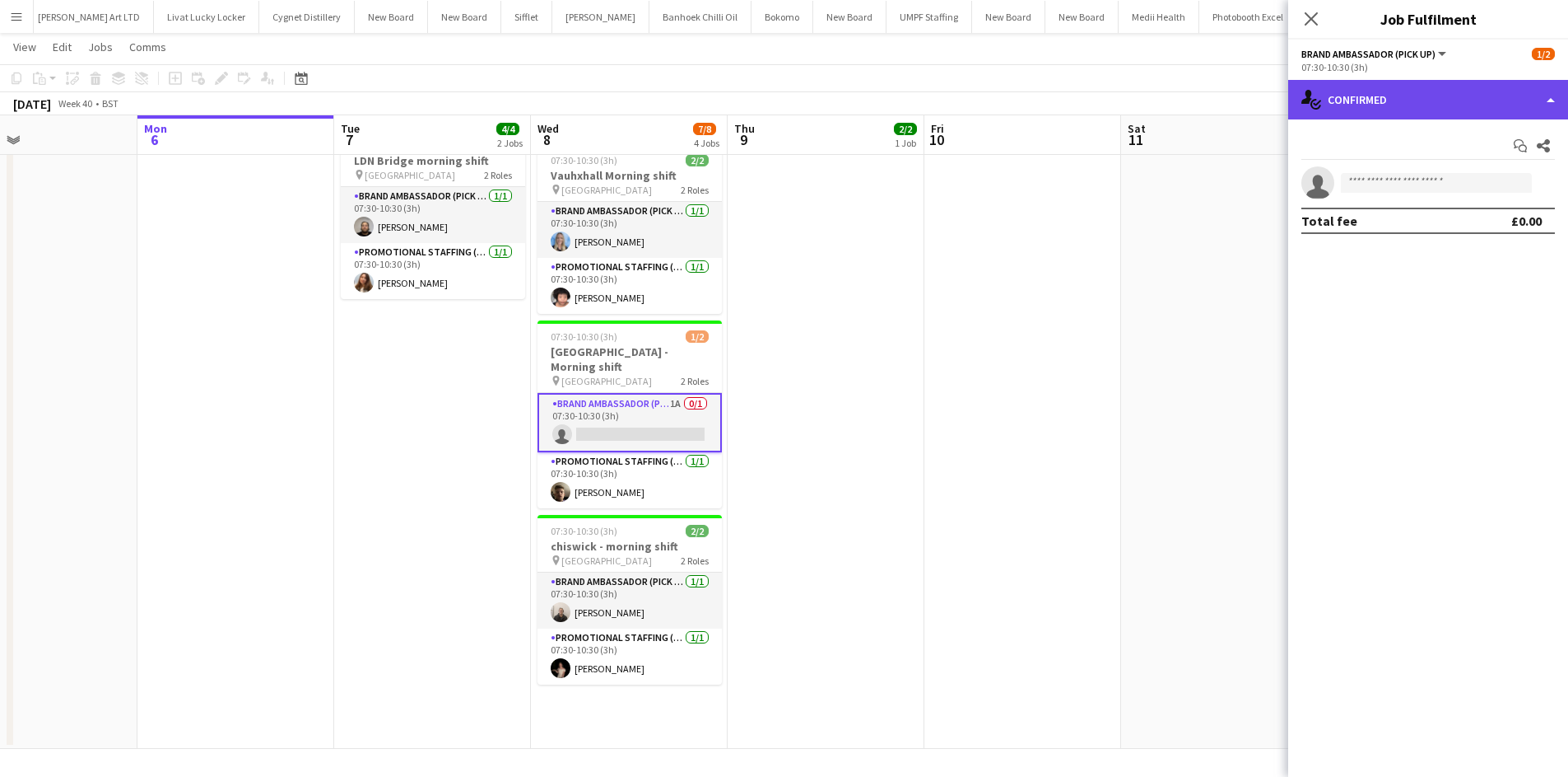
click at [1463, 90] on div "single-neutral-actions-check-2 Confirmed" at bounding box center [1428, 100] width 280 height 40
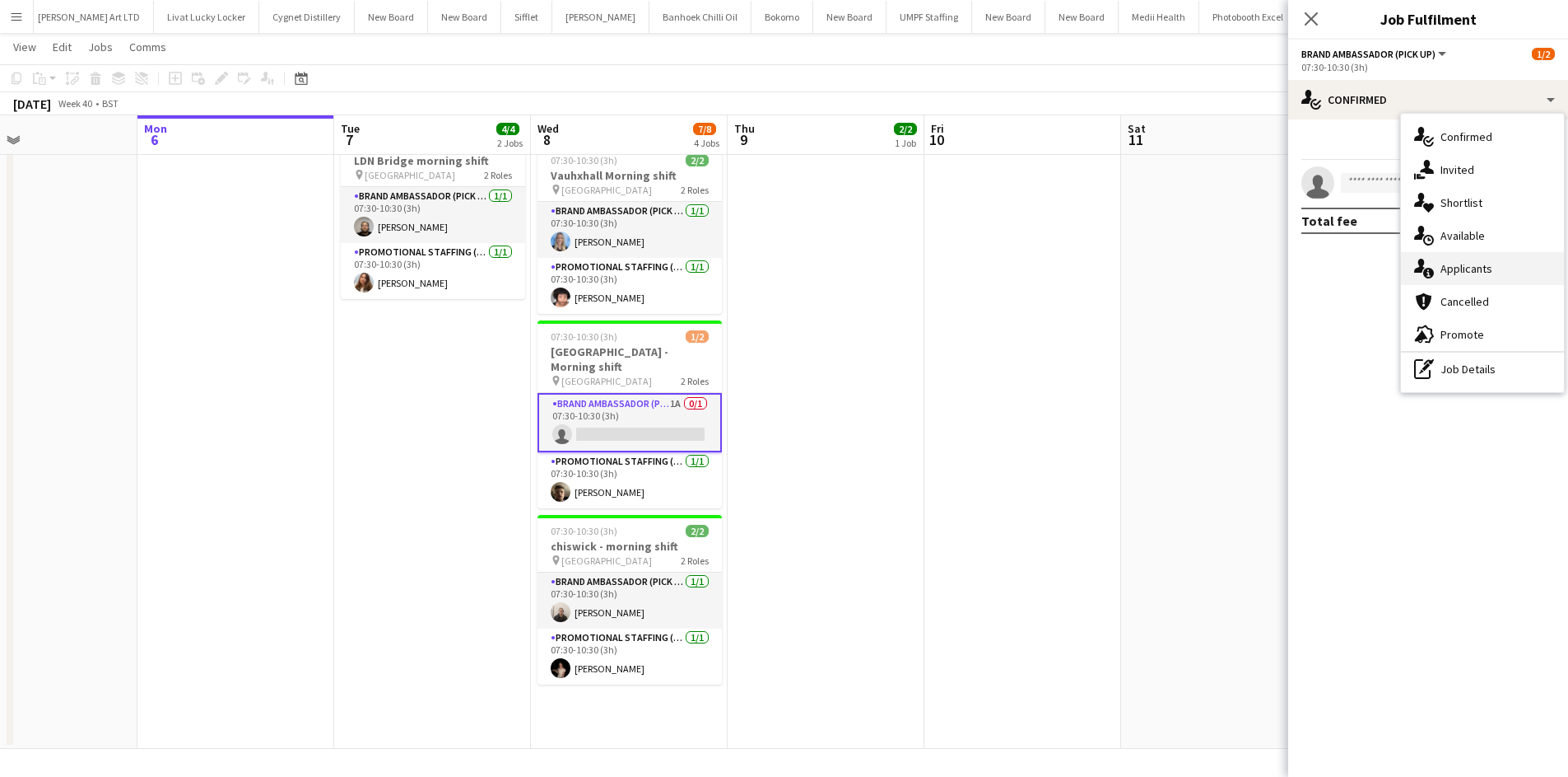
click at [1479, 262] on span "Applicants" at bounding box center [1467, 268] width 52 height 15
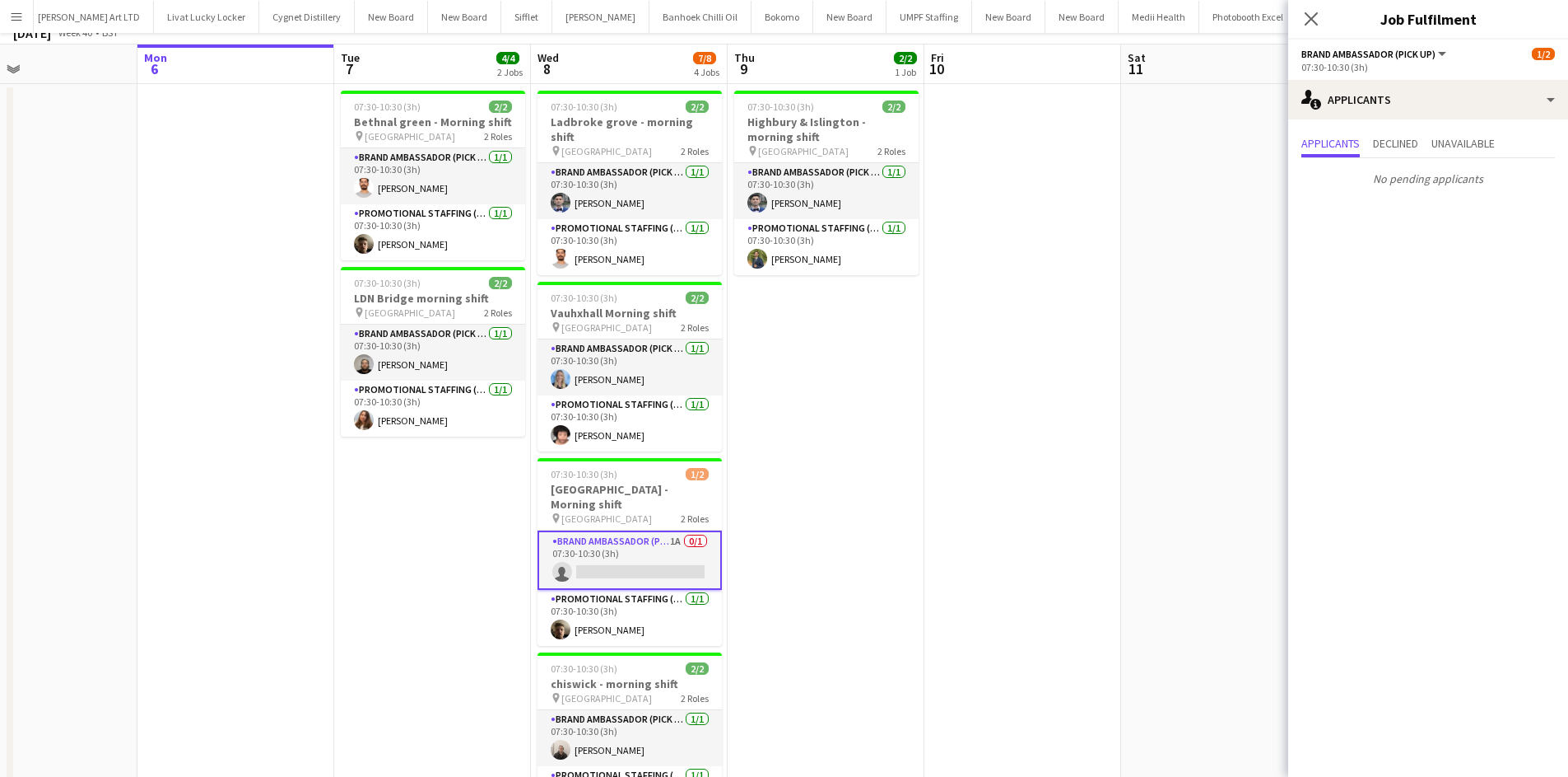
scroll to position [0, 0]
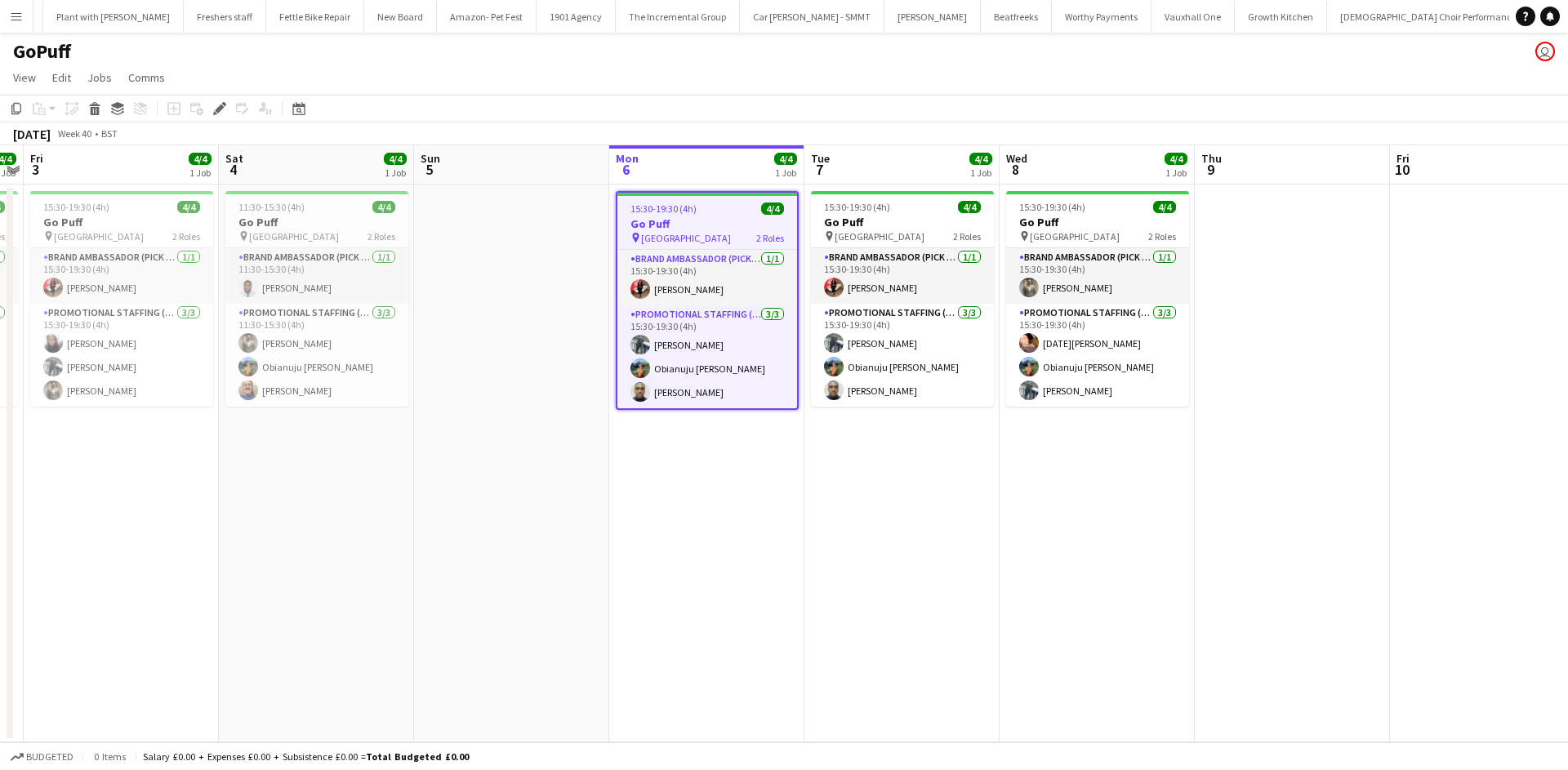
scroll to position [0, 2118]
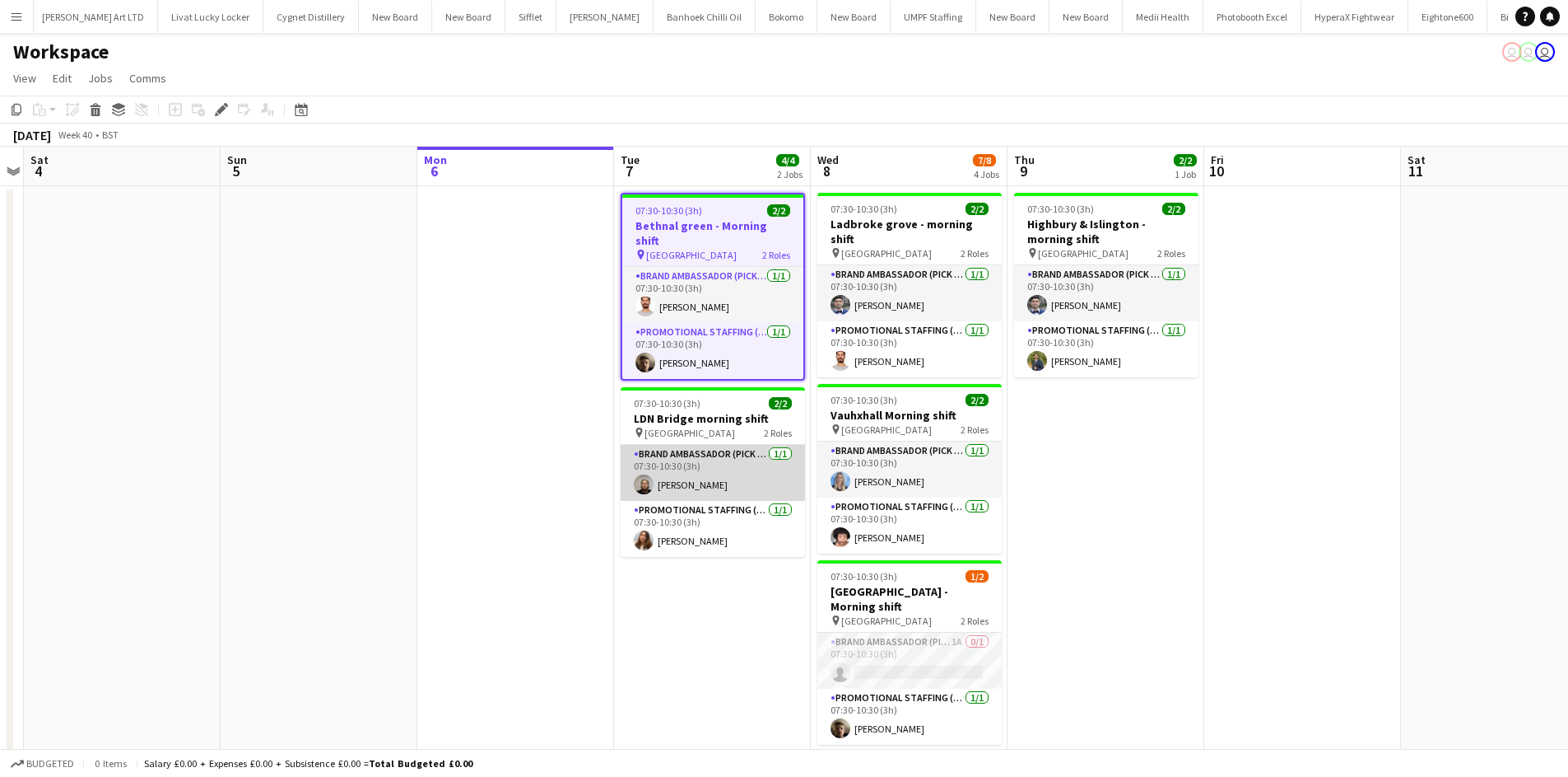
scroll to position [0, 4455]
